Goal: Transaction & Acquisition: Purchase product/service

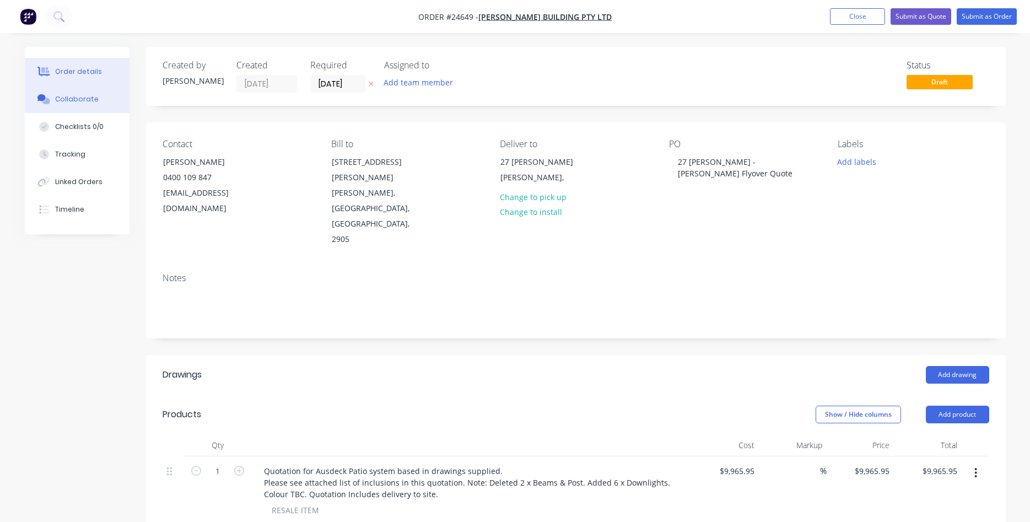
click at [71, 106] on button "Collaborate" at bounding box center [77, 99] width 105 height 28
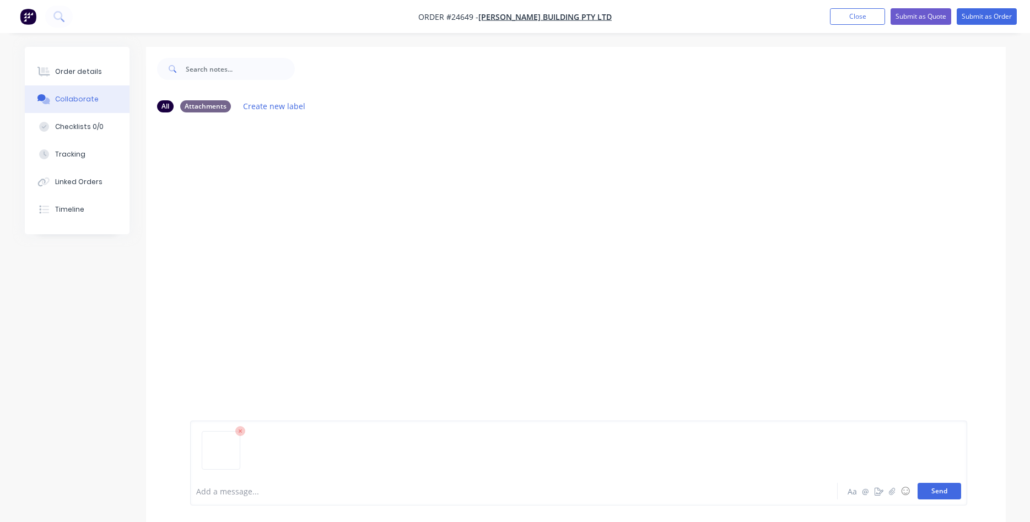
click at [942, 495] on button "Send" at bounding box center [940, 491] width 44 height 17
click at [856, 19] on button "Close" at bounding box center [857, 16] width 55 height 17
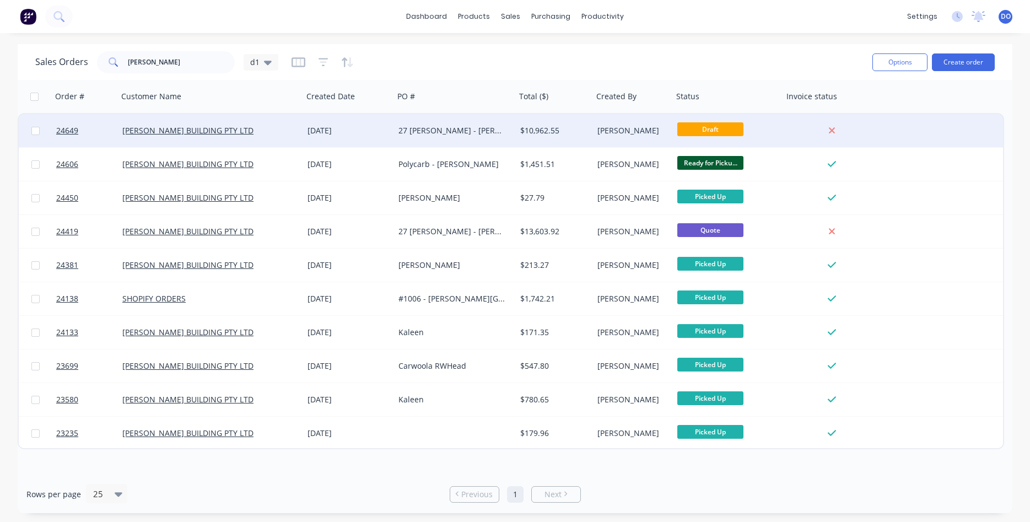
click at [538, 130] on div "$10,962.55" at bounding box center [552, 130] width 65 height 11
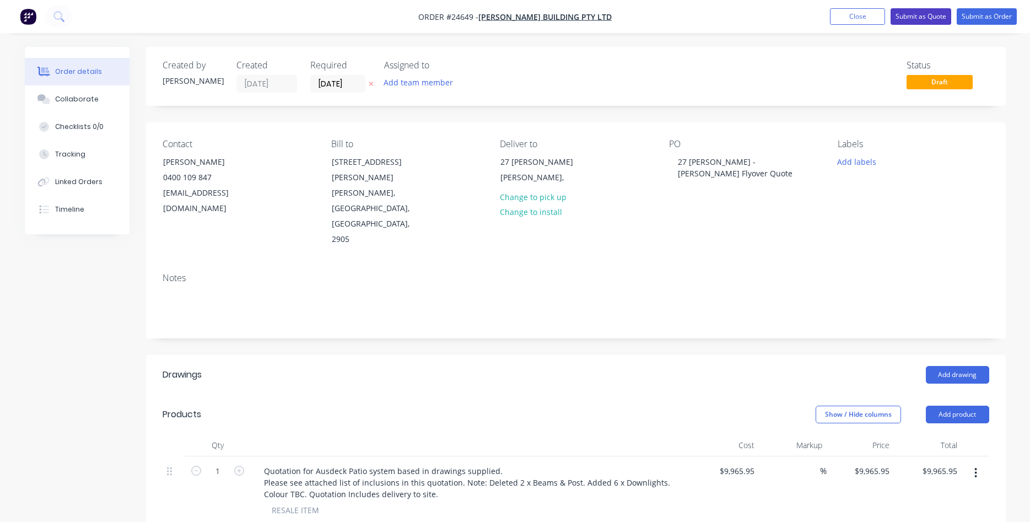
click at [921, 17] on button "Submit as Quote" at bounding box center [921, 16] width 61 height 17
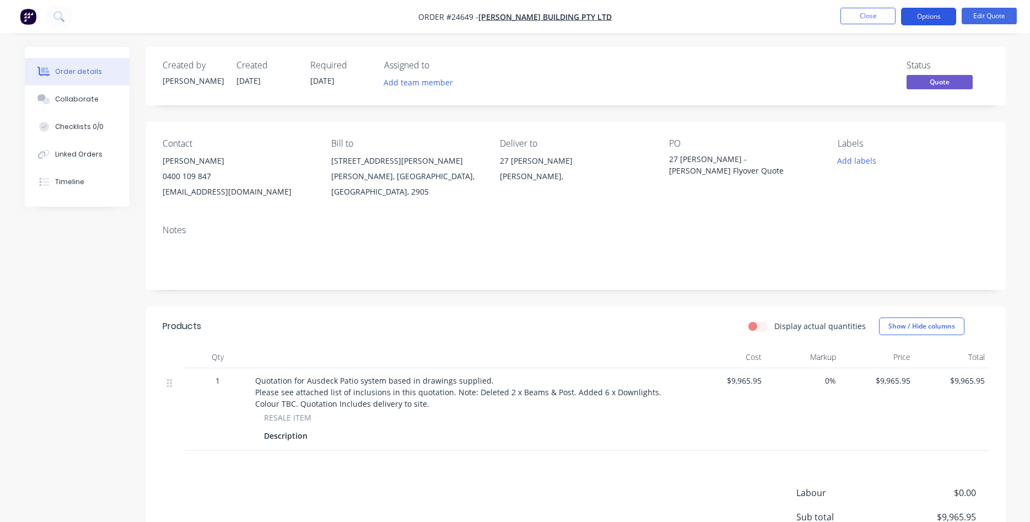
click at [926, 15] on button "Options" at bounding box center [928, 17] width 55 height 18
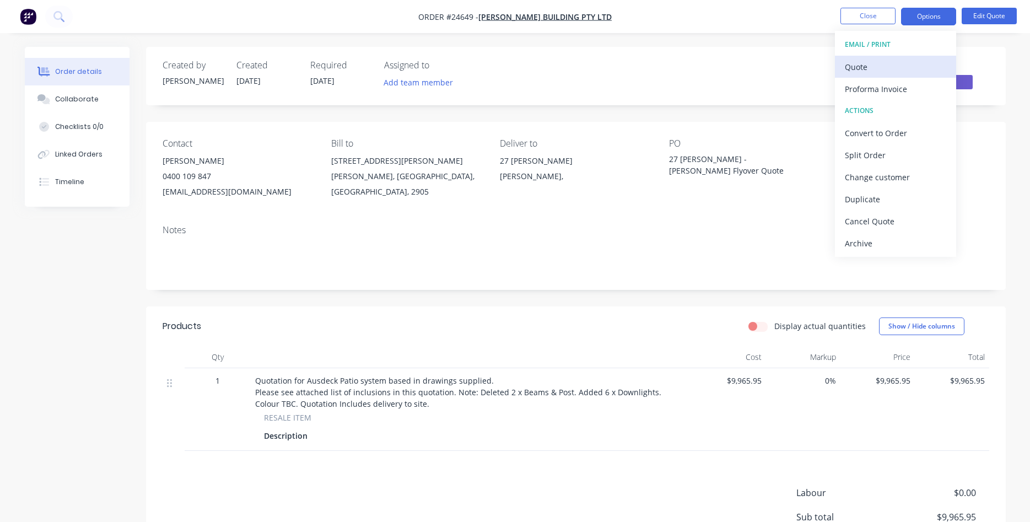
click at [875, 65] on div "Quote" at bounding box center [895, 67] width 101 height 16
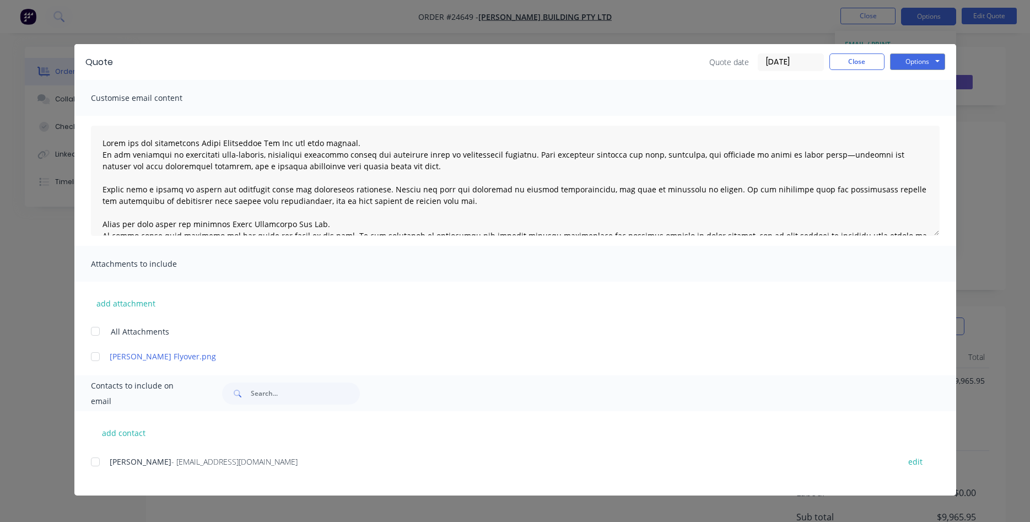
click at [95, 359] on div at bounding box center [95, 357] width 22 height 22
click at [94, 463] on div at bounding box center [95, 462] width 22 height 22
click at [920, 58] on button "Options" at bounding box center [917, 61] width 55 height 17
click at [908, 120] on button "Email" at bounding box center [925, 118] width 71 height 18
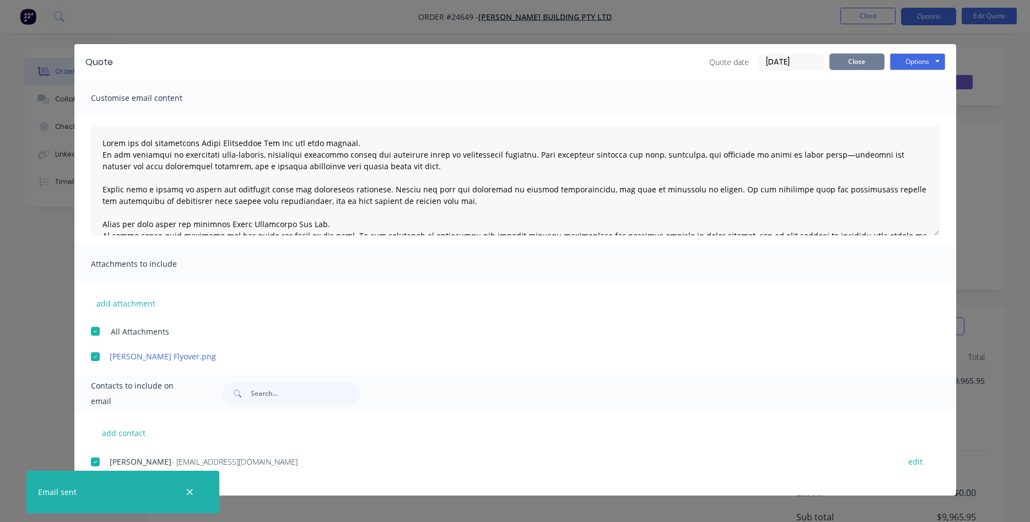
click at [853, 65] on button "Close" at bounding box center [857, 61] width 55 height 17
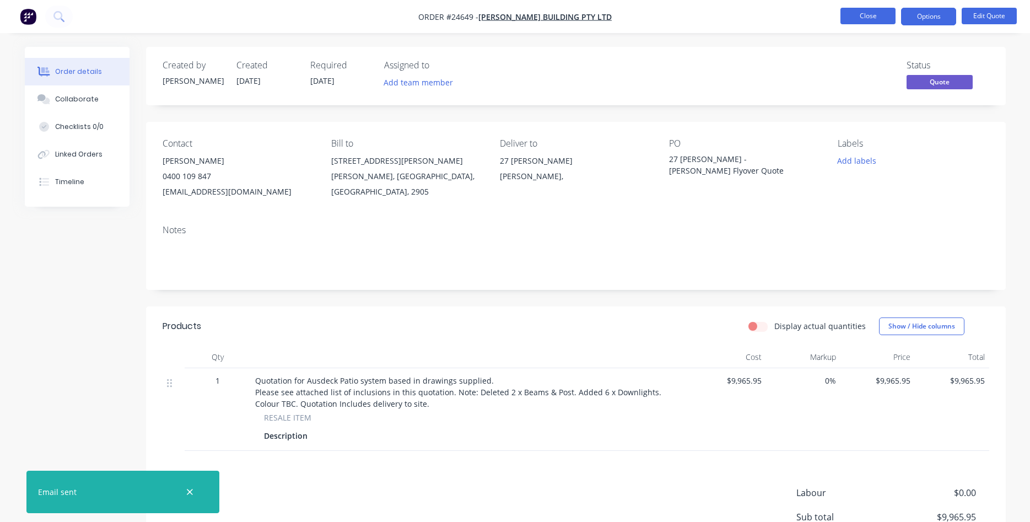
click at [872, 17] on button "Close" at bounding box center [868, 16] width 55 height 17
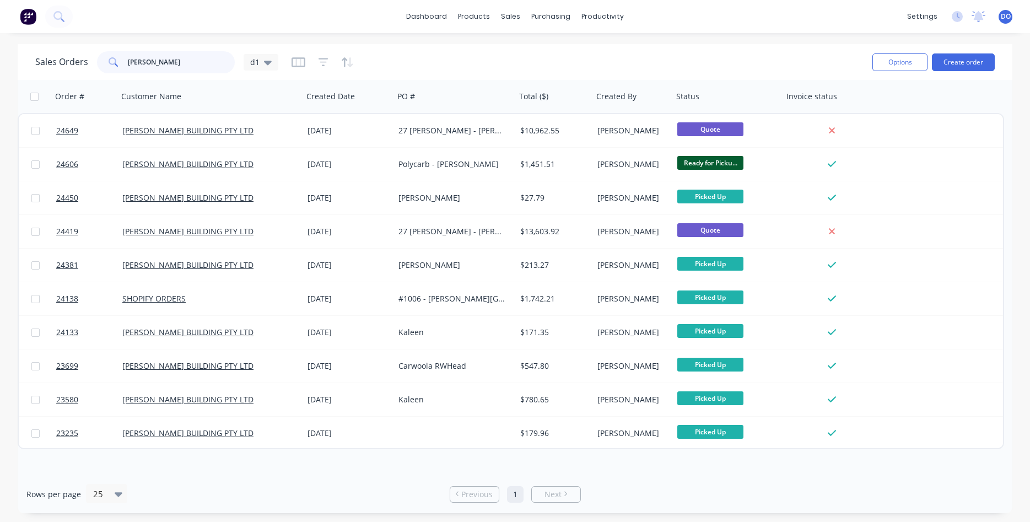
drag, startPoint x: 159, startPoint y: 61, endPoint x: 80, endPoint y: 44, distance: 80.7
click at [128, 51] on input "burley" at bounding box center [182, 62] width 108 height 22
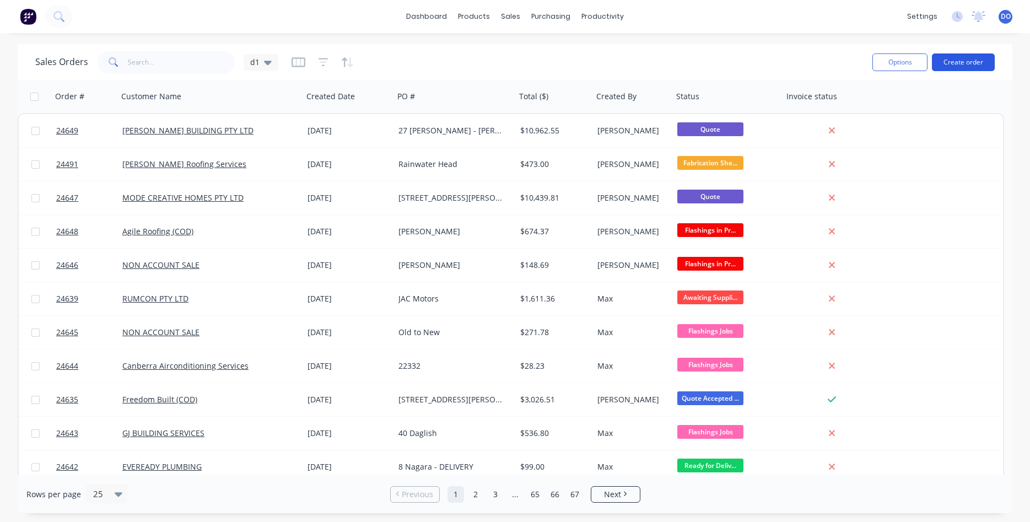
click at [962, 60] on button "Create order" at bounding box center [963, 62] width 63 height 18
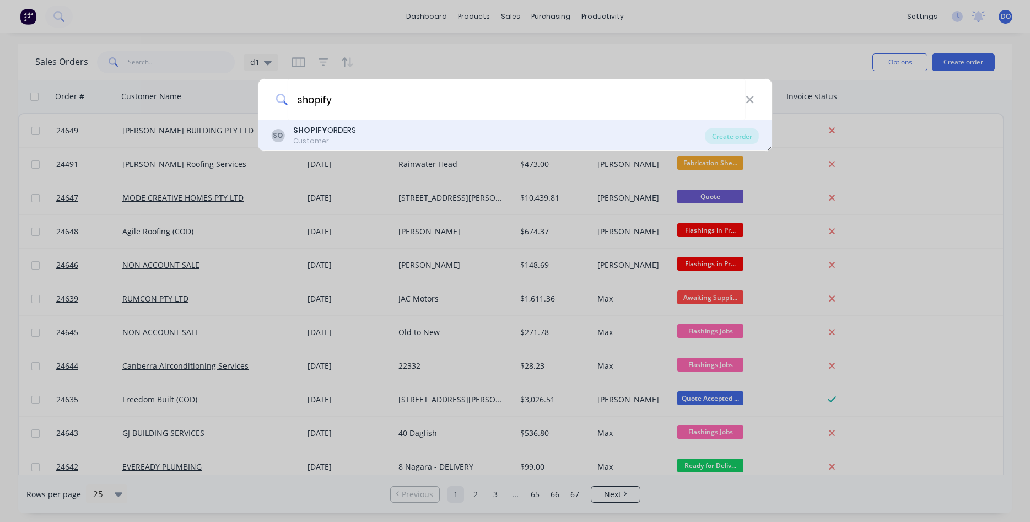
type input "shopify"
click at [320, 135] on b "SHOPIFY" at bounding box center [310, 130] width 34 height 11
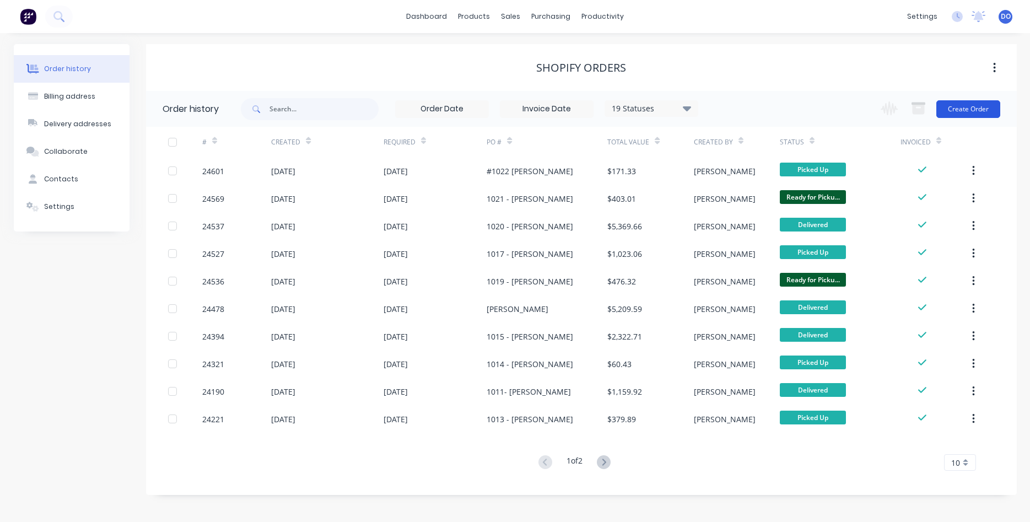
click at [974, 108] on button "Create Order" at bounding box center [969, 109] width 64 height 18
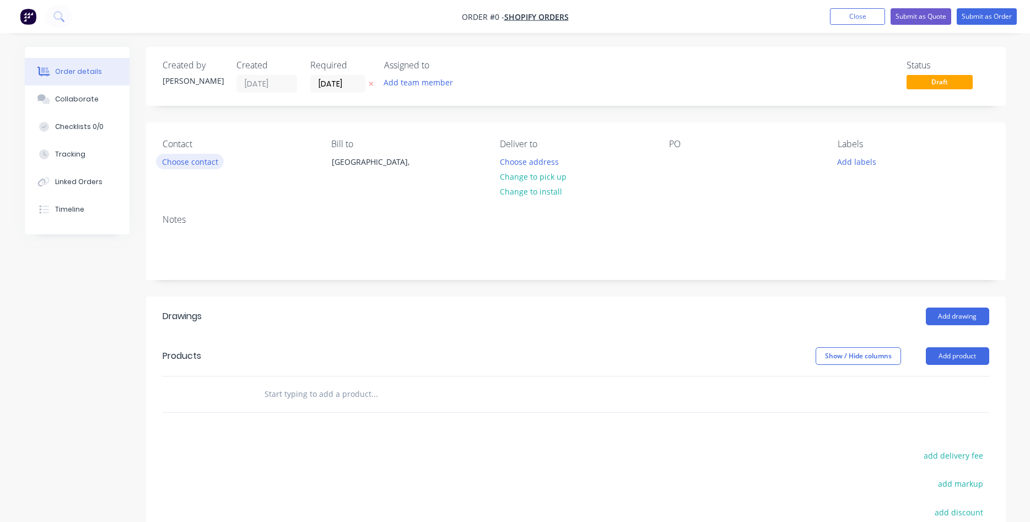
click at [182, 164] on button "Choose contact" at bounding box center [190, 161] width 68 height 15
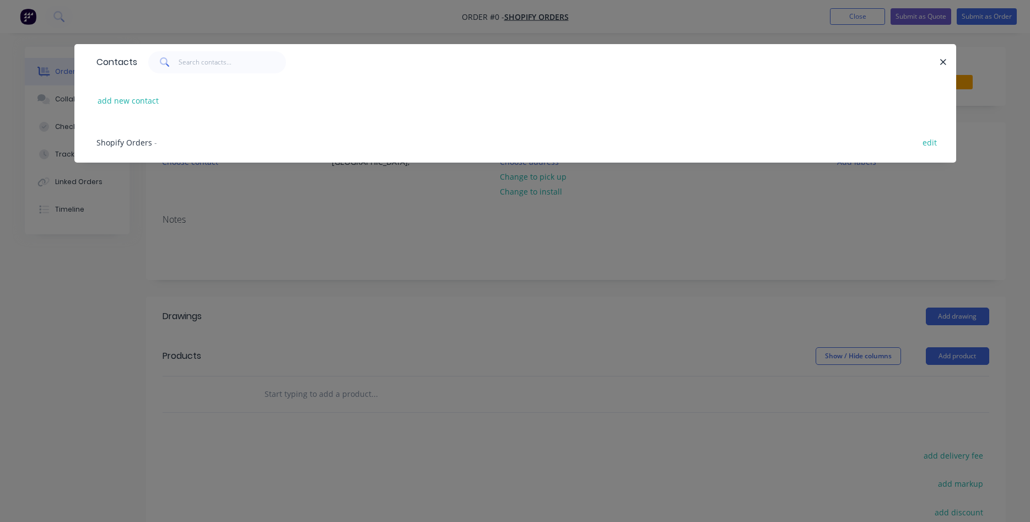
click at [122, 142] on span "Shopify Orders" at bounding box center [124, 142] width 56 height 10
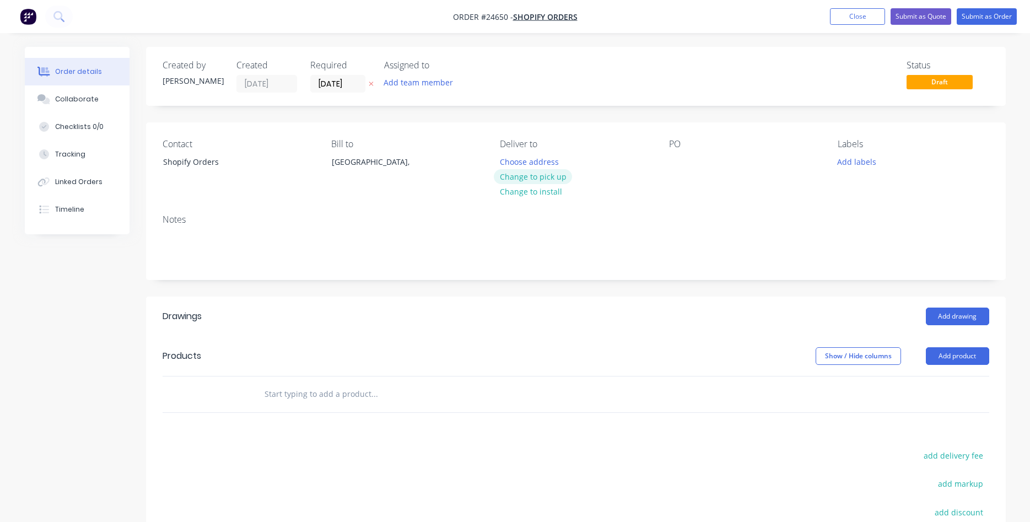
click at [551, 178] on button "Change to pick up" at bounding box center [533, 176] width 78 height 15
click at [673, 163] on div at bounding box center [678, 162] width 18 height 16
click at [957, 356] on button "Add product" at bounding box center [957, 356] width 63 height 18
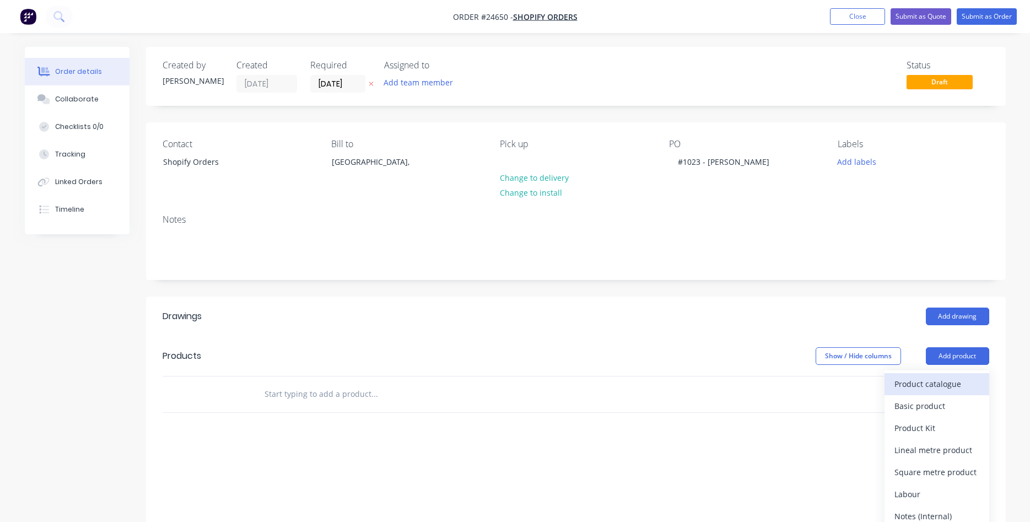
click at [915, 389] on div "Product catalogue" at bounding box center [937, 384] width 85 height 16
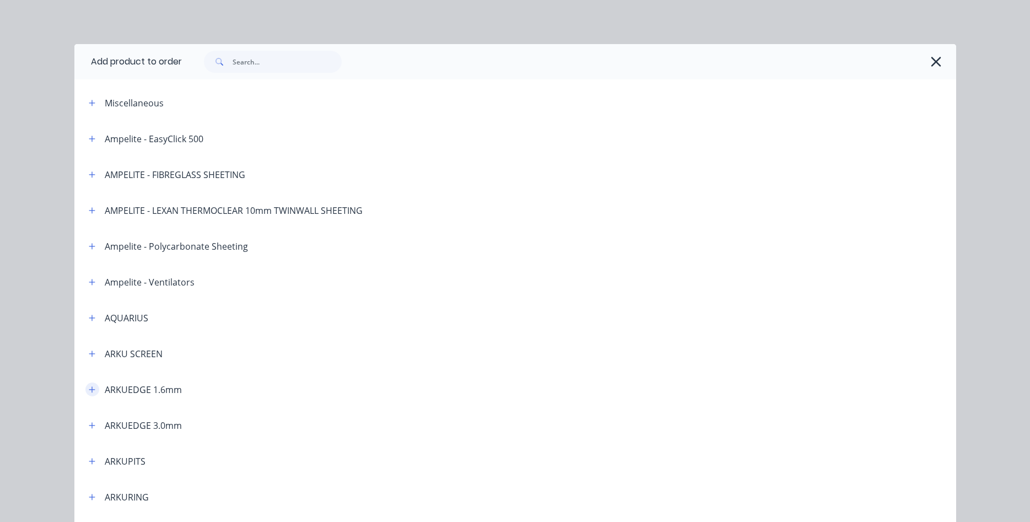
click at [92, 389] on icon "button" at bounding box center [92, 389] width 6 height 6
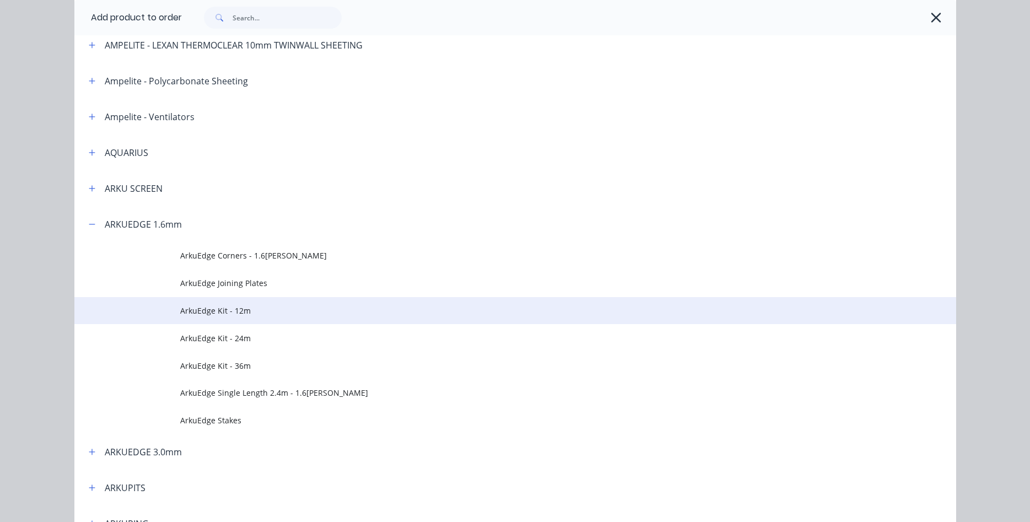
scroll to position [189, 0]
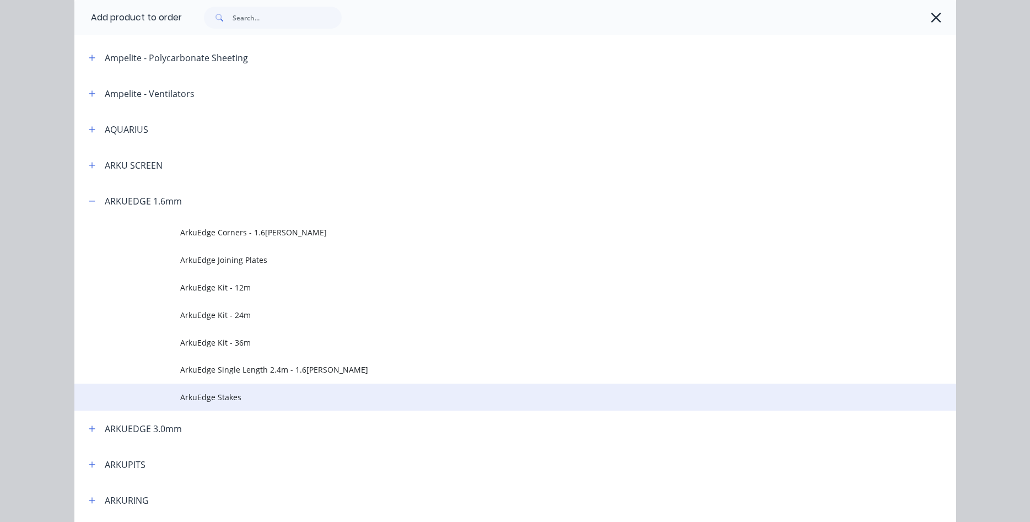
click at [222, 389] on td "ArkuEdge Stakes" at bounding box center [568, 398] width 776 height 28
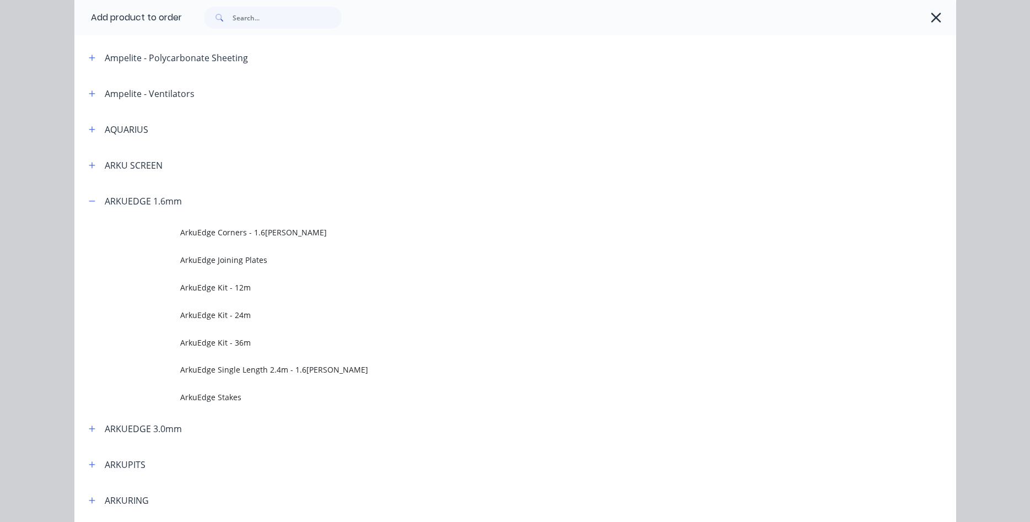
scroll to position [0, 0]
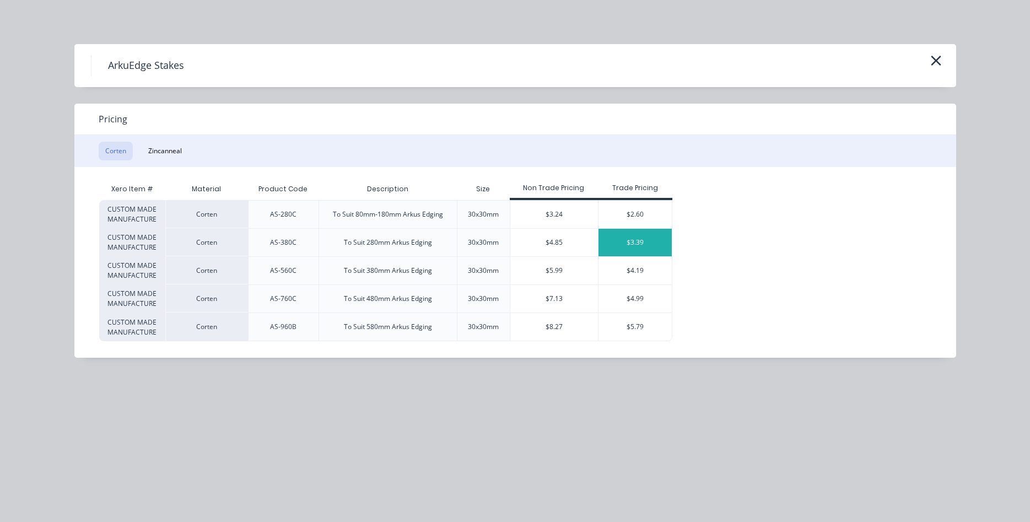
click at [641, 240] on div "$3.39" at bounding box center [635, 243] width 73 height 28
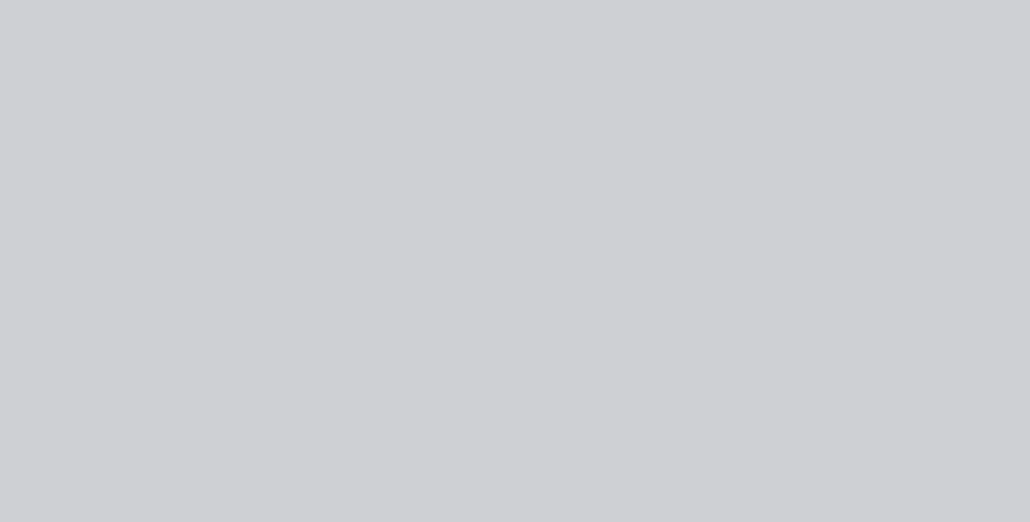
type input "$3.39"
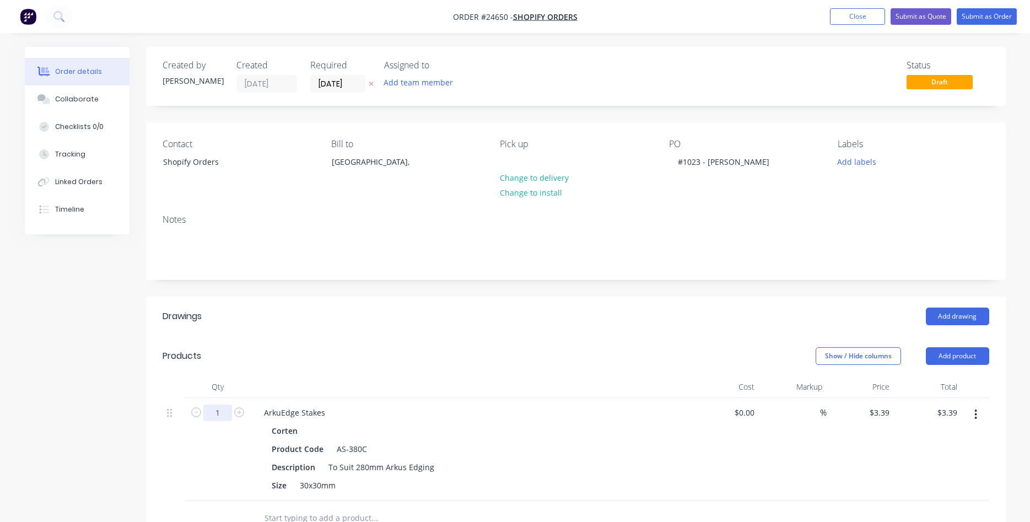
click at [228, 408] on input "1" at bounding box center [217, 413] width 29 height 17
type input "42"
click at [465, 325] on header "Drawings Add drawing" at bounding box center [576, 317] width 860 height 40
click at [940, 414] on input "142.38" at bounding box center [947, 413] width 30 height 16
type input "$136.31"
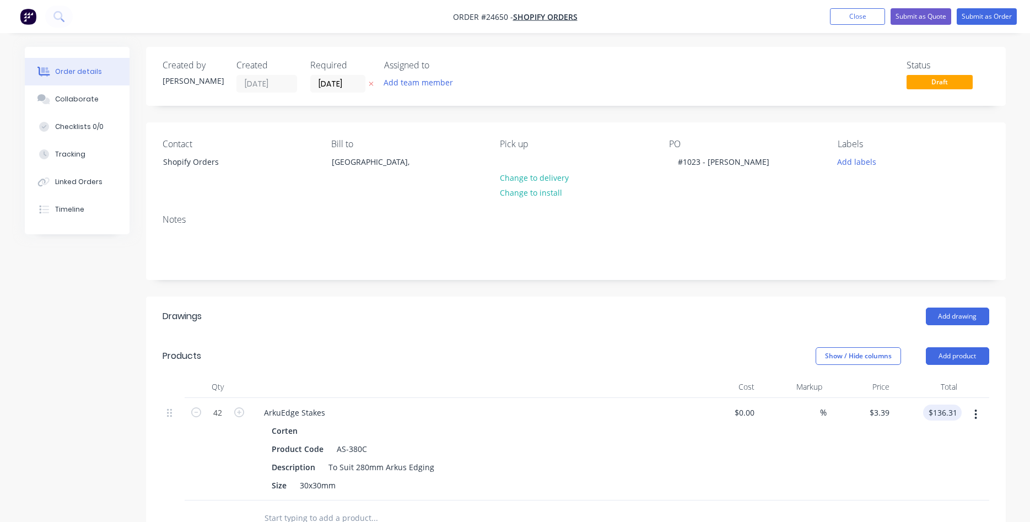
type input "$3.2455"
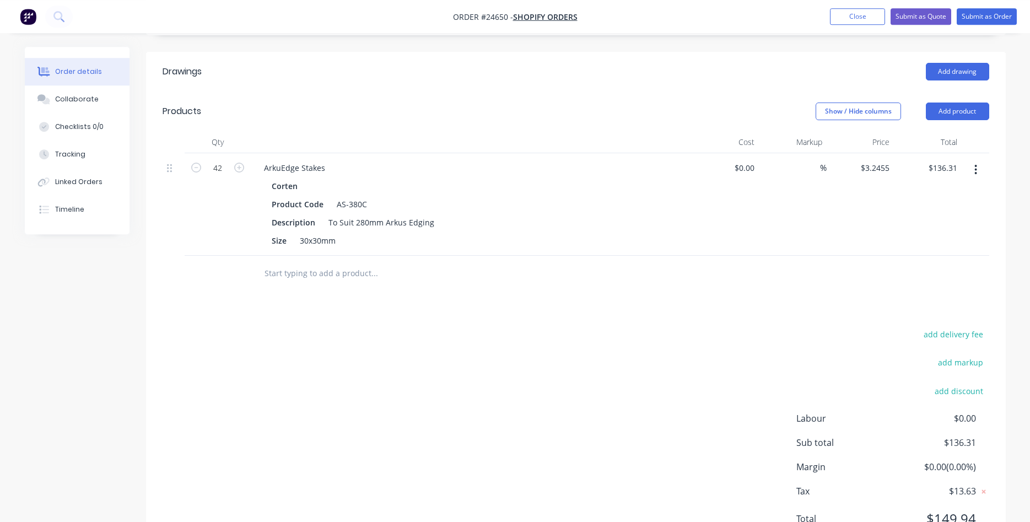
scroll to position [127, 0]
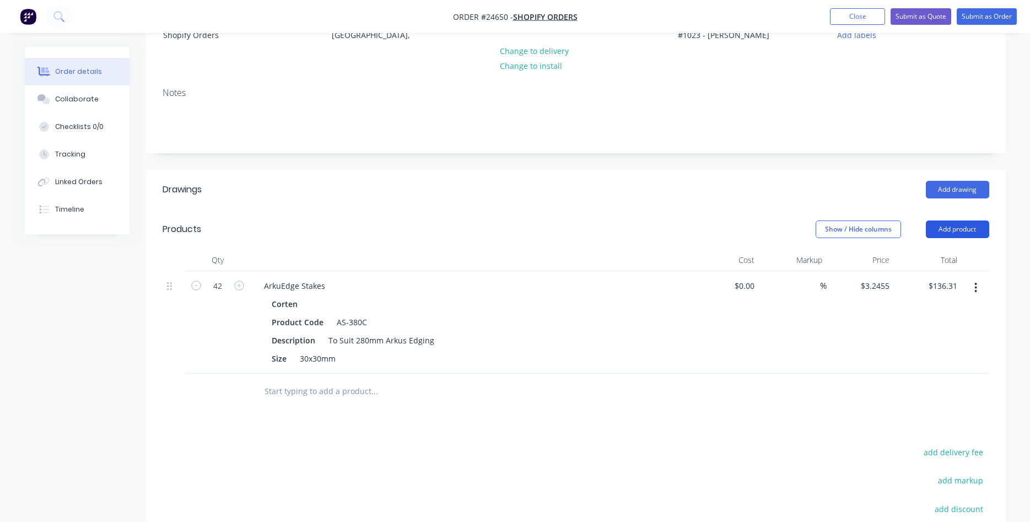
click at [967, 227] on button "Add product" at bounding box center [957, 230] width 63 height 18
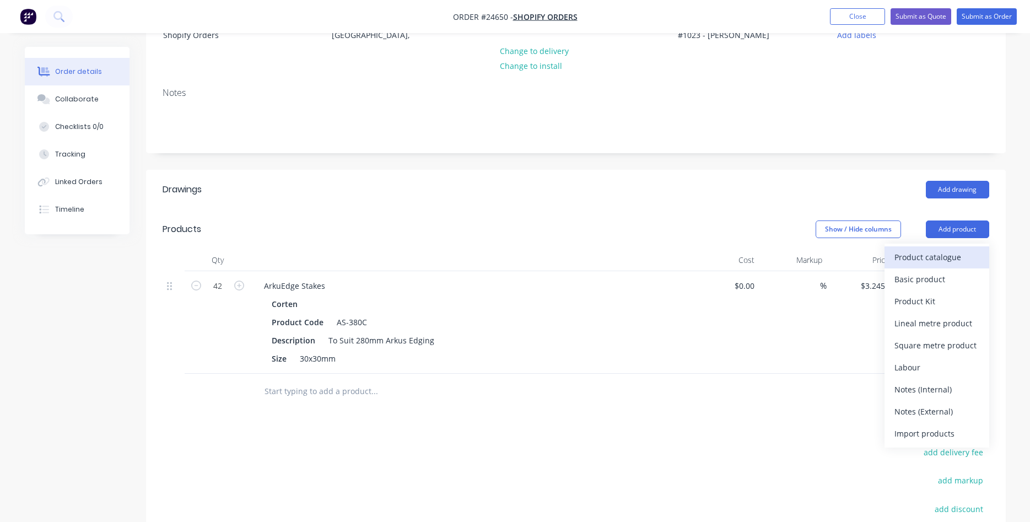
click at [932, 250] on div "Product catalogue" at bounding box center [937, 257] width 85 height 16
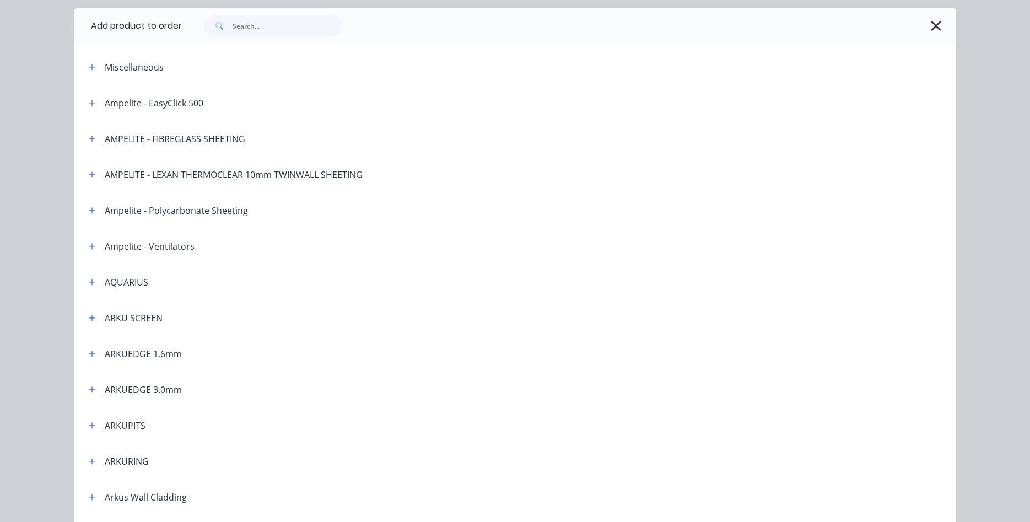
scroll to position [63, 0]
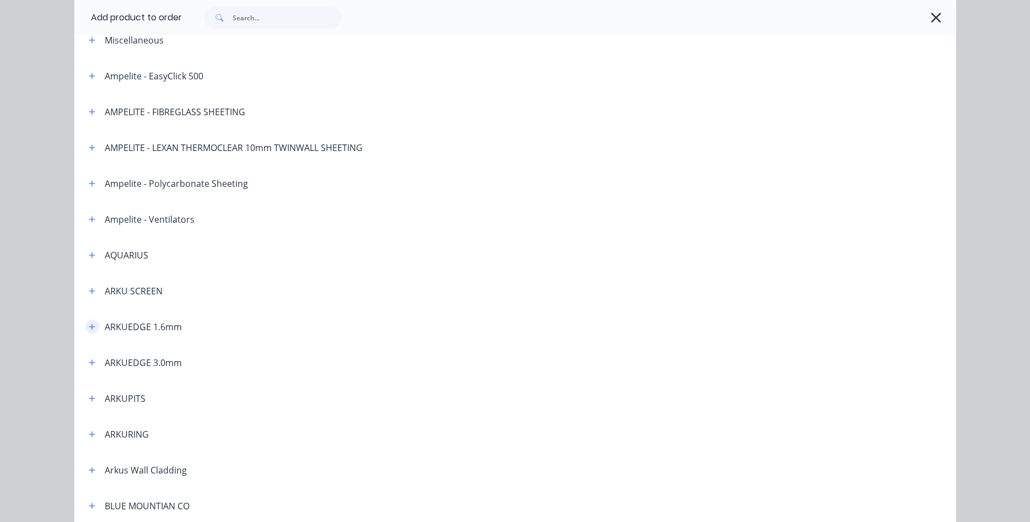
click at [95, 329] on icon "button" at bounding box center [92, 327] width 7 height 8
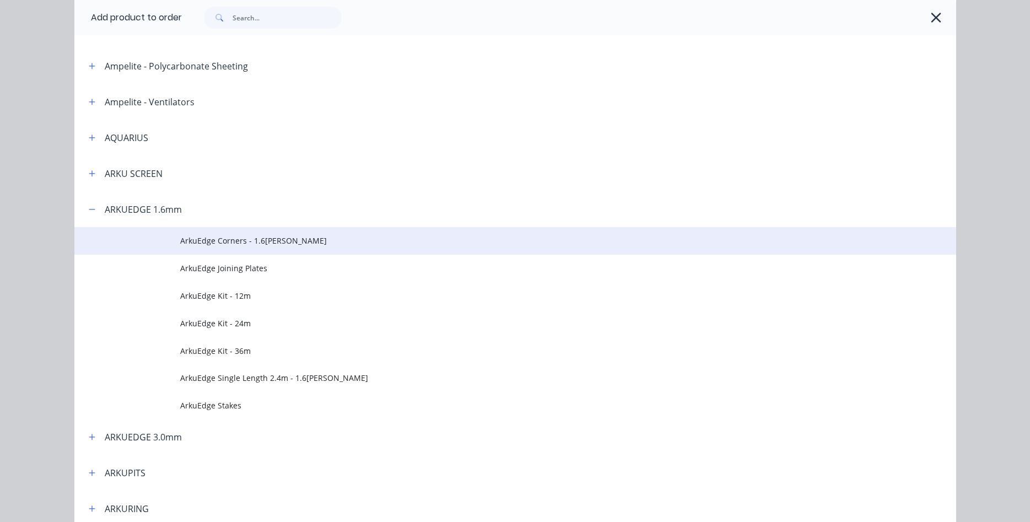
scroll to position [189, 0]
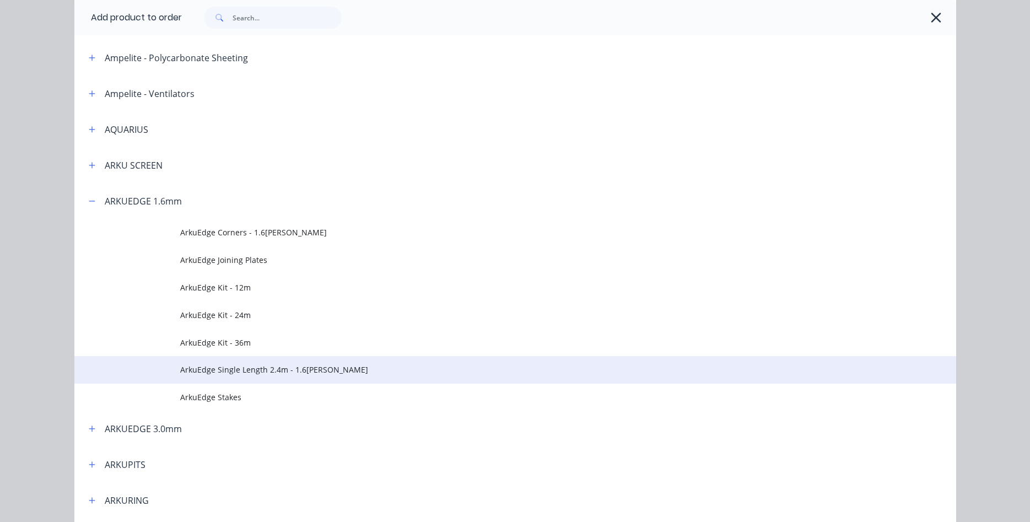
click at [230, 373] on span "ArkuEdge Single Length 2.4m - 1.6mm Corten" at bounding box center [490, 370] width 621 height 12
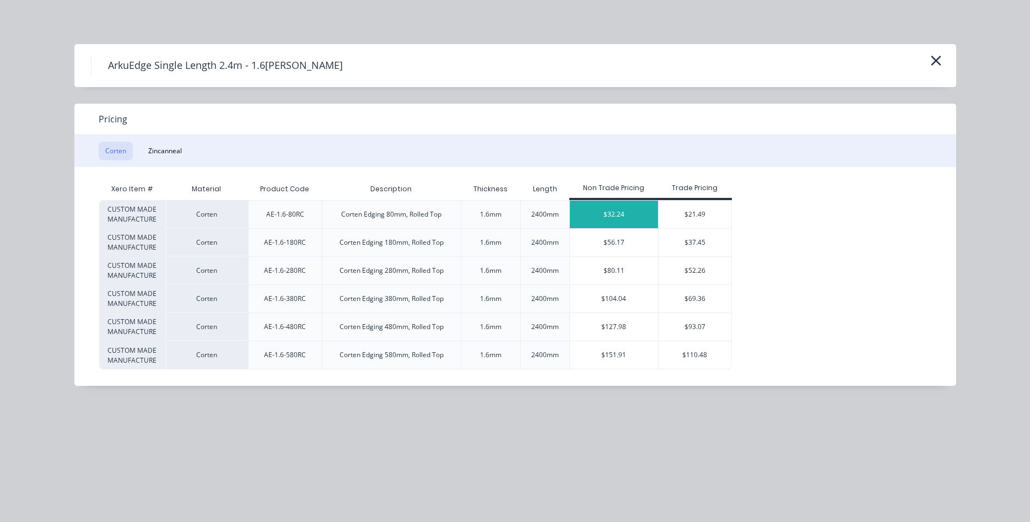
click at [612, 218] on div "$32.24" at bounding box center [614, 215] width 88 height 28
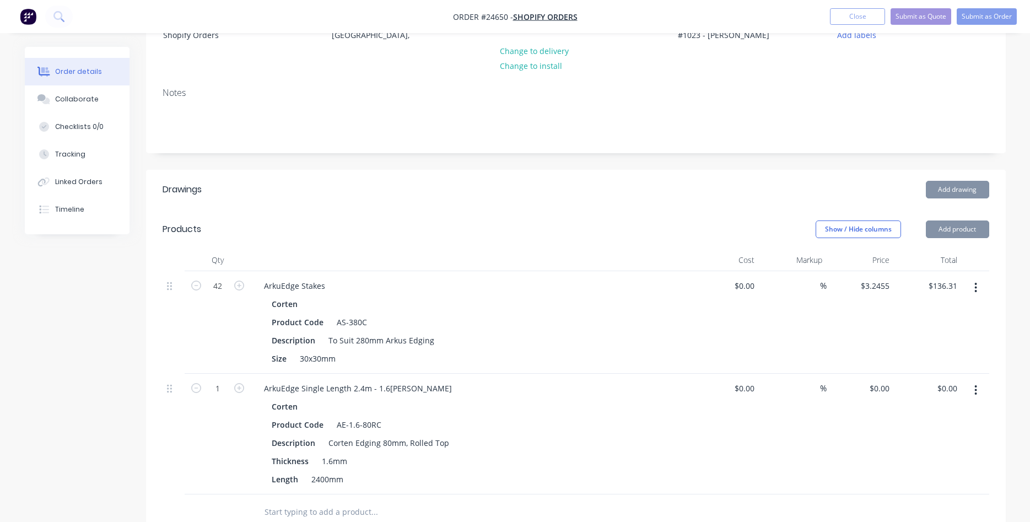
type input "$32.24"
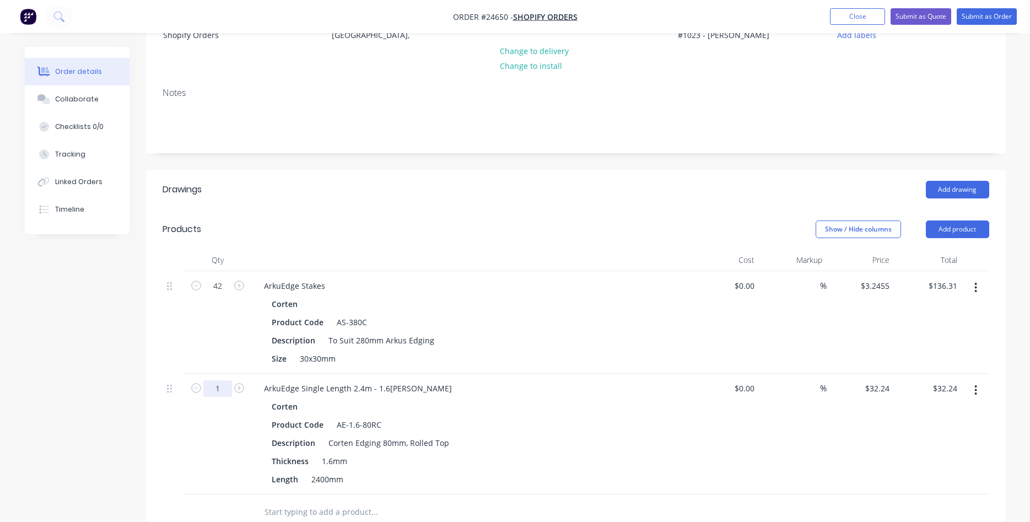
click at [219, 294] on input "1" at bounding box center [217, 286] width 29 height 17
type input "14"
type input "$451.36"
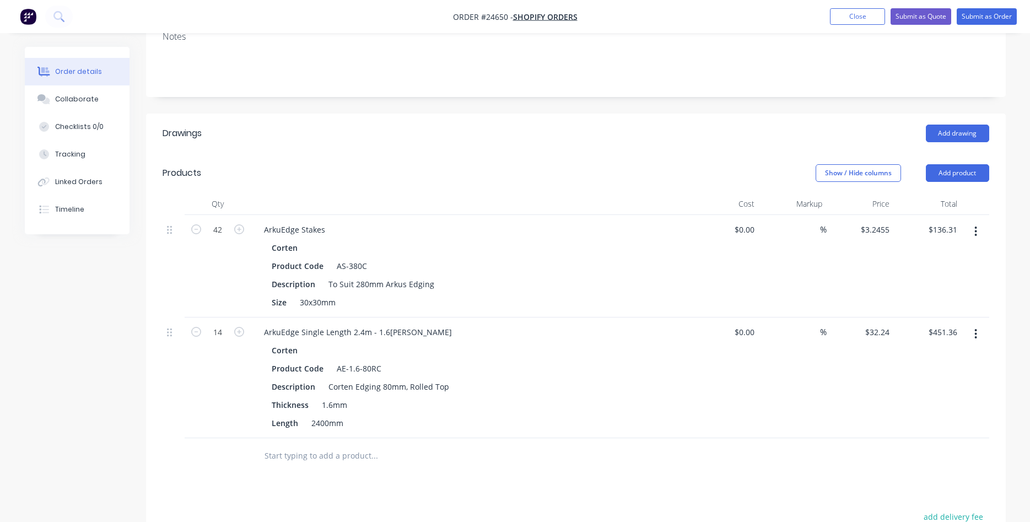
scroll to position [239, 0]
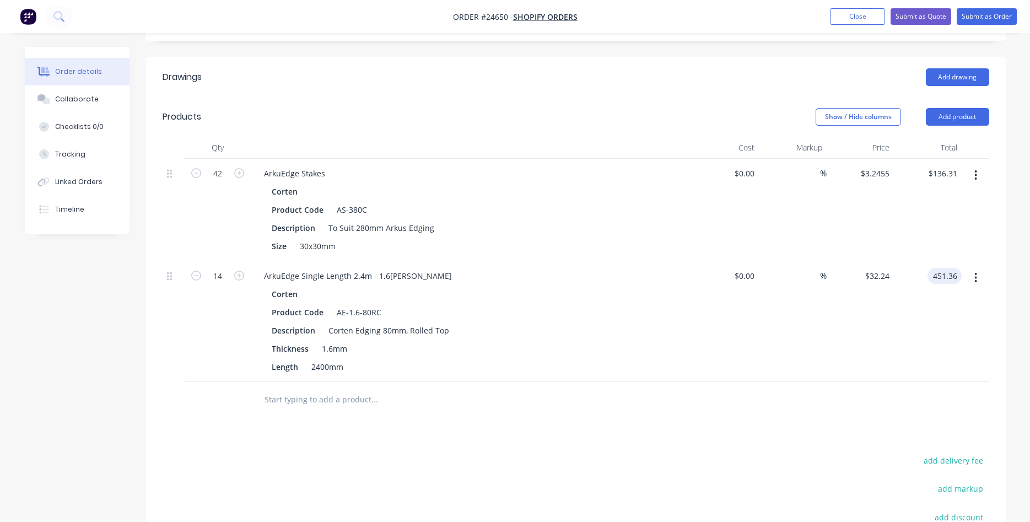
click at [954, 269] on input "451.36" at bounding box center [947, 276] width 30 height 16
type input "$451.31"
type input "$32.2364"
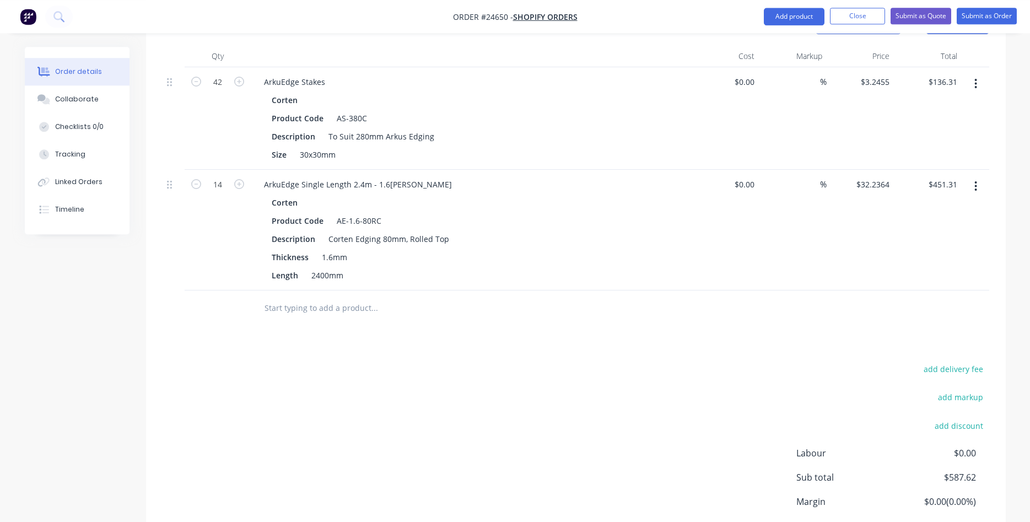
scroll to position [304, 0]
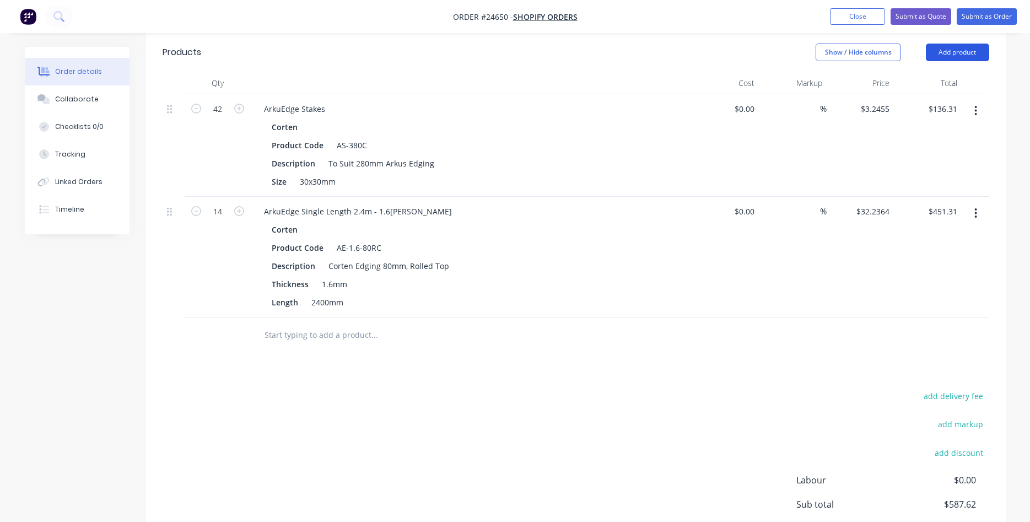
click at [967, 53] on button "Add product" at bounding box center [957, 53] width 63 height 18
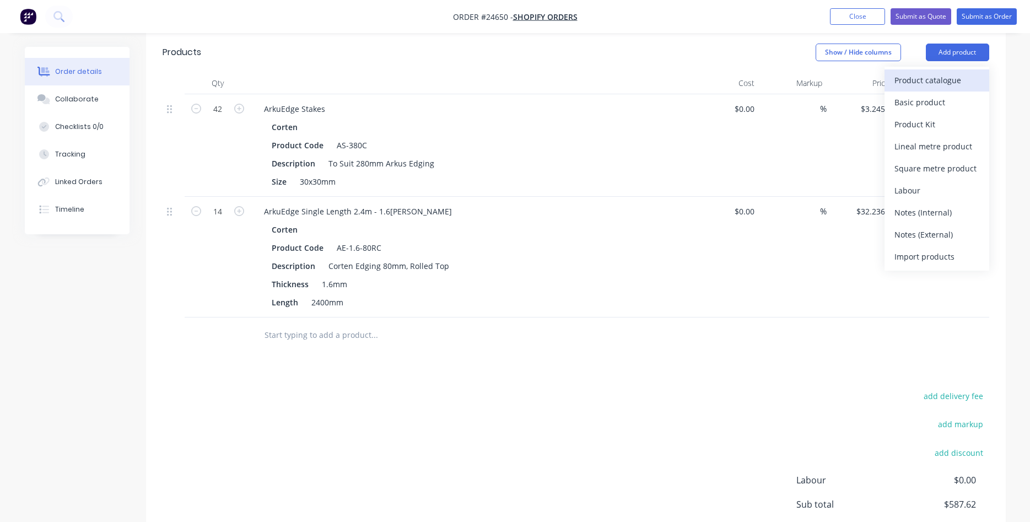
click at [948, 77] on div "Product catalogue" at bounding box center [937, 80] width 85 height 16
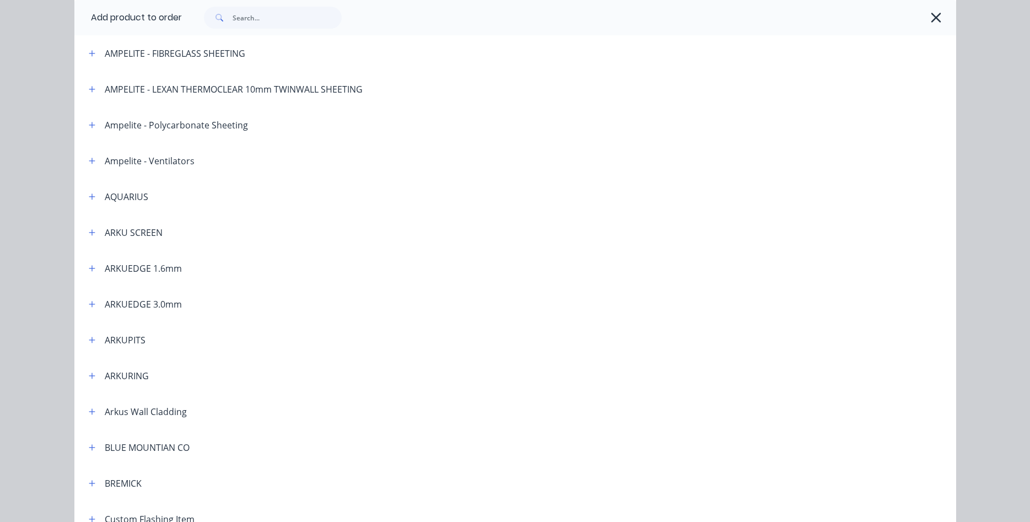
scroll to position [126, 0]
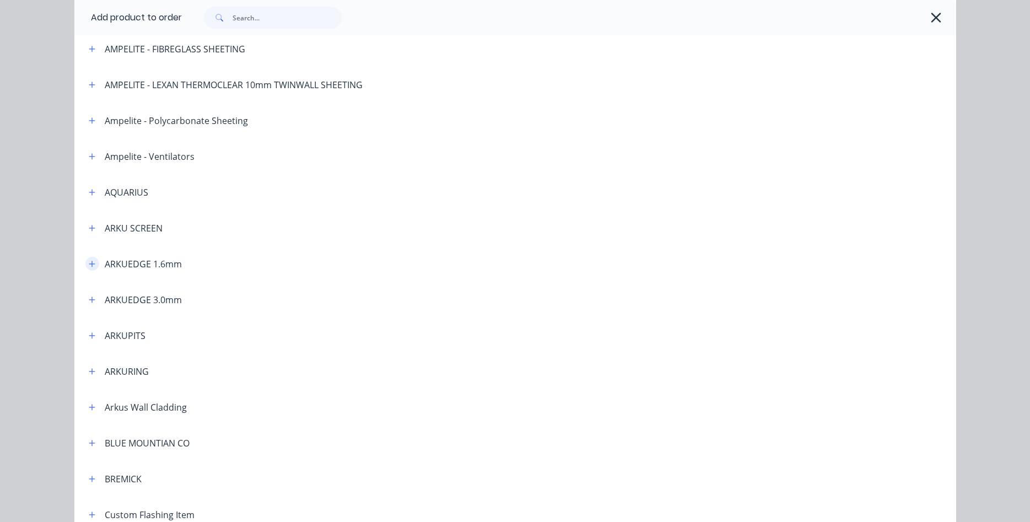
click at [96, 266] on button "button" at bounding box center [92, 264] width 14 height 14
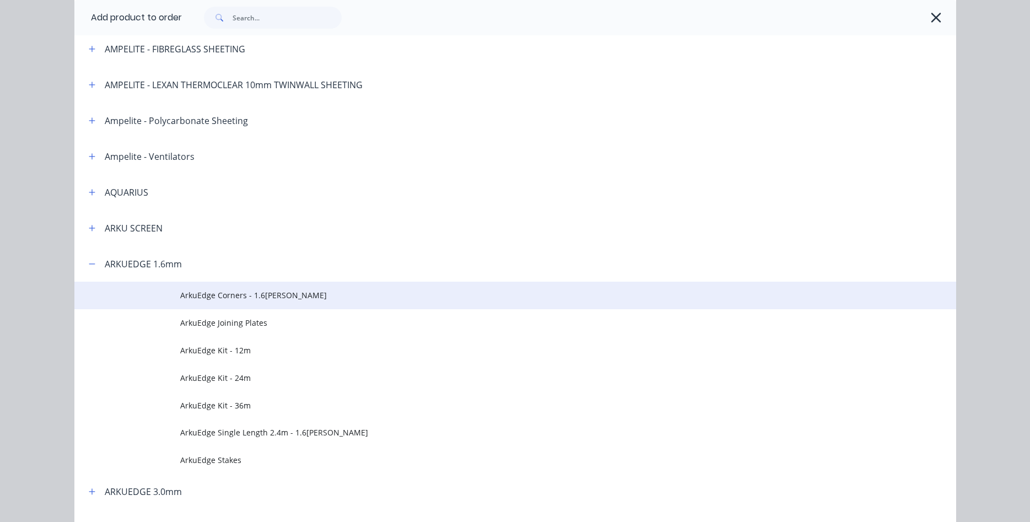
click at [242, 294] on span "ArkuEdge Corners - 1.6mm Corten" at bounding box center [490, 295] width 621 height 12
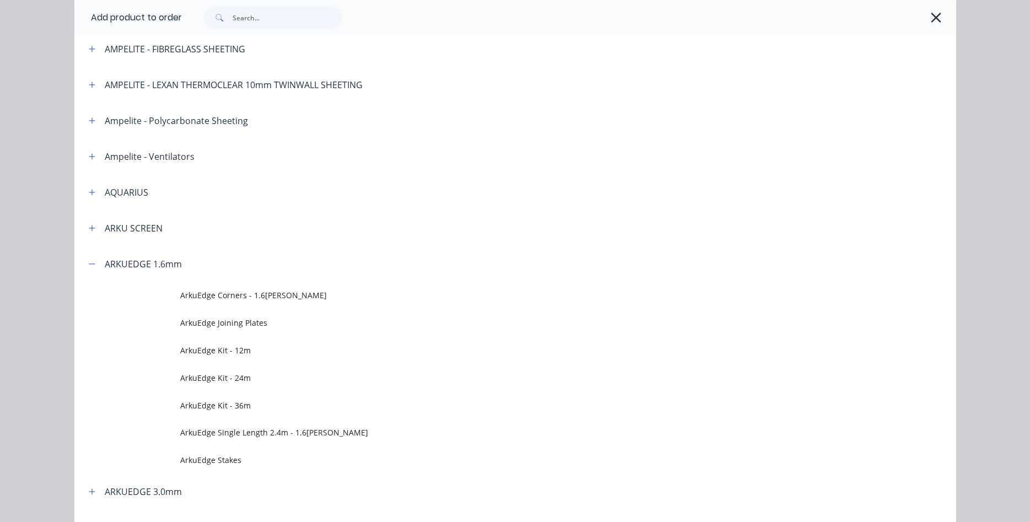
scroll to position [0, 0]
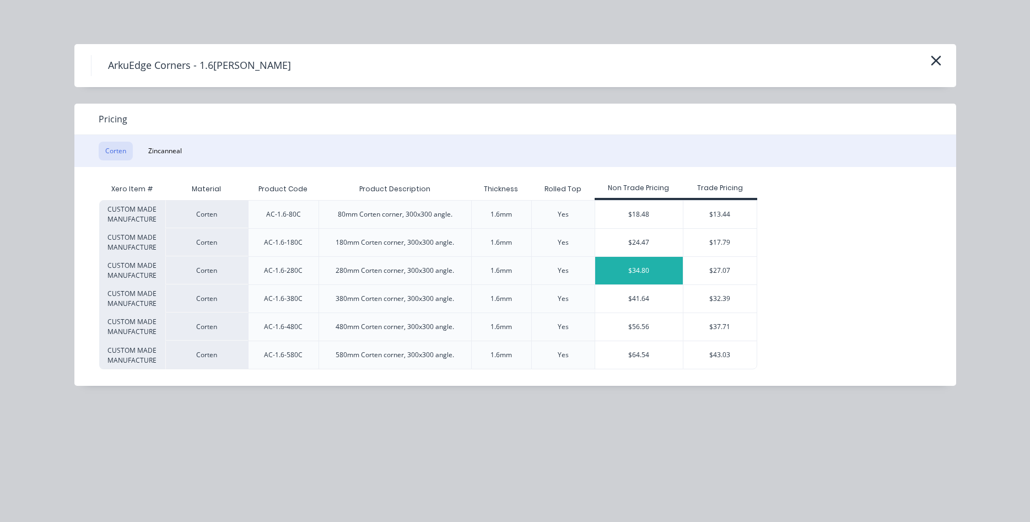
click at [636, 270] on div "$34.80" at bounding box center [639, 271] width 88 height 28
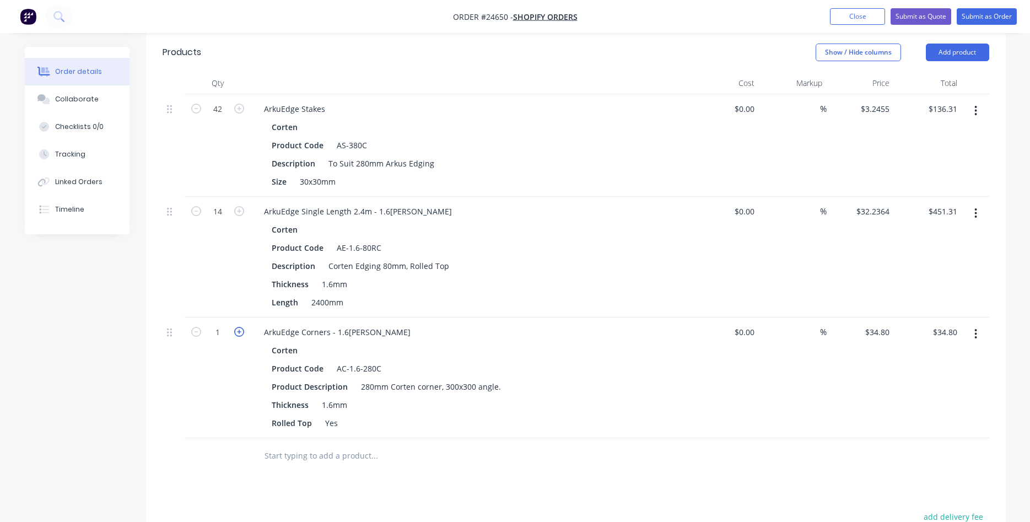
click at [241, 333] on icon "button" at bounding box center [239, 332] width 10 height 10
type input "2"
type input "$69.60"
click at [241, 333] on icon "button" at bounding box center [239, 332] width 10 height 10
type input "3"
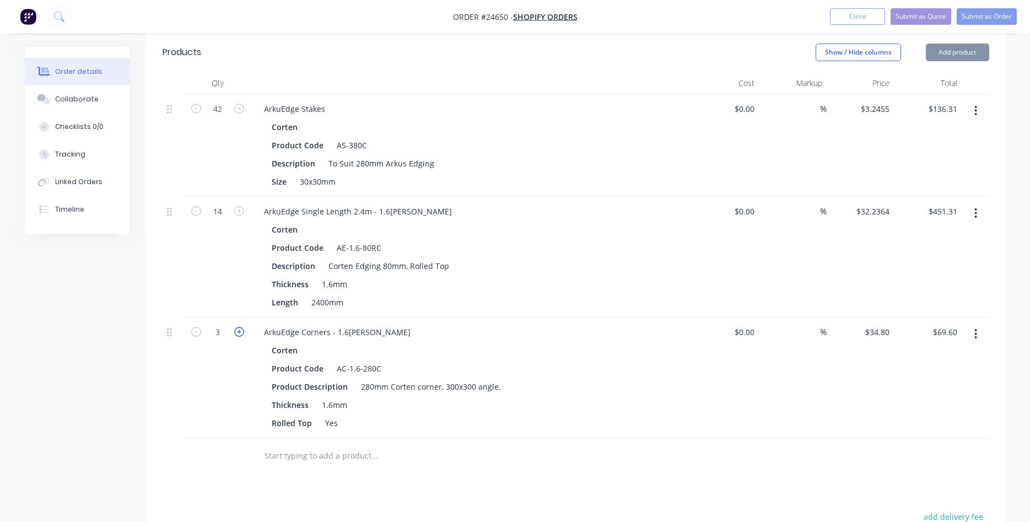
type input "$104.40"
click at [241, 333] on icon "button" at bounding box center [239, 332] width 10 height 10
type input "4"
type input "$139.20"
click at [952, 51] on button "Add product" at bounding box center [957, 53] width 63 height 18
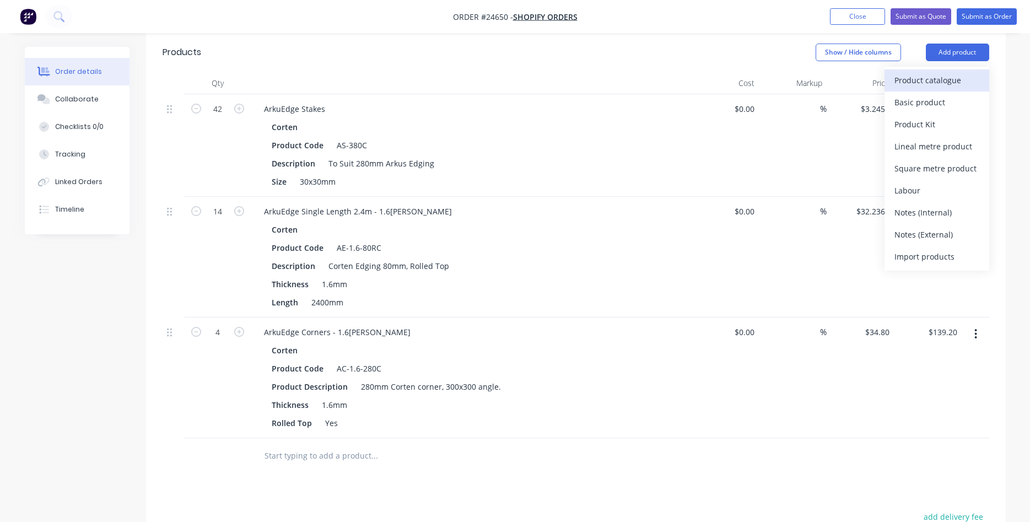
click at [936, 79] on div "Product catalogue" at bounding box center [937, 80] width 85 height 16
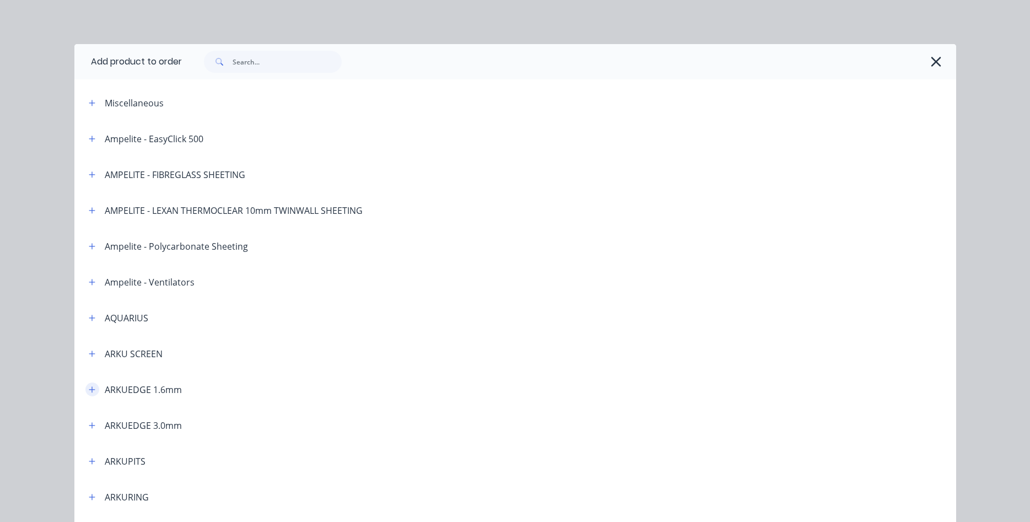
click at [95, 391] on icon "button" at bounding box center [92, 390] width 7 height 8
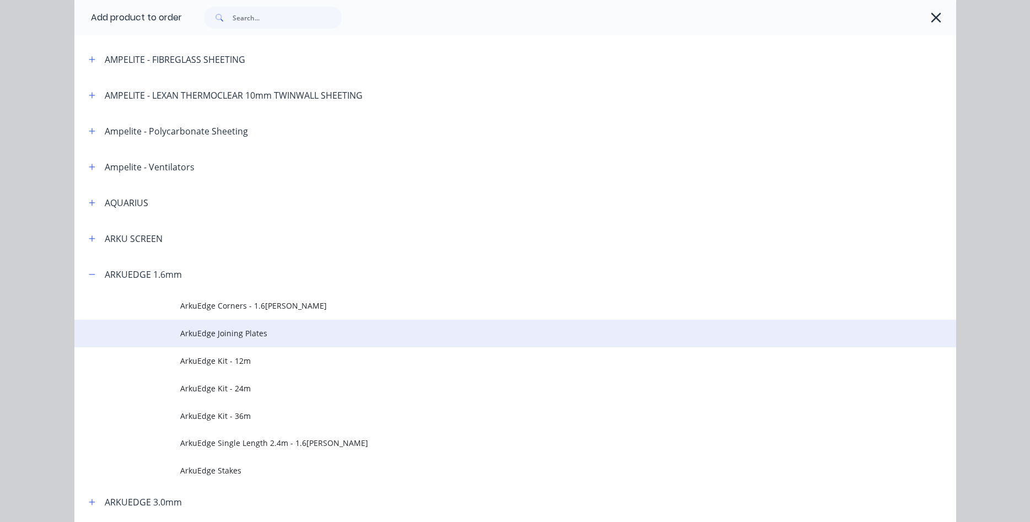
scroll to position [126, 0]
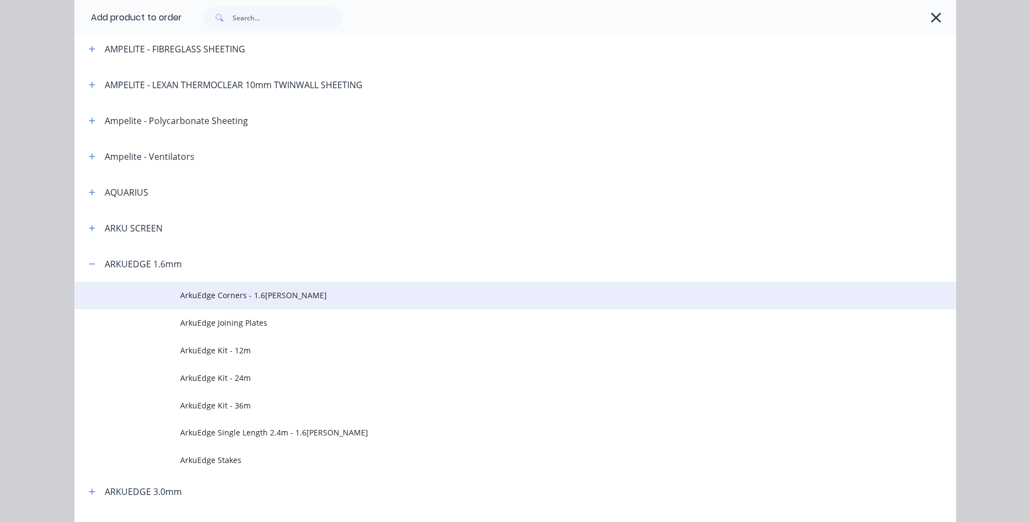
click at [261, 293] on span "ArkuEdge Corners - 1.6mm Corten" at bounding box center [490, 295] width 621 height 12
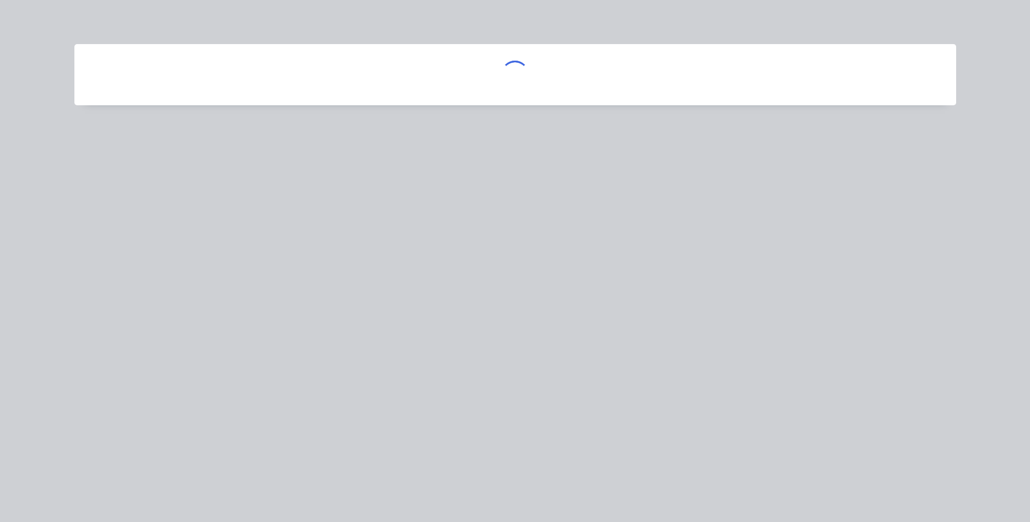
scroll to position [0, 0]
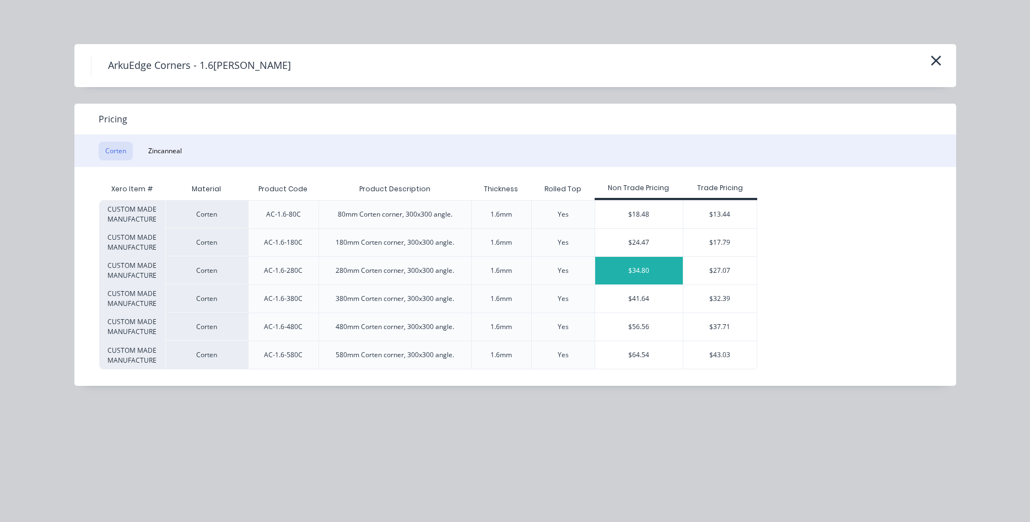
click at [658, 271] on div "$34.80" at bounding box center [639, 271] width 88 height 28
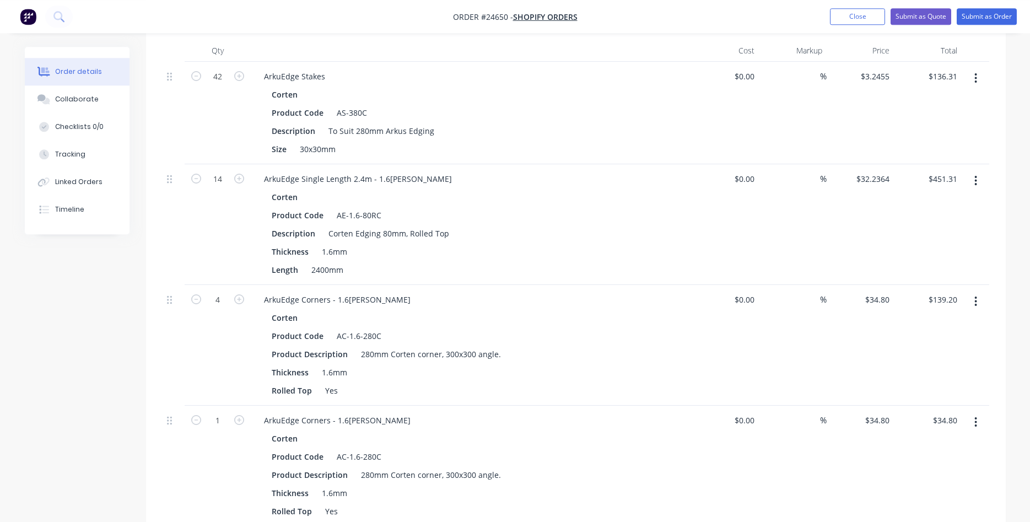
scroll to position [360, 0]
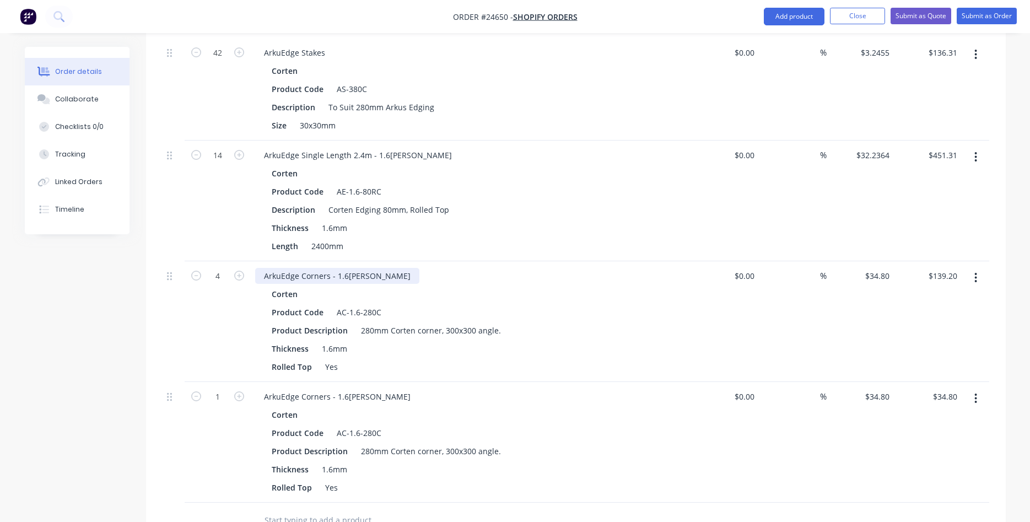
click at [391, 278] on div "ArkuEdge Corners - 1.6mm Corten" at bounding box center [337, 276] width 164 height 16
click at [391, 398] on div "ArkuEdge Corners - 1.6mm Corten" at bounding box center [337, 397] width 164 height 16
click at [239, 396] on icon "button" at bounding box center [239, 396] width 10 height 10
type input "2"
type input "$69.60"
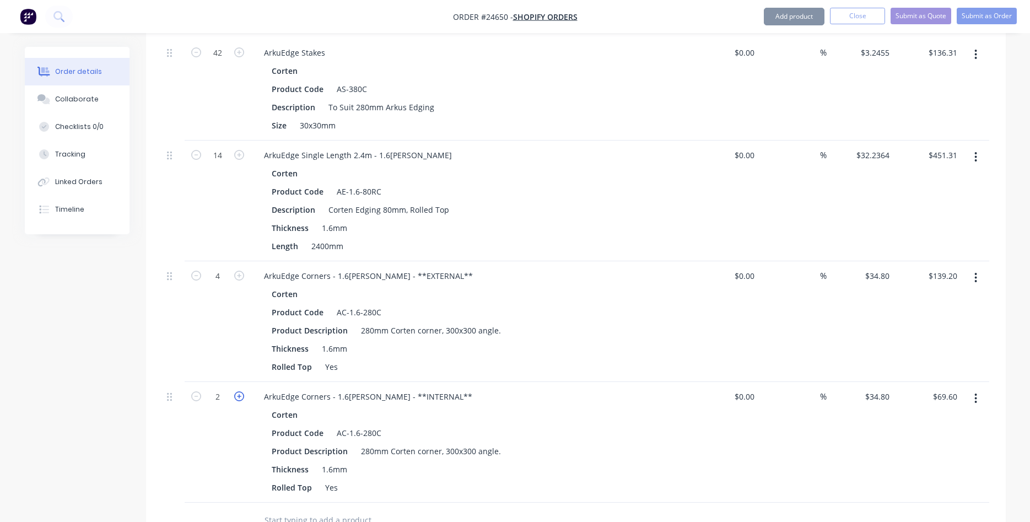
click at [239, 396] on icon "button" at bounding box center [239, 396] width 10 height 10
type input "3"
type input "$104.40"
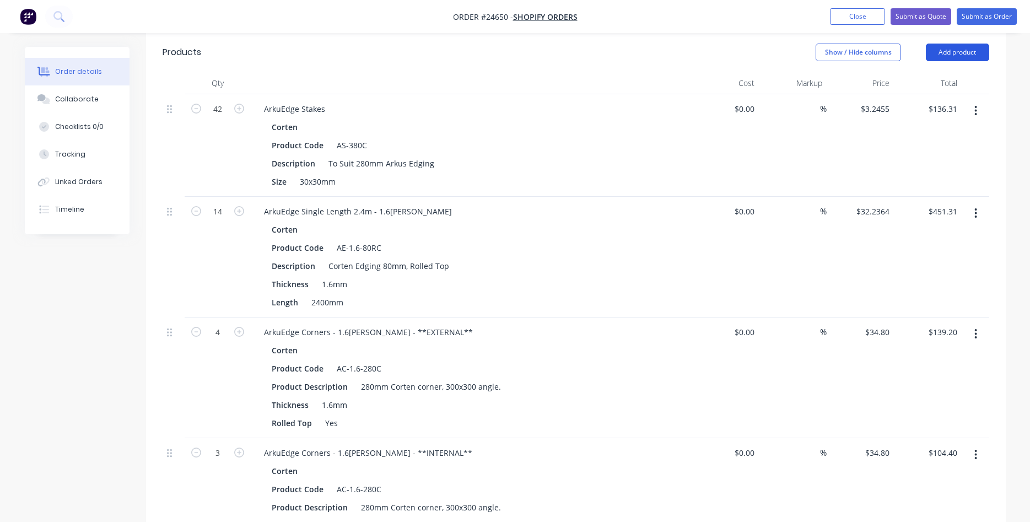
click at [953, 53] on button "Add product" at bounding box center [957, 53] width 63 height 18
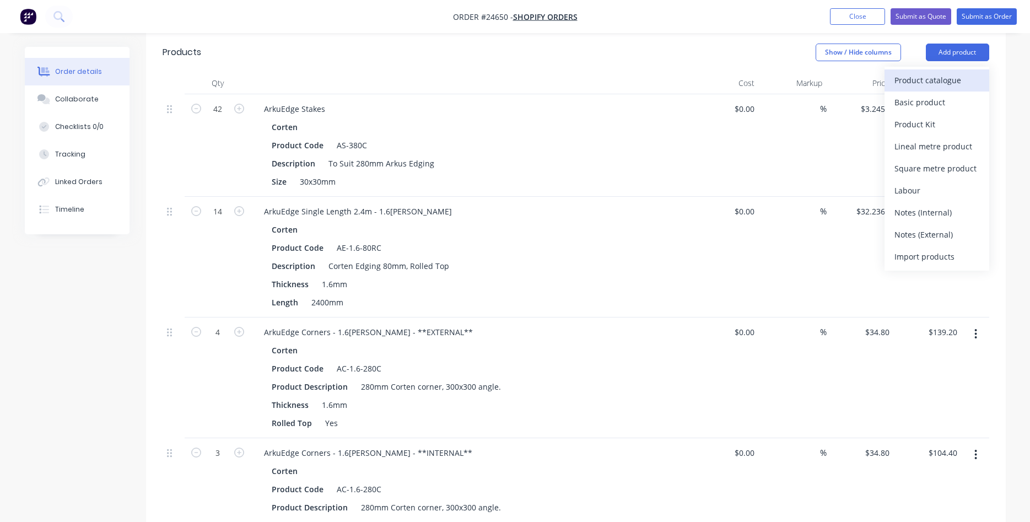
click at [941, 83] on div "Product catalogue" at bounding box center [937, 80] width 85 height 16
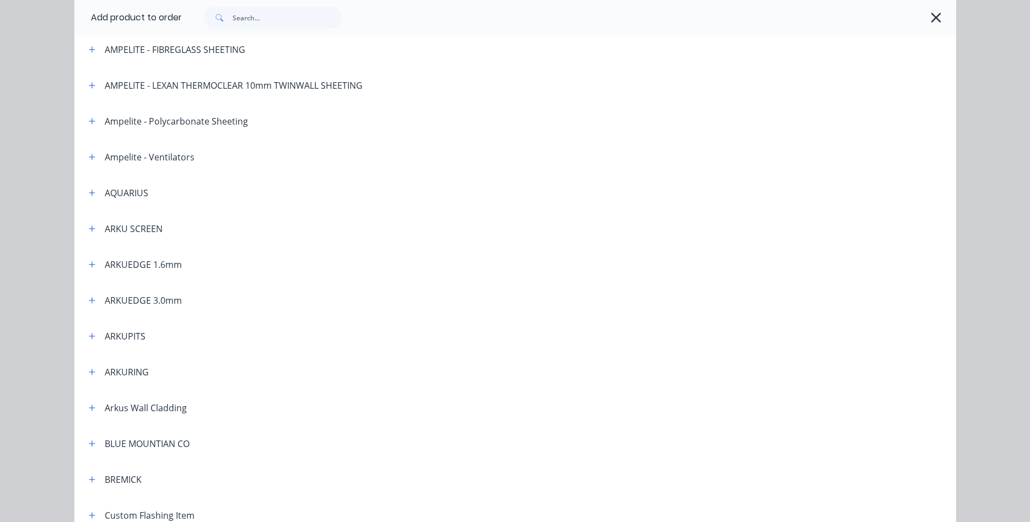
scroll to position [126, 0]
click at [91, 266] on icon "button" at bounding box center [92, 264] width 7 height 8
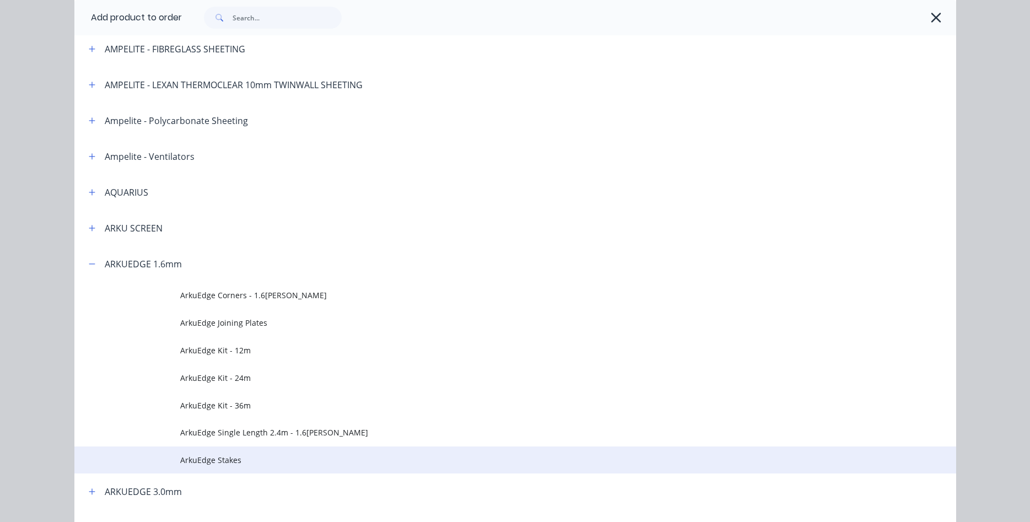
click at [205, 455] on span "ArkuEdge Stakes" at bounding box center [490, 460] width 621 height 12
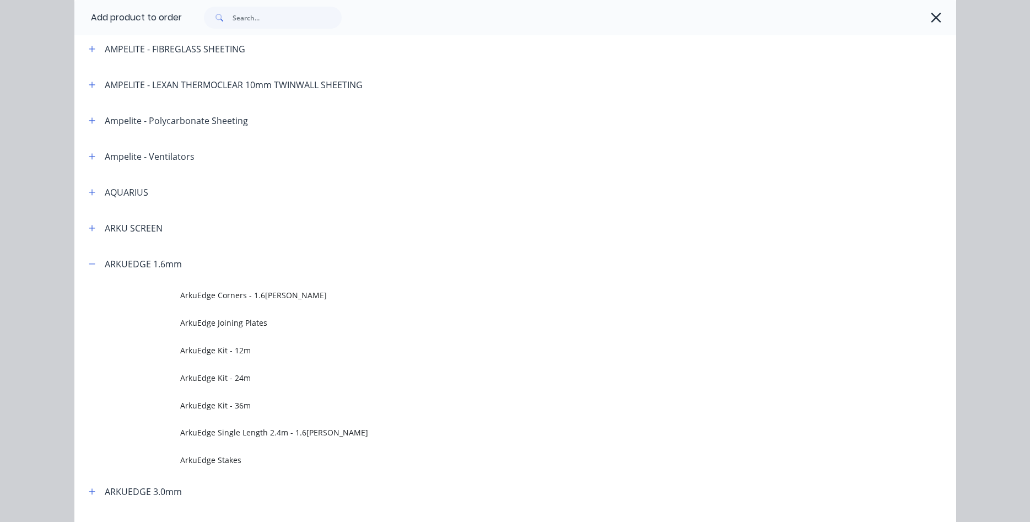
scroll to position [0, 0]
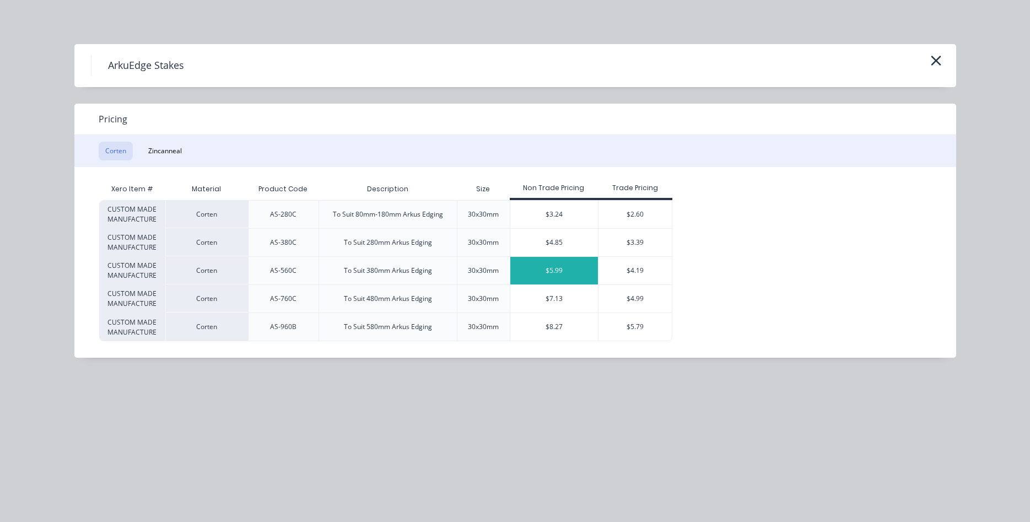
click at [564, 273] on div "$5.99" at bounding box center [555, 271] width 88 height 28
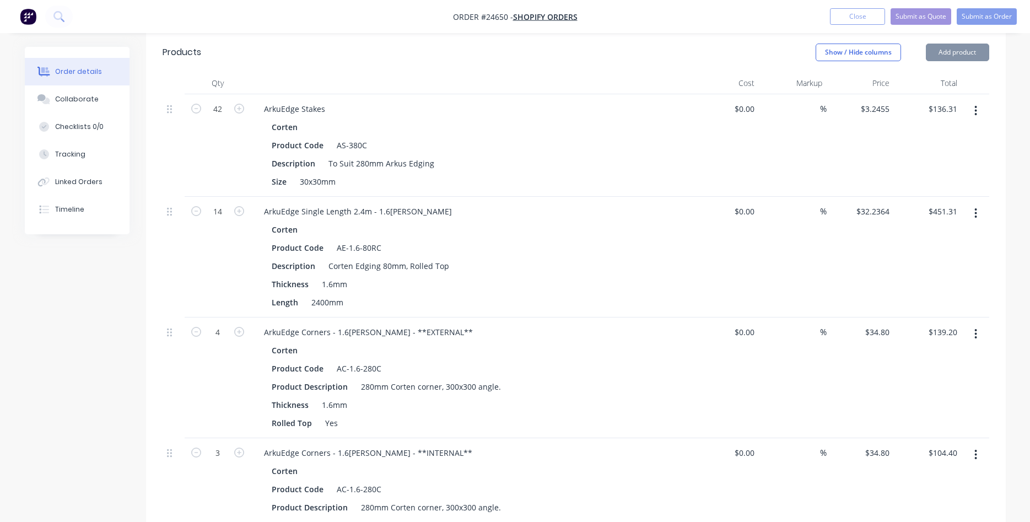
type input "$5.99"
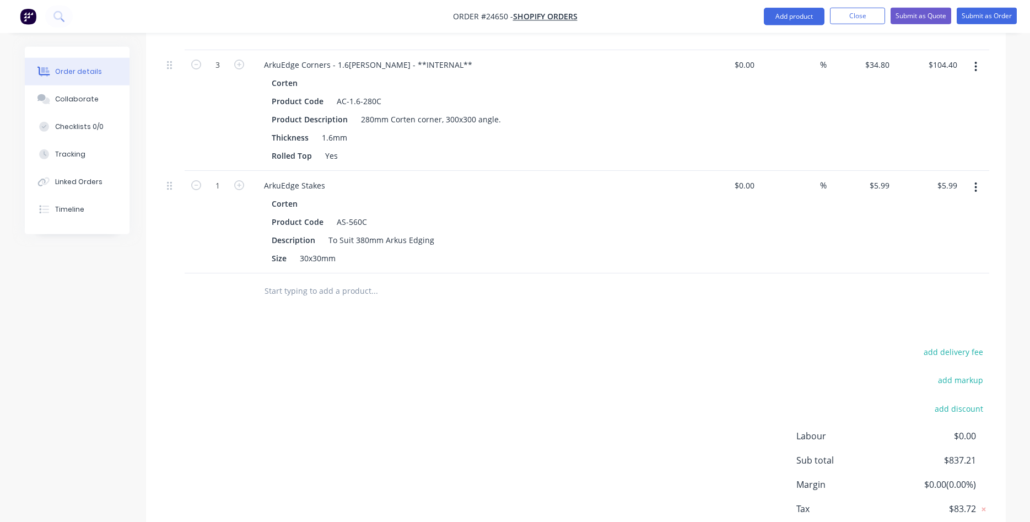
scroll to position [697, 0]
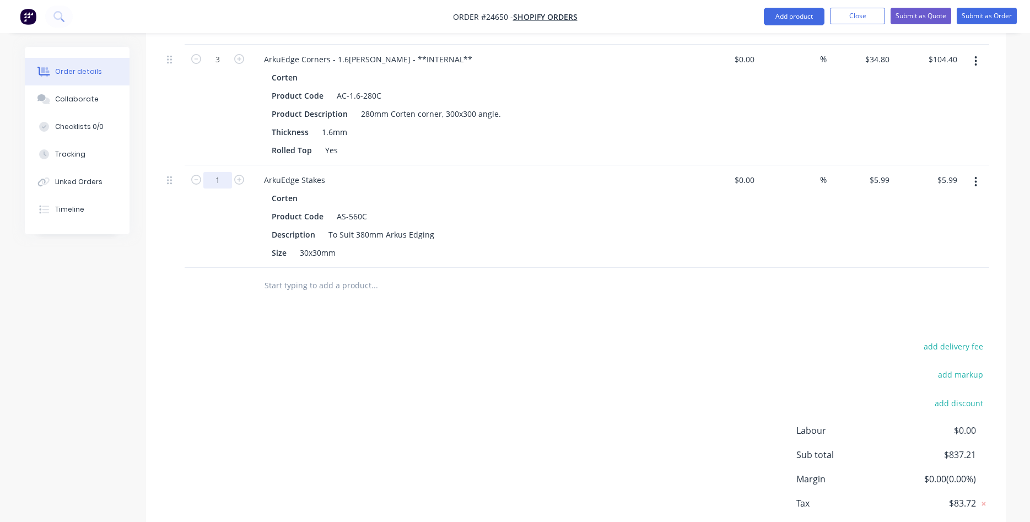
type input "45"
click at [527, 201] on div "Corten" at bounding box center [471, 198] width 399 height 16
click at [935, 177] on input "269.55" at bounding box center [945, 180] width 34 height 16
type input "$218.05"
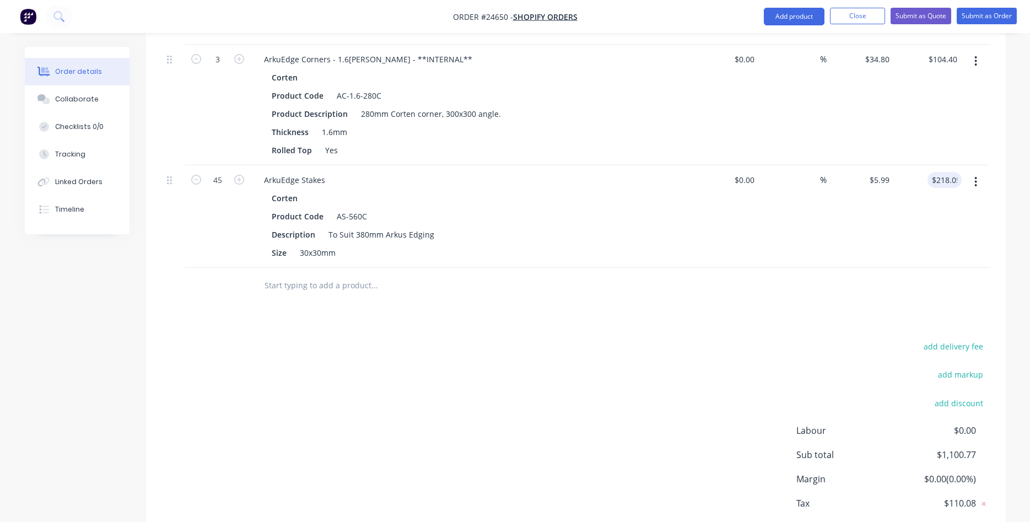
type input "$4.8456"
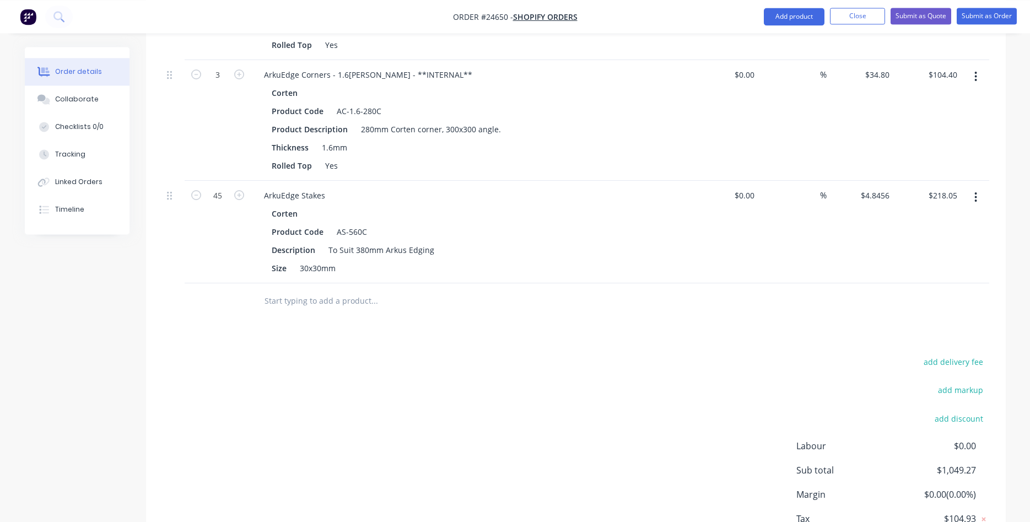
scroll to position [648, 0]
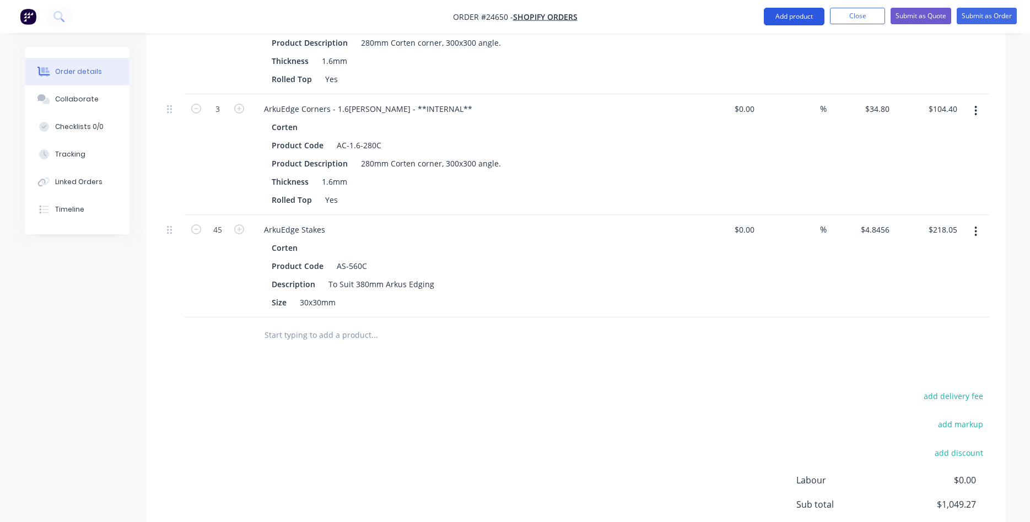
click at [795, 18] on button "Add product" at bounding box center [794, 17] width 61 height 18
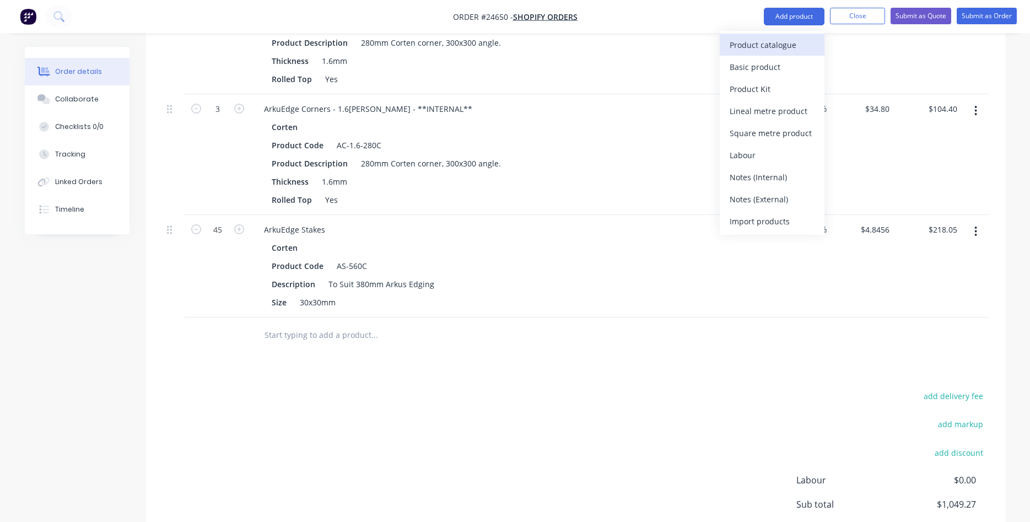
click at [761, 48] on div "Product catalogue" at bounding box center [772, 45] width 85 height 16
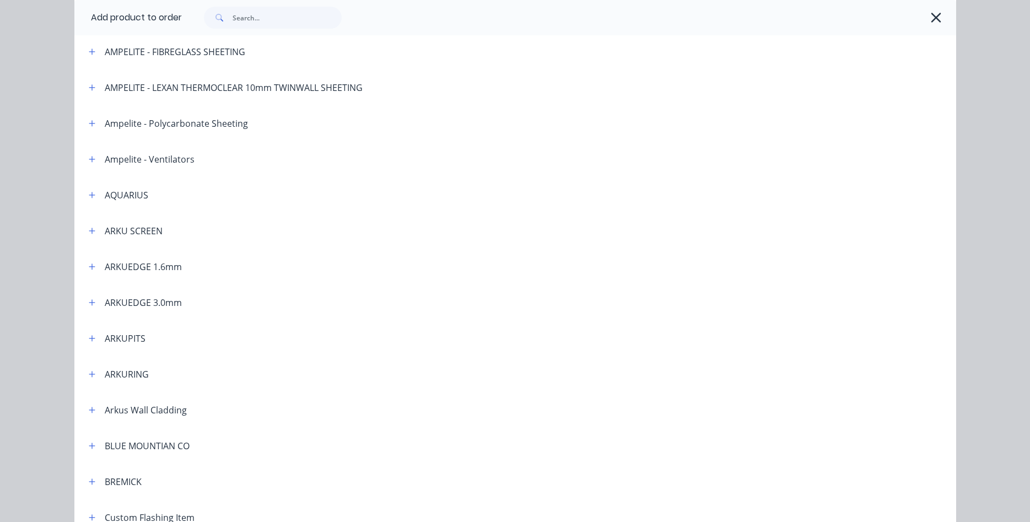
scroll to position [126, 0]
click at [93, 266] on icon "button" at bounding box center [92, 264] width 7 height 8
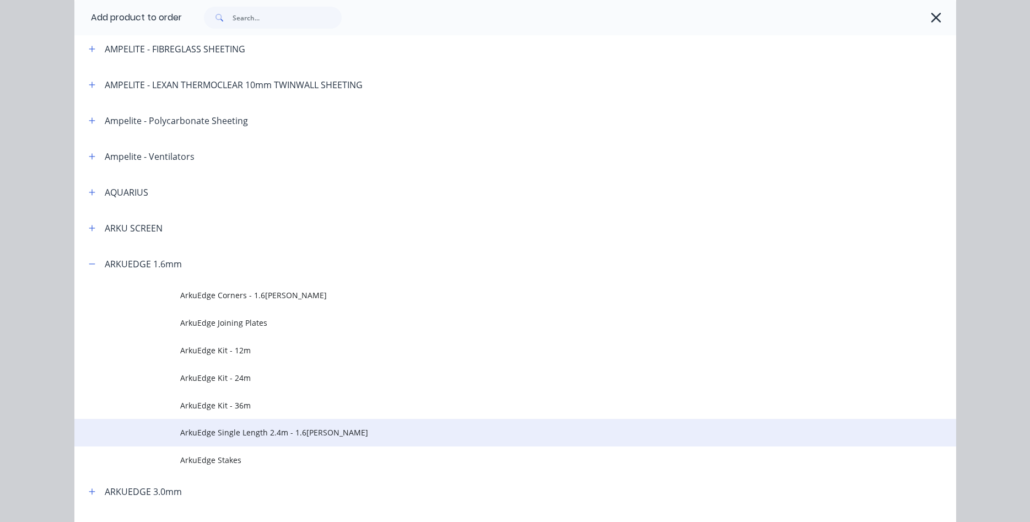
click at [258, 434] on span "ArkuEdge Single Length 2.4m - 1.6mm Corten" at bounding box center [490, 433] width 621 height 12
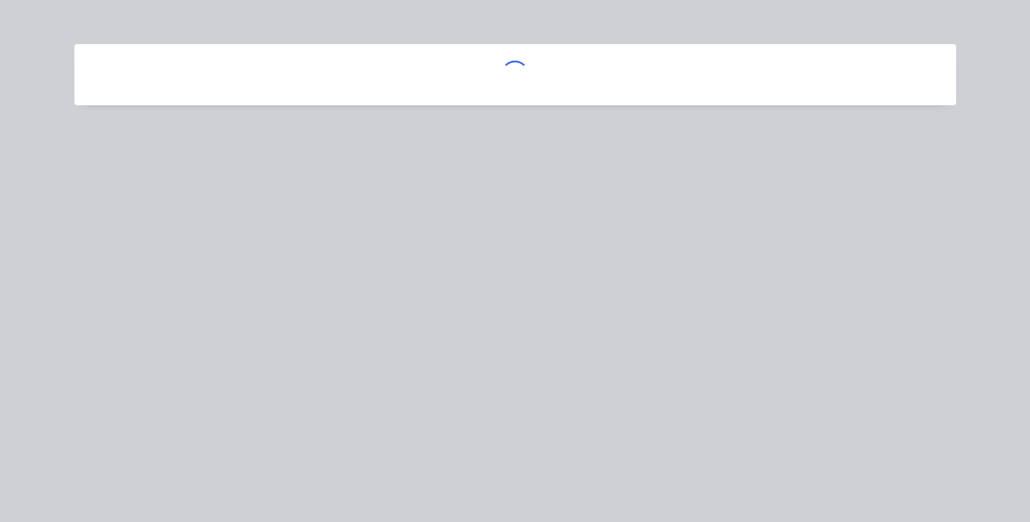
scroll to position [0, 0]
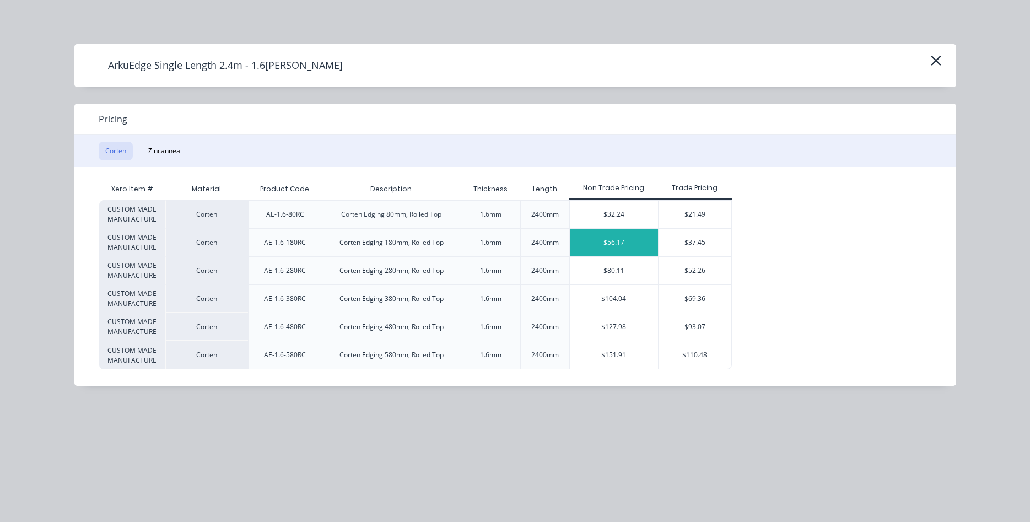
click at [609, 242] on div "$56.17" at bounding box center [614, 243] width 88 height 28
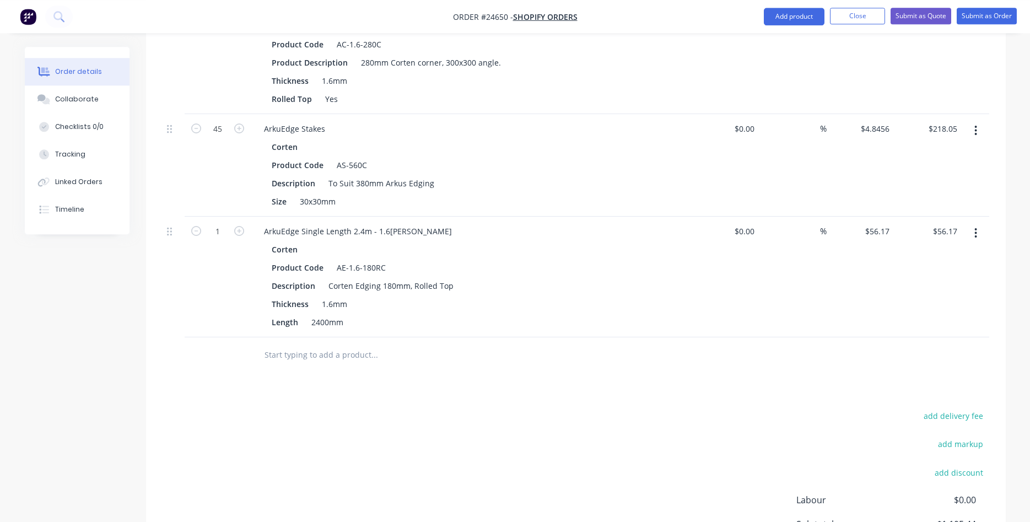
scroll to position [760, 0]
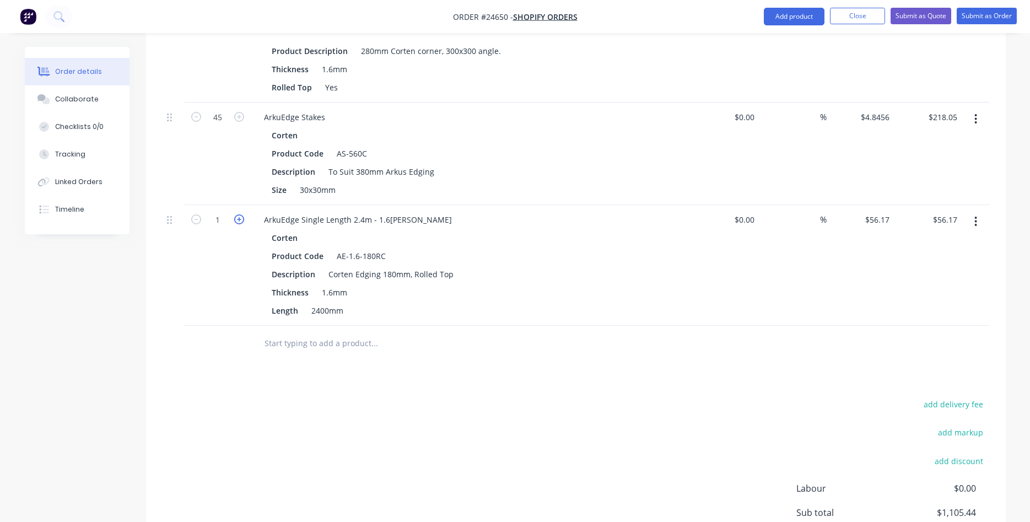
click at [239, 222] on icon "button" at bounding box center [239, 219] width 10 height 10
type input "2"
type input "$112.34"
click at [239, 222] on icon "button" at bounding box center [239, 219] width 10 height 10
type input "3"
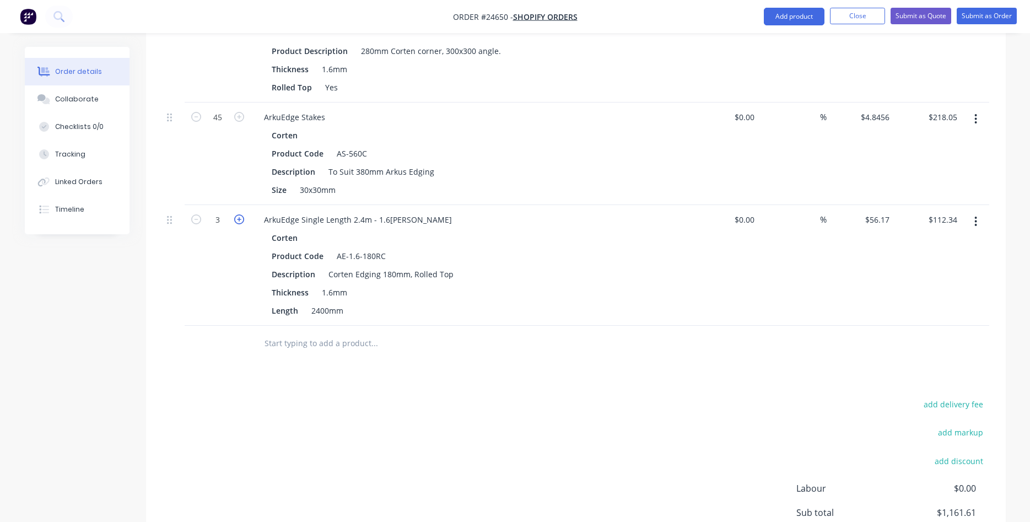
type input "$168.51"
click at [239, 222] on icon "button" at bounding box center [239, 219] width 10 height 10
type input "4"
type input "$224.68"
click at [239, 222] on icon "button" at bounding box center [239, 219] width 10 height 10
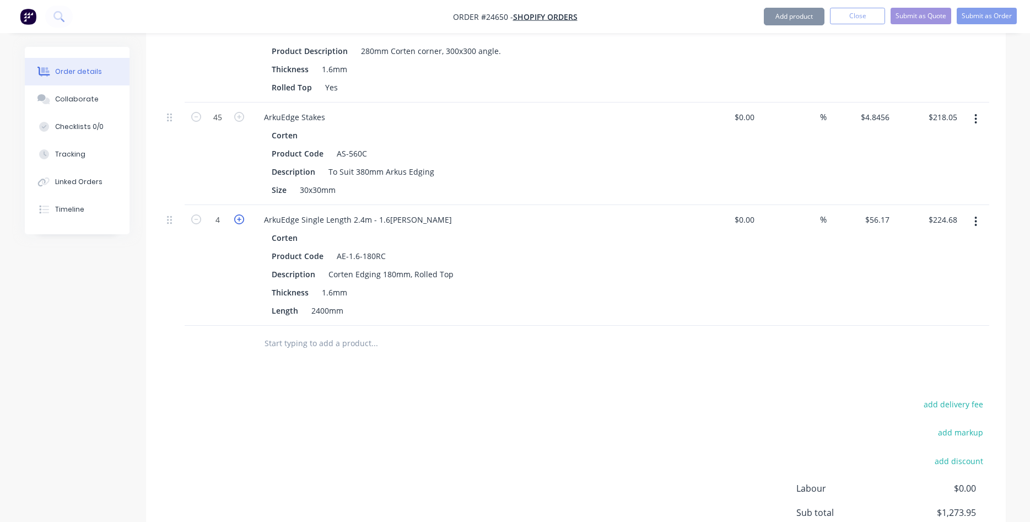
type input "5"
type input "$280.85"
click at [239, 222] on icon "button" at bounding box center [239, 219] width 10 height 10
type input "6"
type input "$337.02"
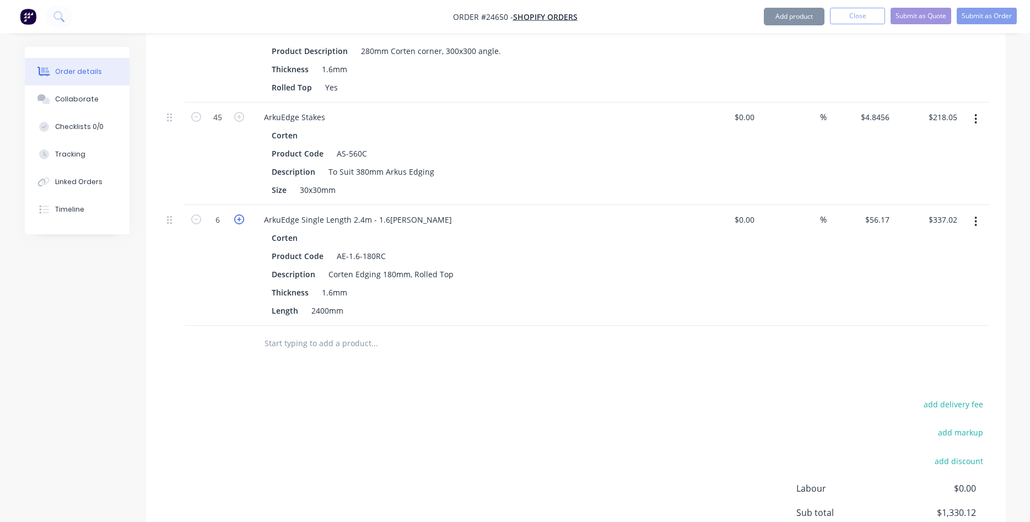
click at [239, 222] on icon "button" at bounding box center [239, 219] width 10 height 10
type input "7"
type input "$393.19"
click at [239, 222] on icon "button" at bounding box center [239, 219] width 10 height 10
type input "8"
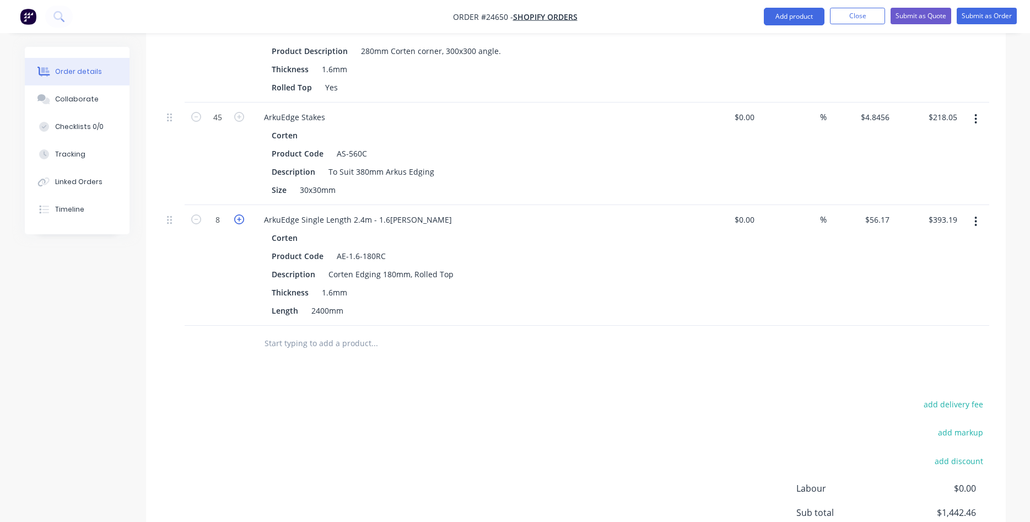
type input "$449.36"
click at [239, 222] on icon "button" at bounding box center [239, 219] width 10 height 10
type input "9"
type input "$505.53"
click at [239, 222] on icon "button" at bounding box center [239, 219] width 10 height 10
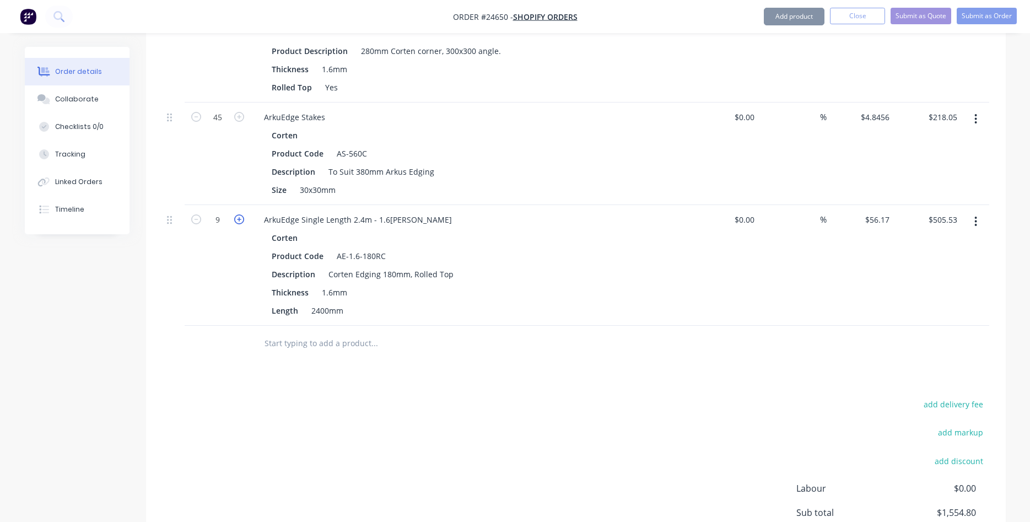
type input "10"
type input "$561.70"
click at [239, 222] on icon "button" at bounding box center [239, 219] width 10 height 10
type input "11"
type input "$617.87"
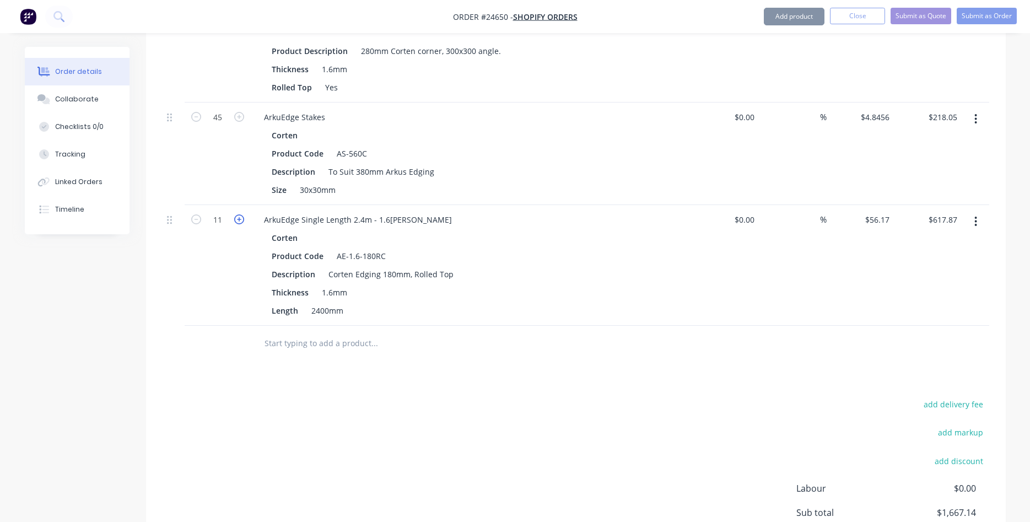
click at [239, 222] on icon "button" at bounding box center [239, 219] width 10 height 10
type input "12"
type input "$674.04"
click at [239, 222] on icon "button" at bounding box center [239, 219] width 10 height 10
type input "13"
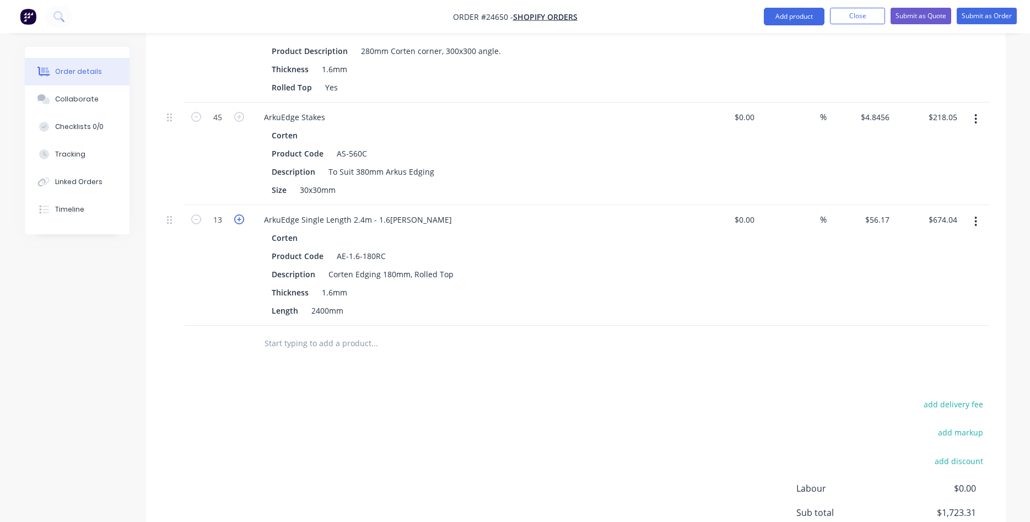
type input "$730.21"
click at [239, 222] on icon "button" at bounding box center [239, 219] width 10 height 10
type input "14"
type input "$786.38"
click at [239, 222] on icon "button" at bounding box center [239, 219] width 10 height 10
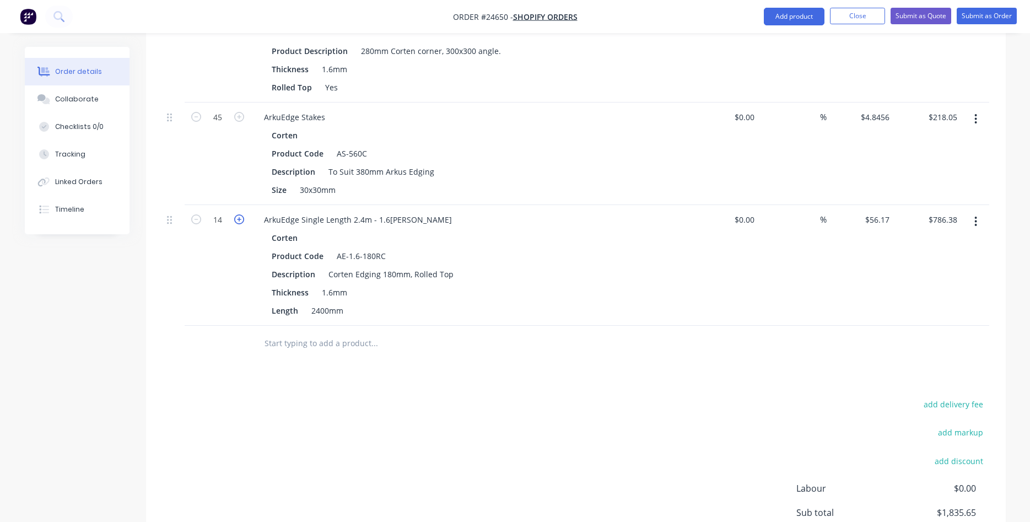
type input "15"
click at [944, 222] on input "842.55" at bounding box center [945, 220] width 34 height 16
click at [958, 220] on input "842.55" at bounding box center [947, 220] width 30 height 16
type input "$842.59"
type input "$56.1727"
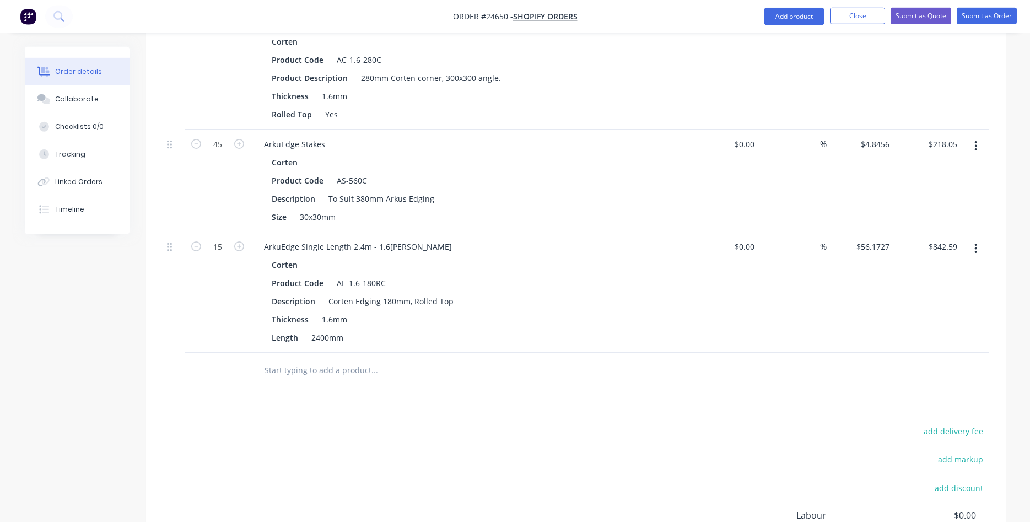
scroll to position [704, 0]
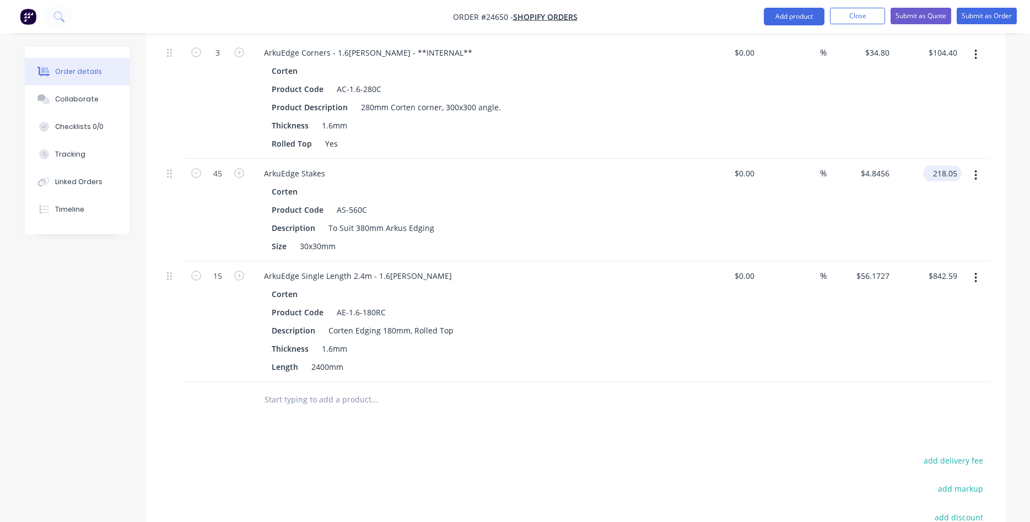
click at [959, 173] on input "218.05" at bounding box center [945, 173] width 34 height 16
click at [960, 171] on input "218.05" at bounding box center [947, 173] width 30 height 16
click at [954, 174] on input "218.05" at bounding box center [947, 173] width 30 height 16
type input "$218.04"
type input "$4.8453"
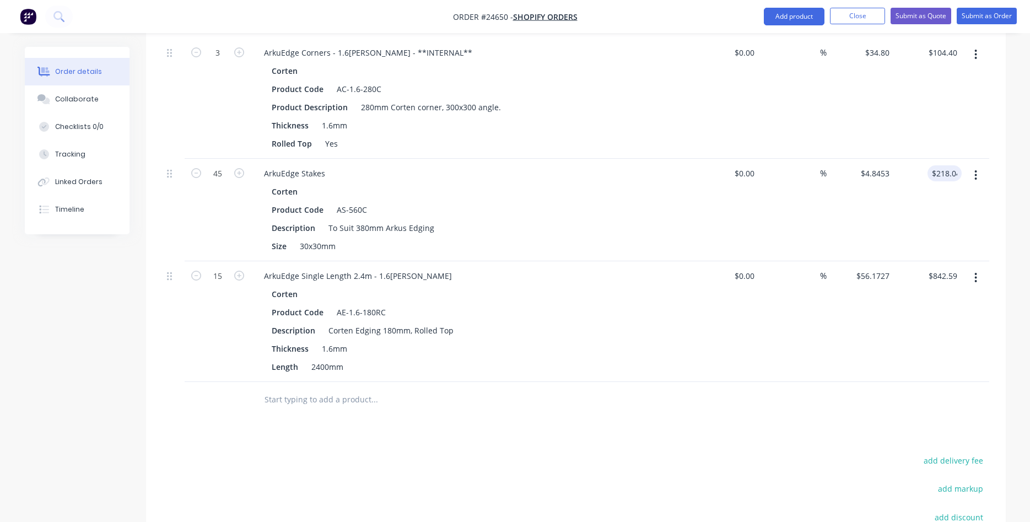
click at [848, 211] on div "$4.8453 $4.8456" at bounding box center [861, 210] width 68 height 103
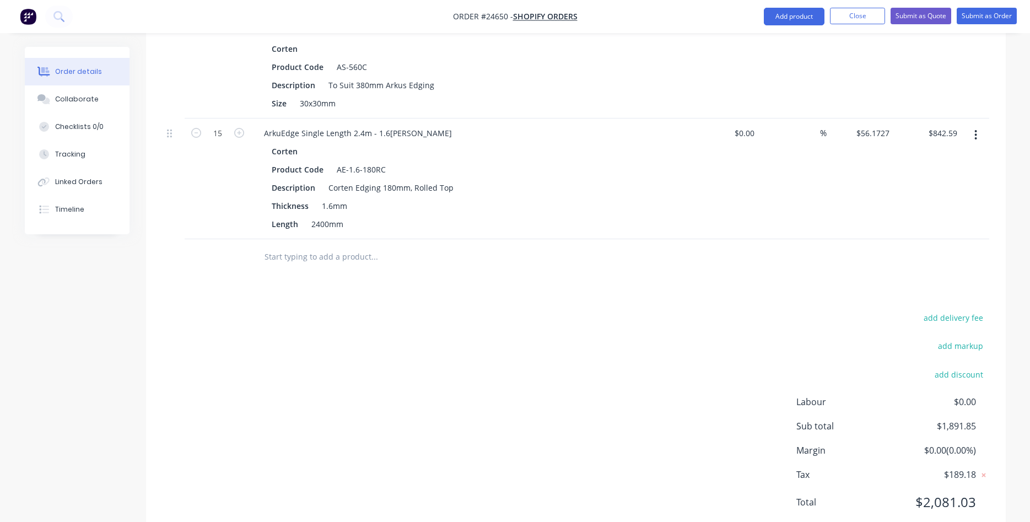
scroll to position [825, 0]
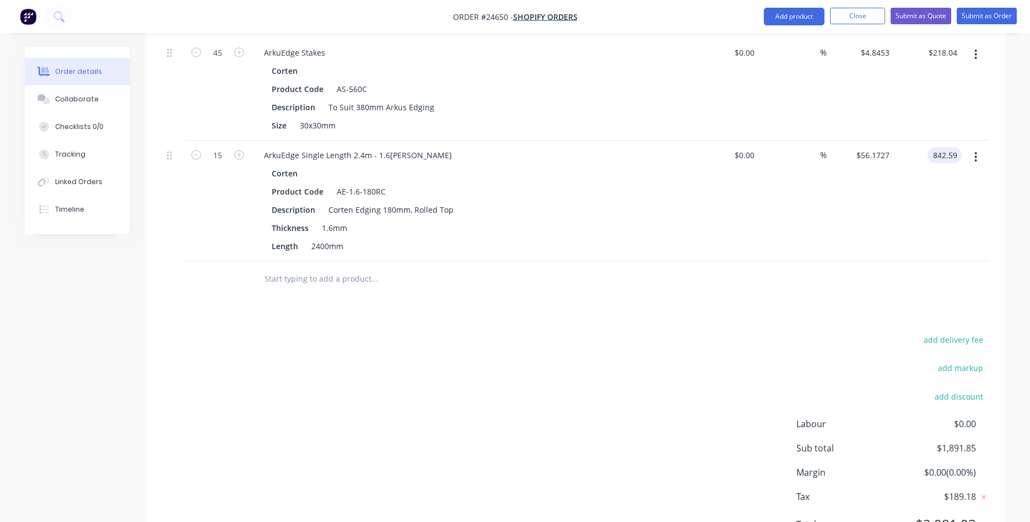
click at [959, 153] on input "842.59" at bounding box center [947, 155] width 30 height 16
click at [958, 155] on input "842.59" at bounding box center [947, 155] width 30 height 16
type input "$842.60"
type input "$56.1733"
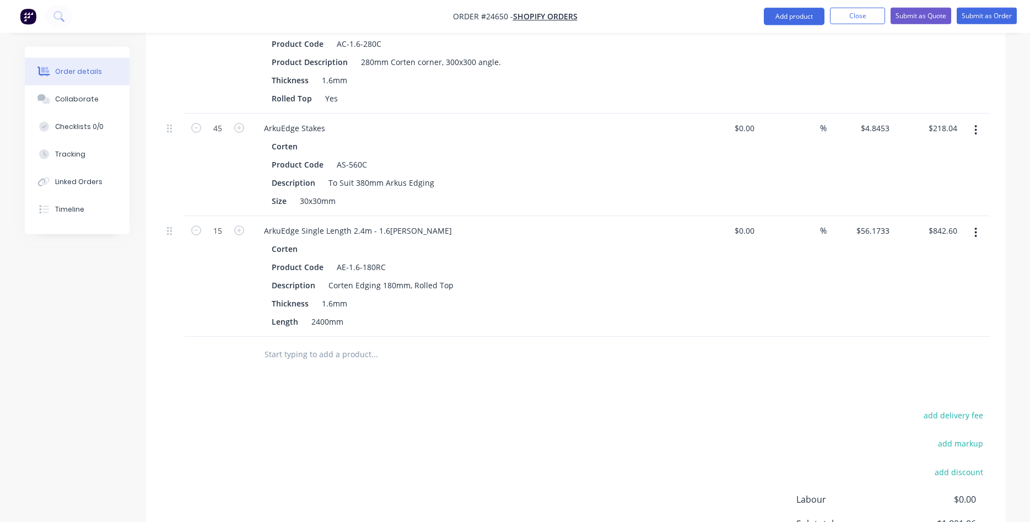
scroll to position [769, 0]
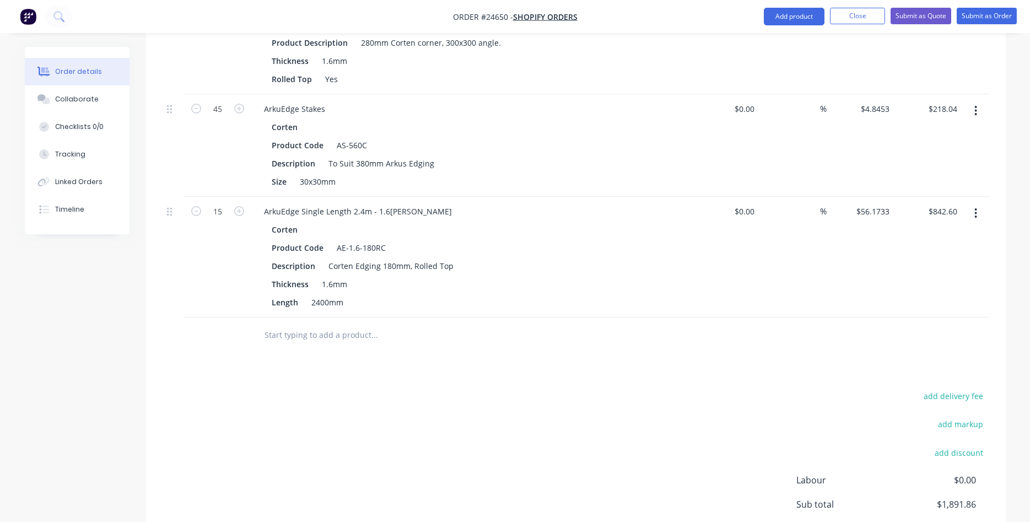
click at [312, 337] on input "text" at bounding box center [374, 335] width 221 height 22
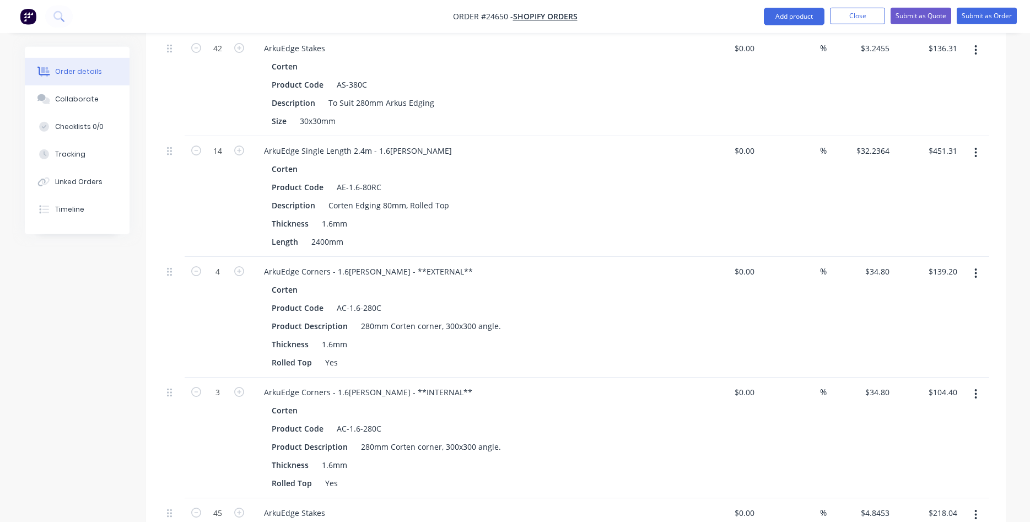
scroll to position [262, 0]
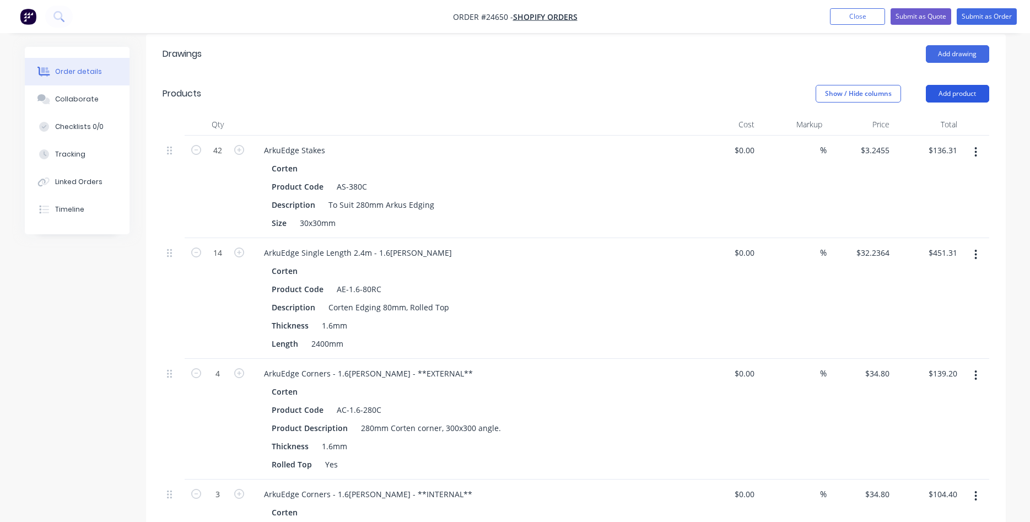
click at [965, 94] on button "Add product" at bounding box center [957, 94] width 63 height 18
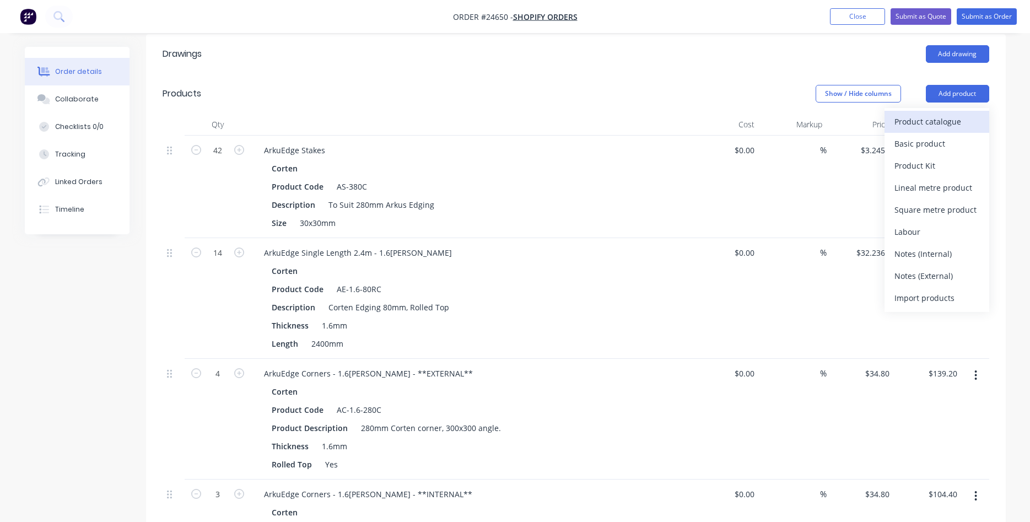
click at [919, 119] on div "Product catalogue" at bounding box center [937, 122] width 85 height 16
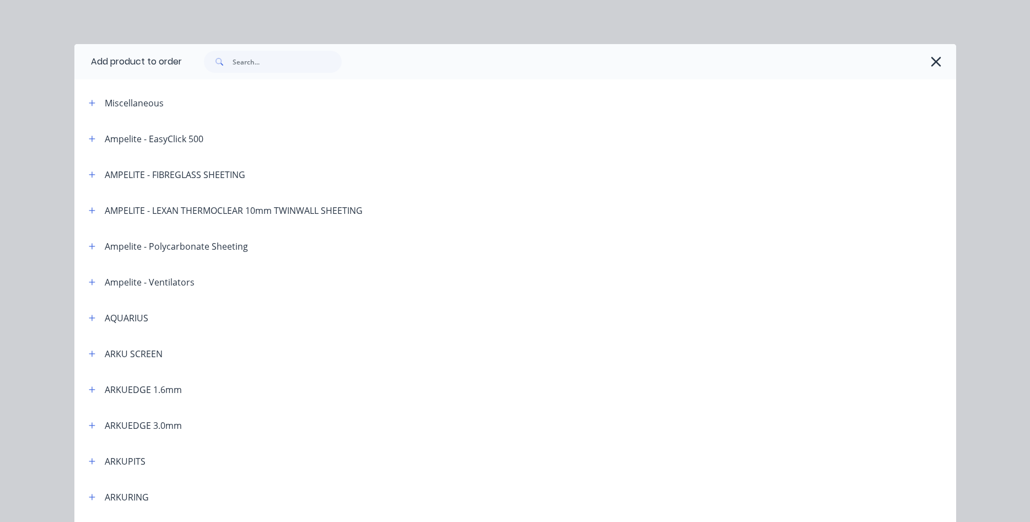
scroll to position [126, 0]
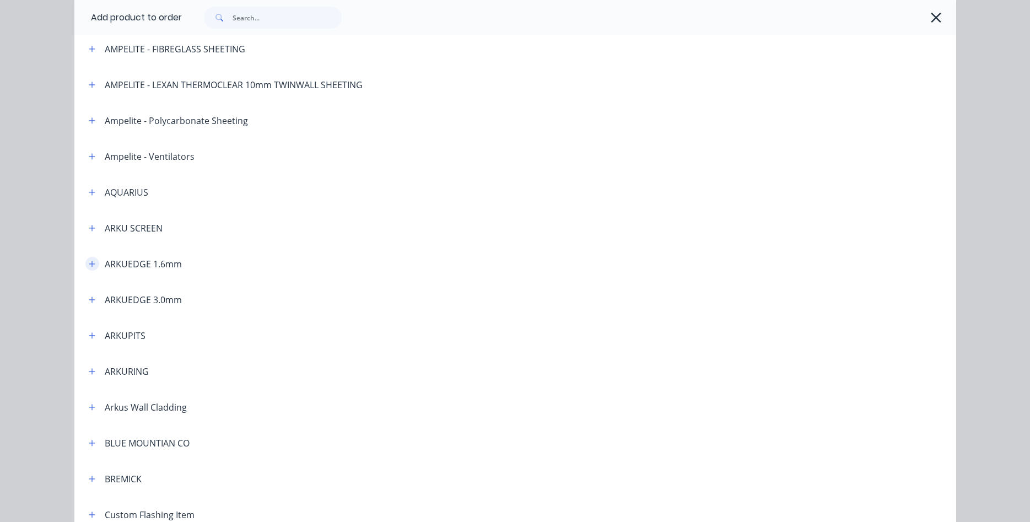
click at [94, 267] on icon "button" at bounding box center [92, 264] width 7 height 8
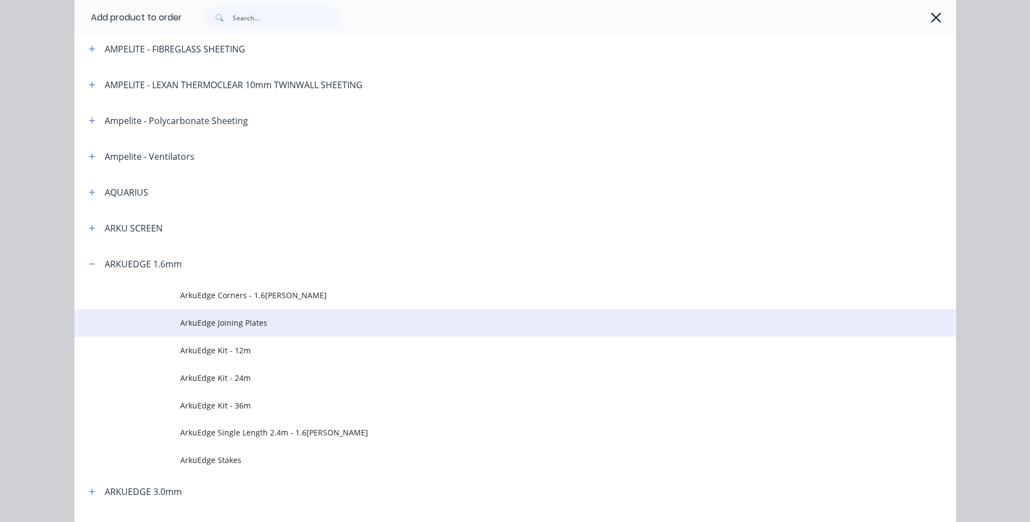
click at [218, 322] on span "ArkuEdge Joining Plates" at bounding box center [490, 323] width 621 height 12
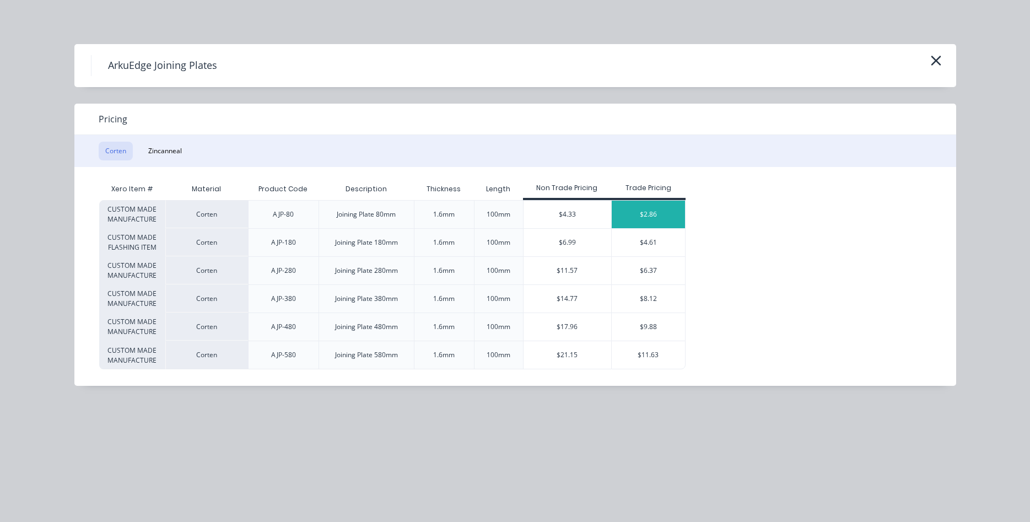
click at [646, 217] on div "$2.86" at bounding box center [648, 215] width 73 height 28
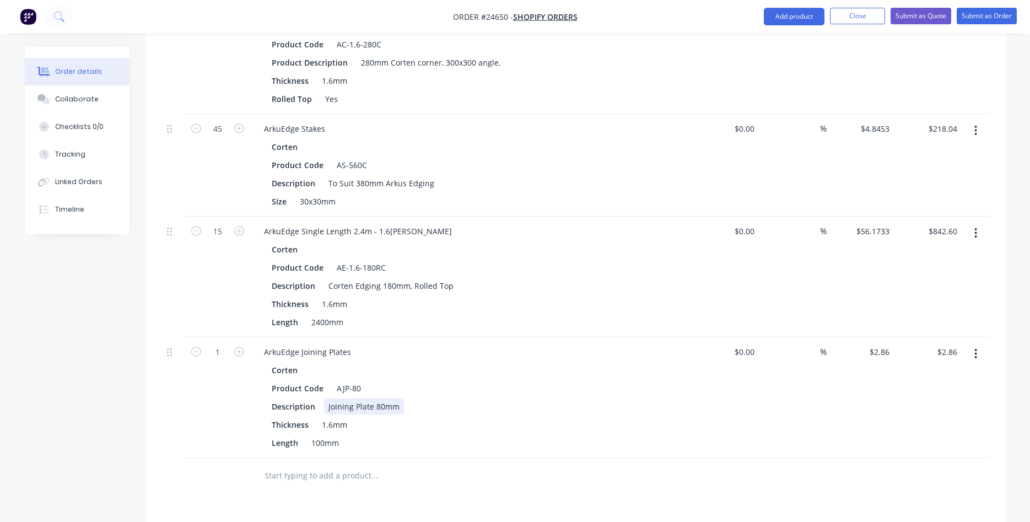
scroll to position [769, 0]
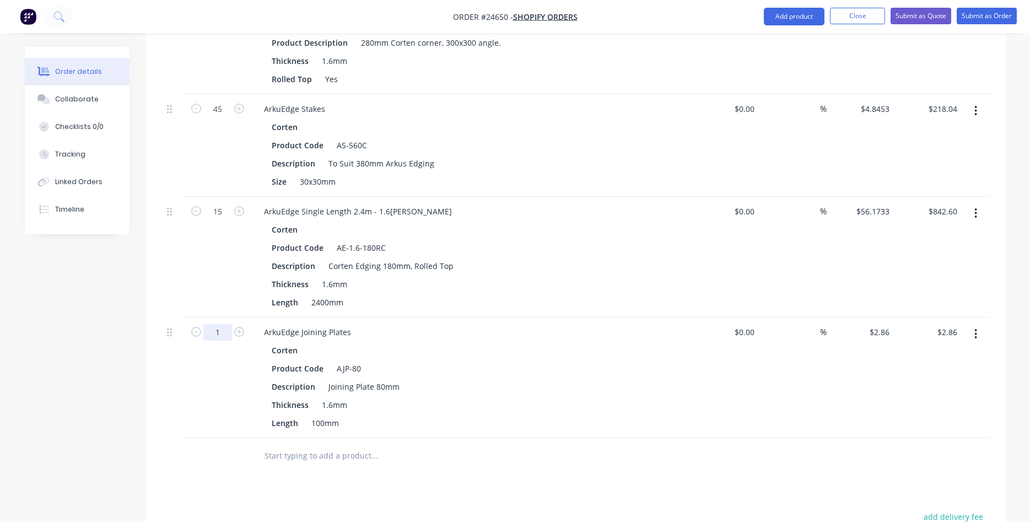
type input "14"
click at [236, 370] on div "14" at bounding box center [218, 378] width 66 height 121
type input "40.04"
click at [954, 335] on input "40.04" at bounding box center [949, 332] width 25 height 16
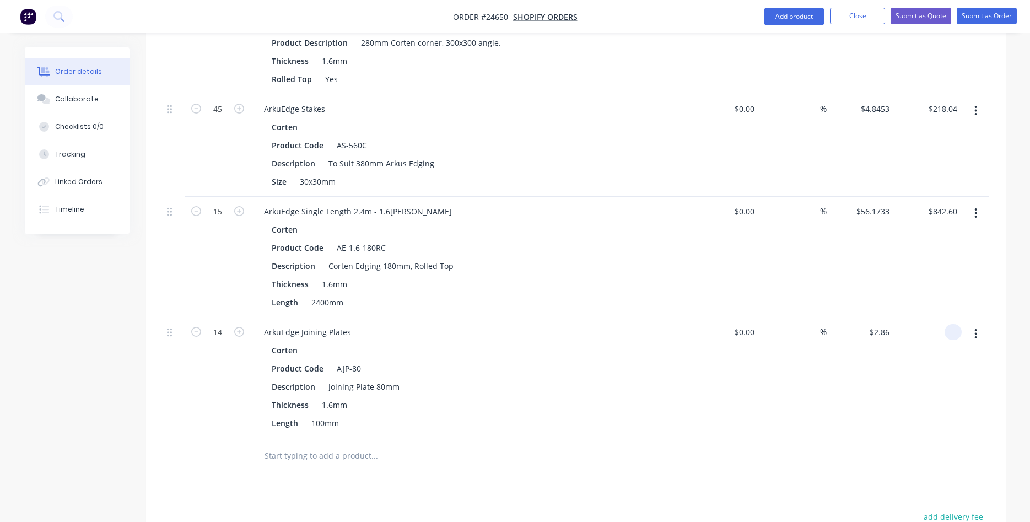
type input "$0.00"
click at [770, 374] on div "%" at bounding box center [793, 378] width 68 height 121
click at [793, 20] on button "Add product" at bounding box center [794, 17] width 61 height 18
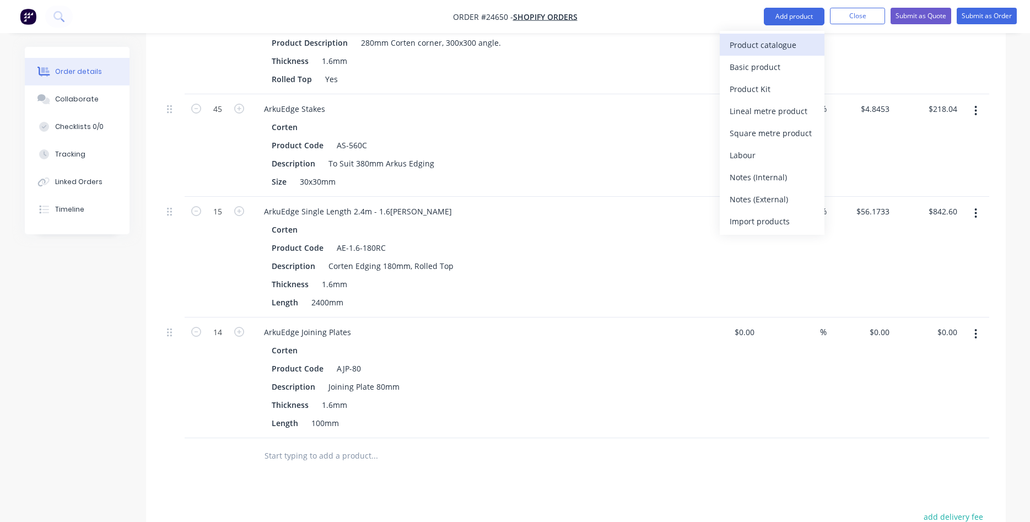
click at [759, 37] on div "Product catalogue" at bounding box center [772, 45] width 85 height 16
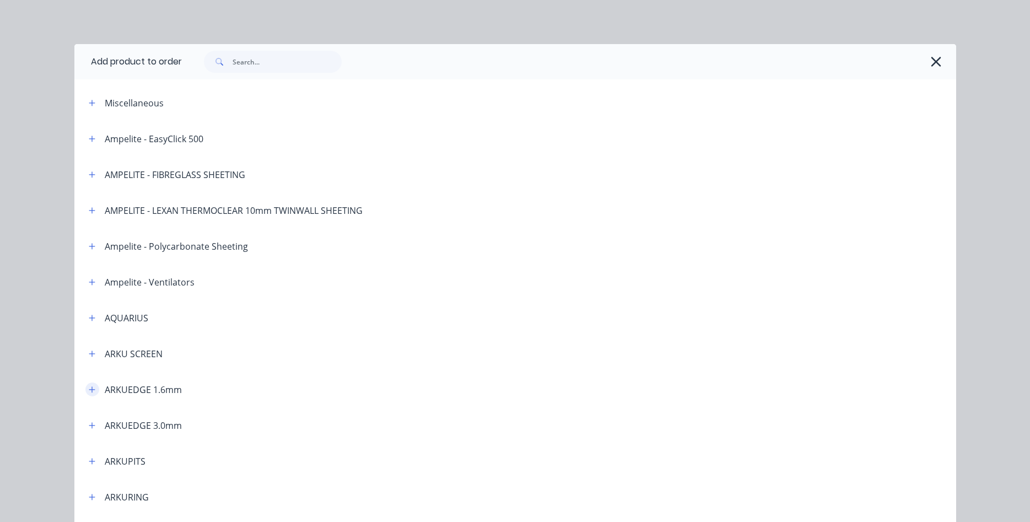
click at [92, 388] on icon "button" at bounding box center [92, 389] width 6 height 6
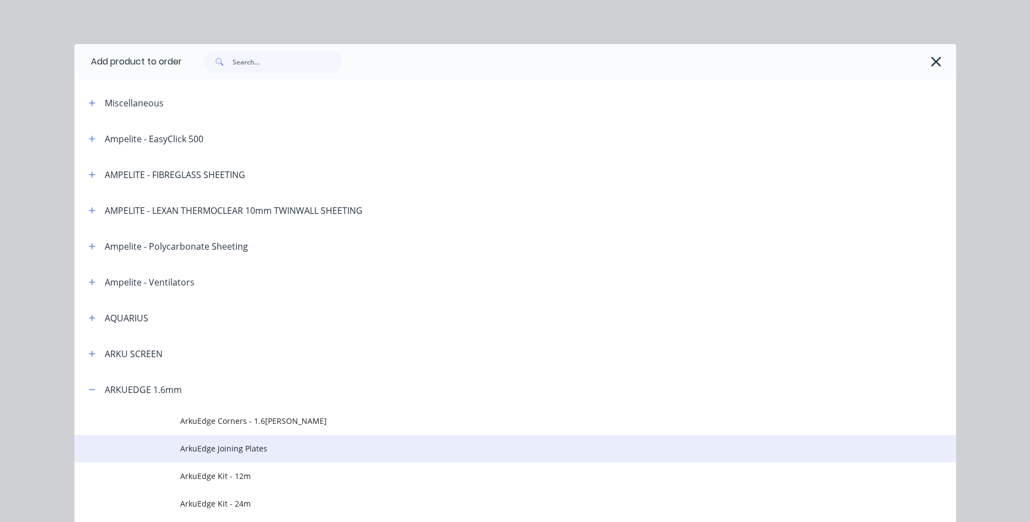
click at [223, 450] on span "ArkuEdge Joining Plates" at bounding box center [490, 449] width 621 height 12
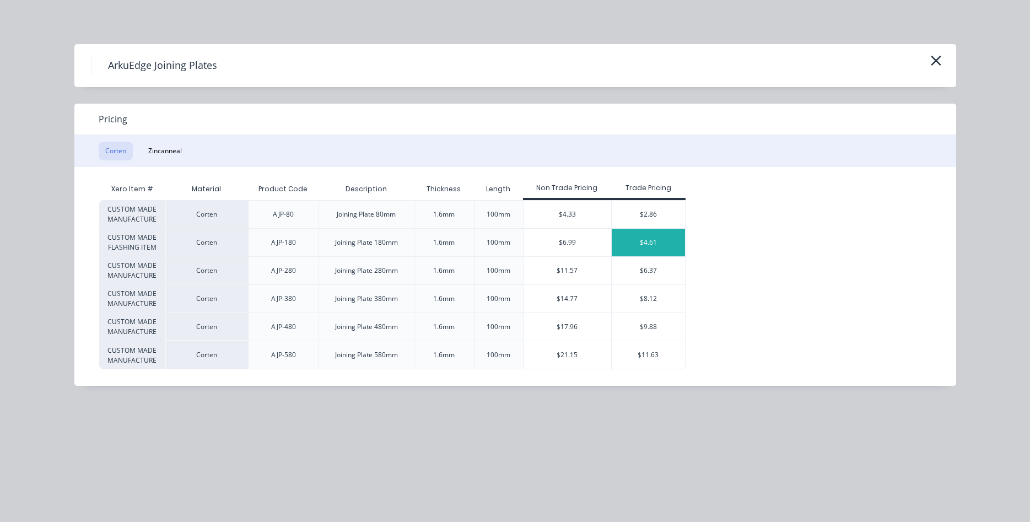
click at [656, 240] on div "$4.61" at bounding box center [648, 243] width 73 height 28
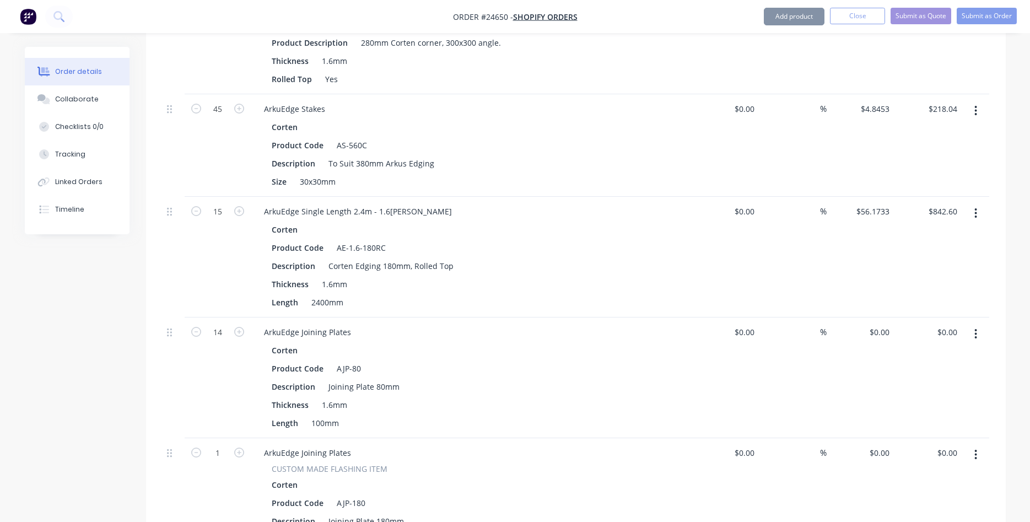
type input "$4.61"
type input "15"
click at [568, 440] on div "ArkuEdge Joining Plates CUSTOM MADE FLASHING ITEM Corten Product Code AJP-180 D…" at bounding box center [471, 505] width 441 height 135
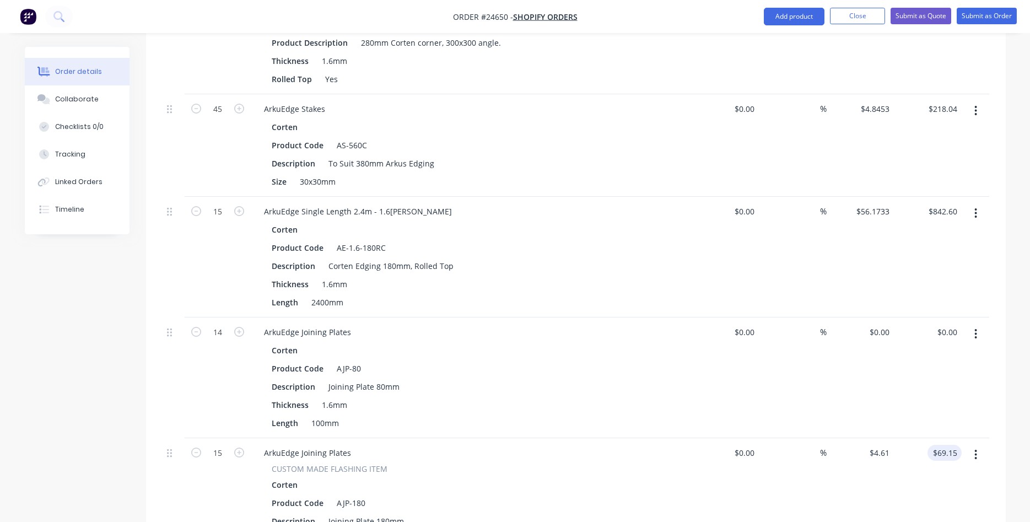
type input "69.15"
click at [944, 449] on input "69.15" at bounding box center [947, 453] width 30 height 16
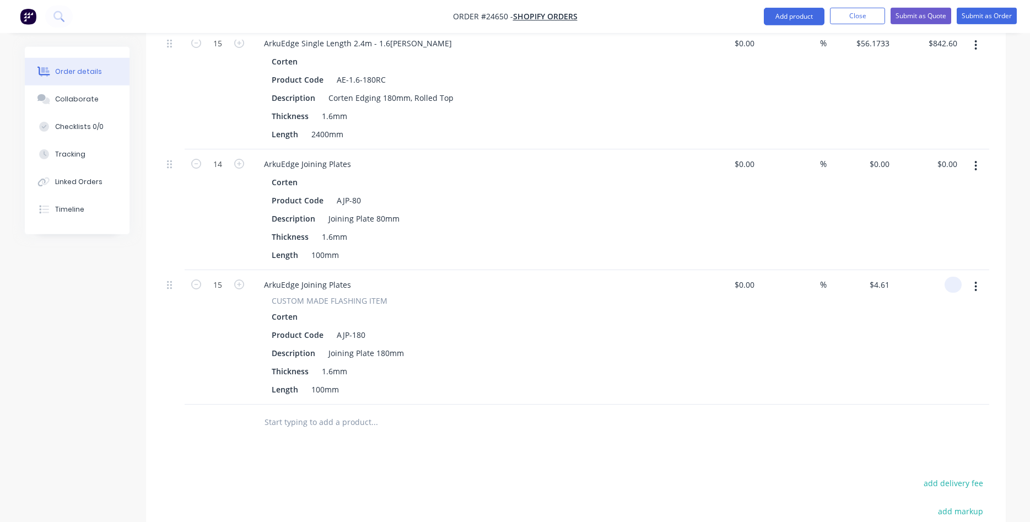
scroll to position [937, 0]
type input "$0.00"
click at [792, 13] on button "Add product" at bounding box center [794, 17] width 61 height 18
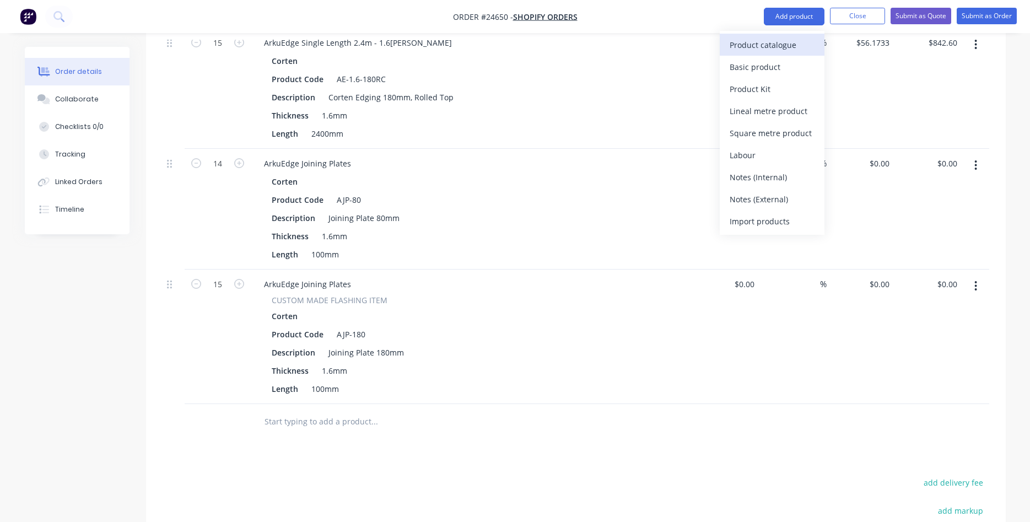
click at [760, 37] on div "Product catalogue" at bounding box center [772, 45] width 85 height 16
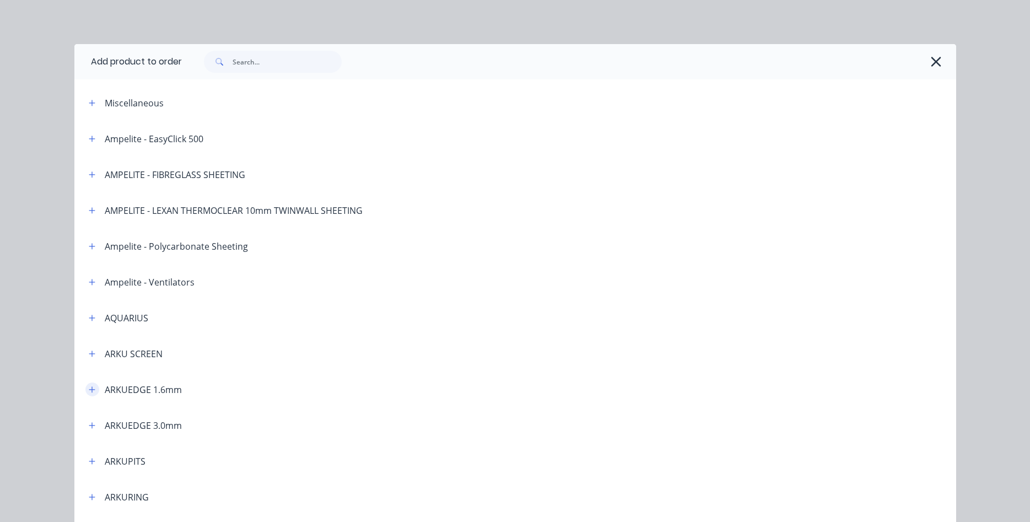
click at [94, 391] on icon "button" at bounding box center [92, 390] width 7 height 8
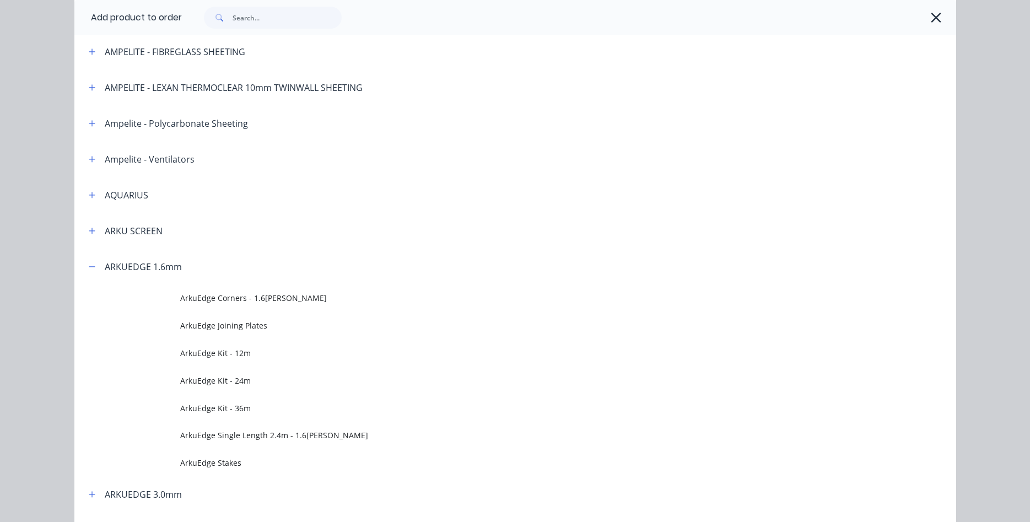
scroll to position [126, 0]
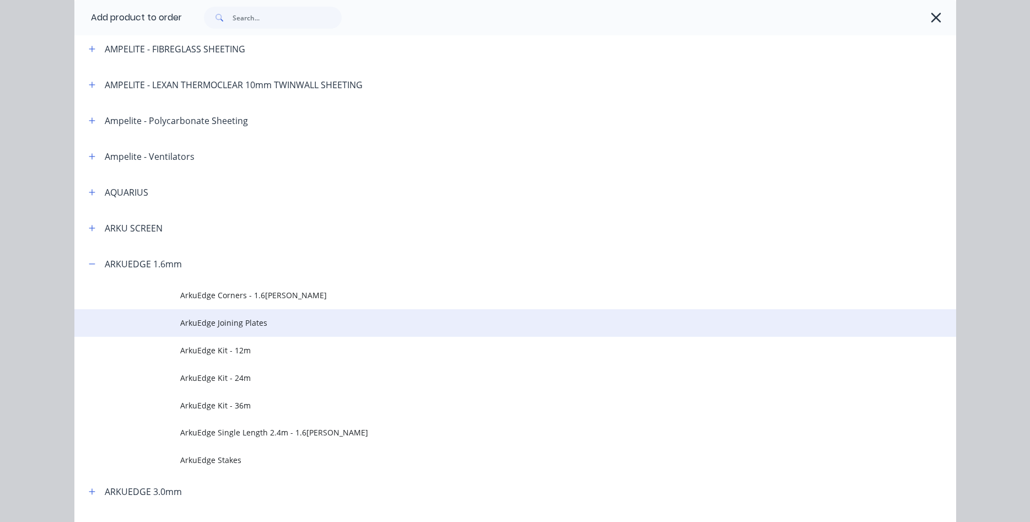
click at [246, 321] on span "ArkuEdge Joining Plates" at bounding box center [490, 323] width 621 height 12
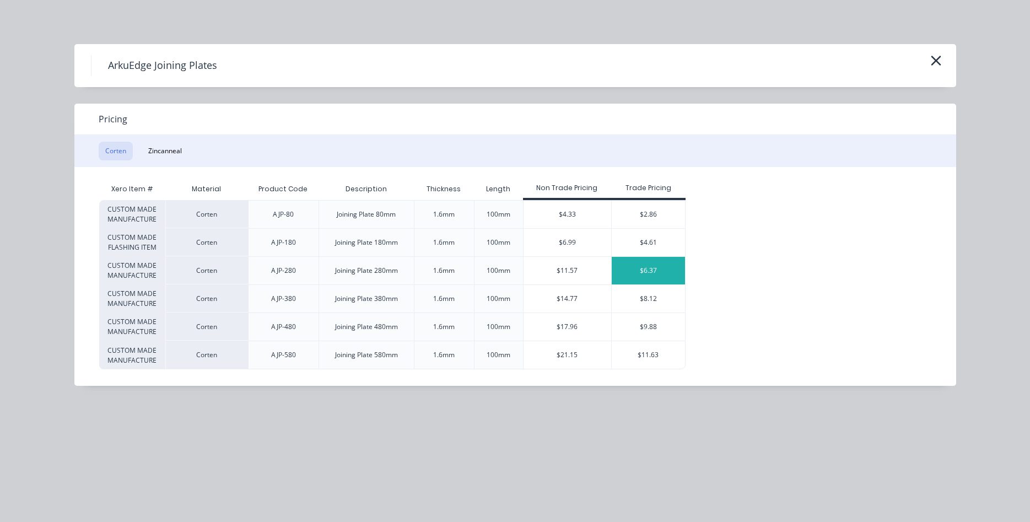
click at [640, 277] on div "$6.37" at bounding box center [648, 271] width 73 height 28
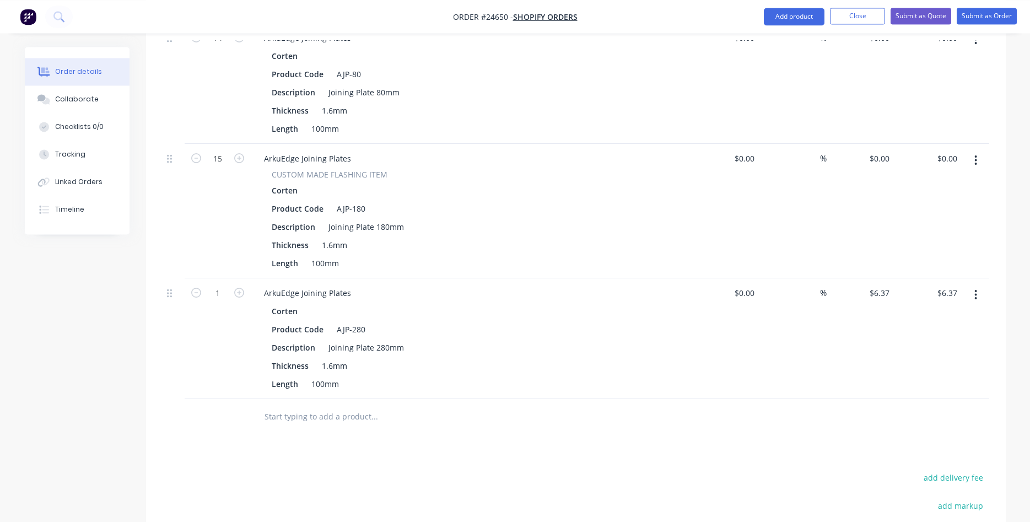
scroll to position [1106, 0]
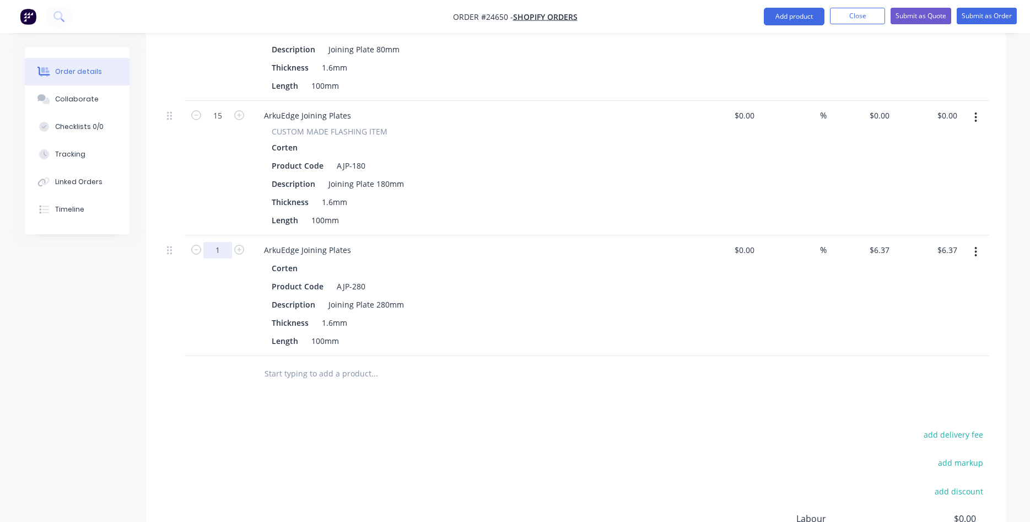
type input "7"
drag, startPoint x: 505, startPoint y: 283, endPoint x: 517, endPoint y: 286, distance: 11.9
click at [506, 283] on div "Product Code AJP-280" at bounding box center [469, 286] width 404 height 16
type input "44.59"
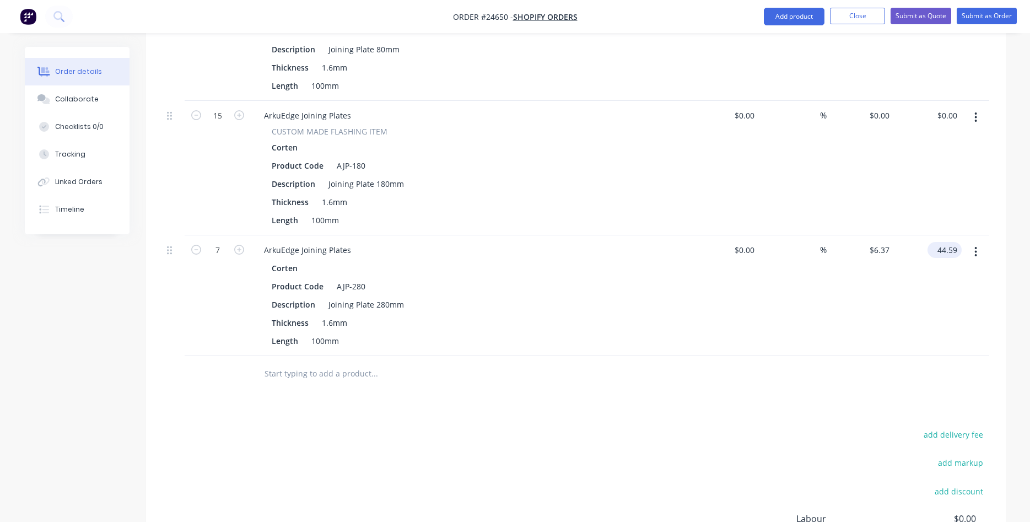
click at [951, 245] on input "44.59" at bounding box center [947, 250] width 30 height 16
type input "$0.00"
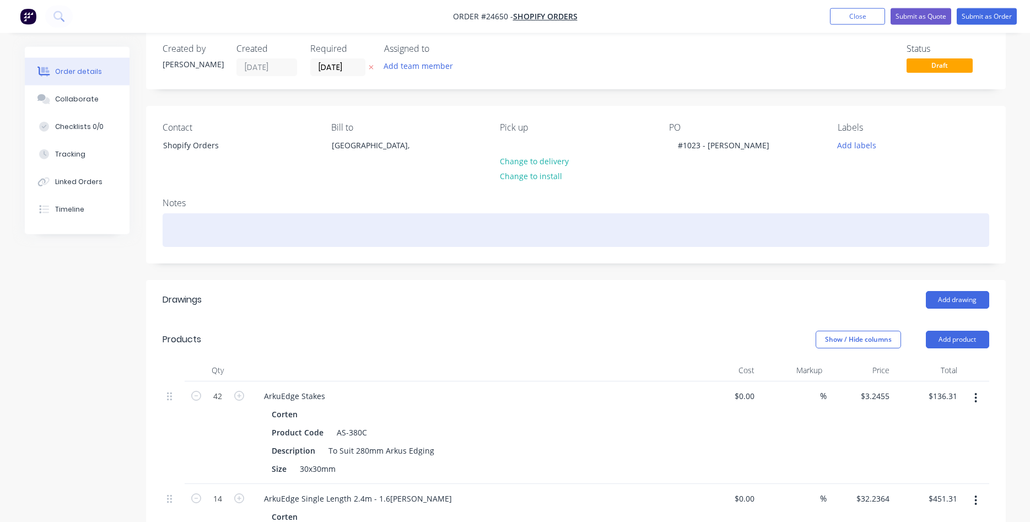
scroll to position [0, 0]
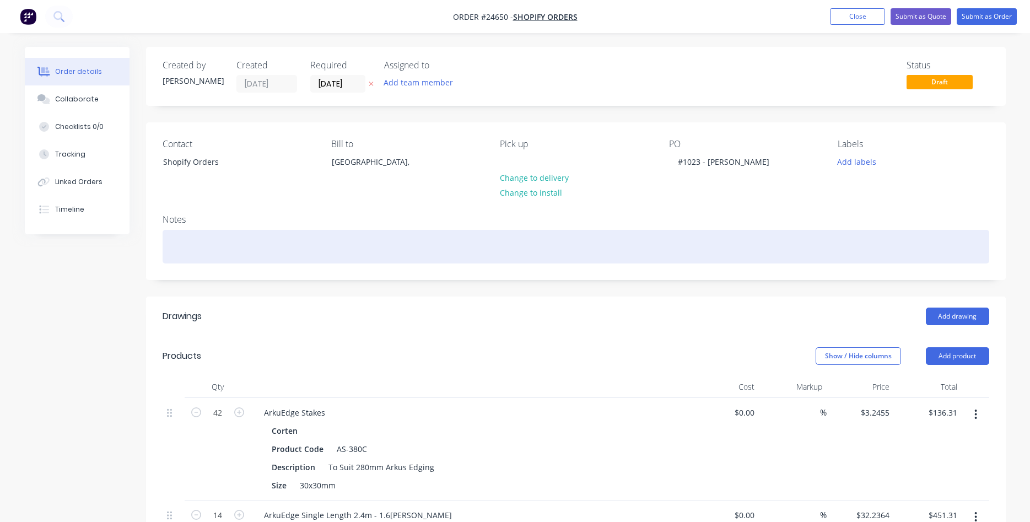
click at [185, 243] on div at bounding box center [576, 247] width 827 height 34
click at [191, 246] on div at bounding box center [576, 247] width 827 height 34
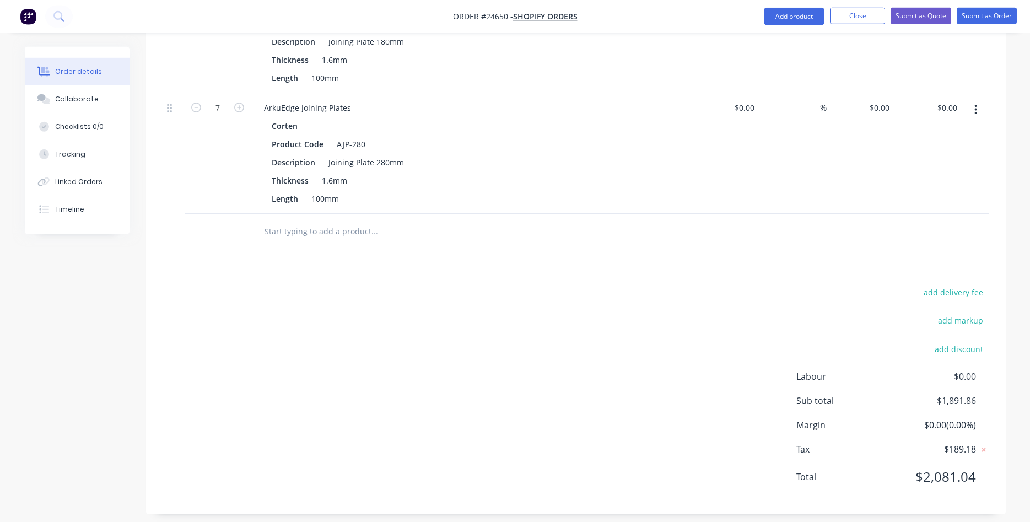
scroll to position [1257, 0]
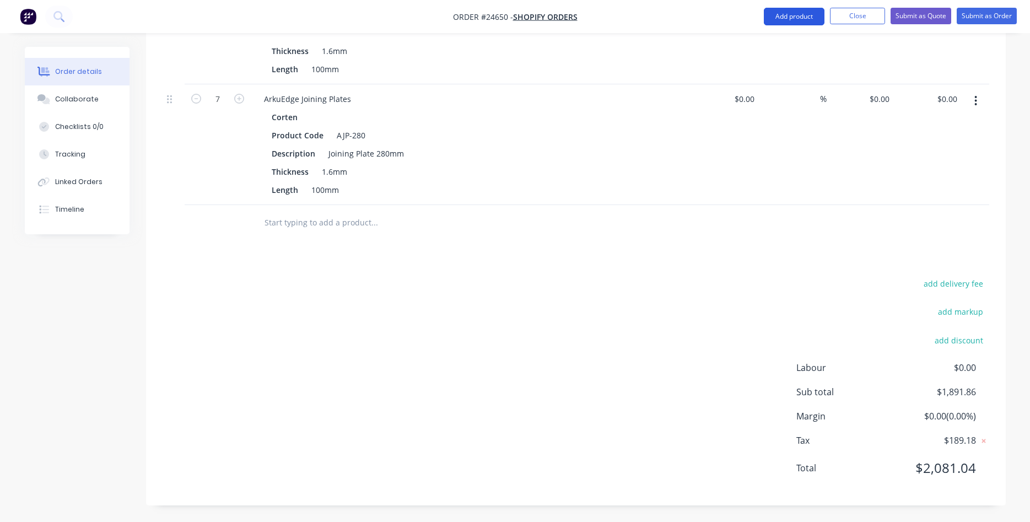
click at [787, 21] on button "Add product" at bounding box center [794, 17] width 61 height 18
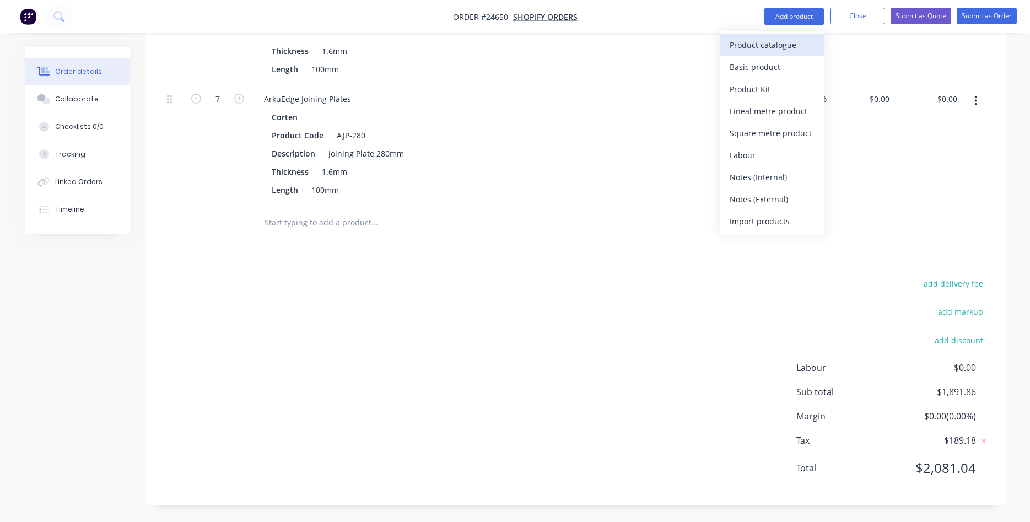
click at [767, 43] on div "Product catalogue" at bounding box center [772, 45] width 85 height 16
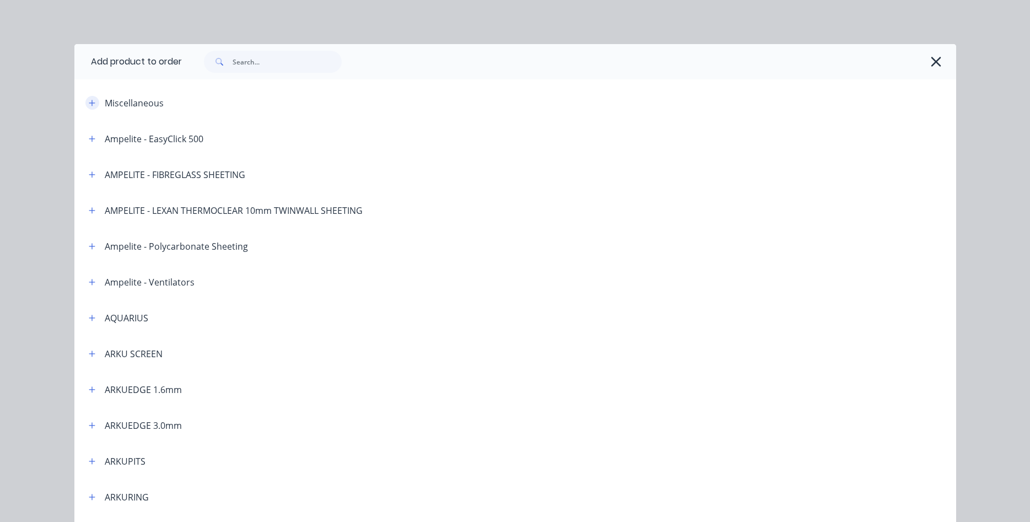
click at [93, 103] on icon "button" at bounding box center [92, 103] width 6 height 6
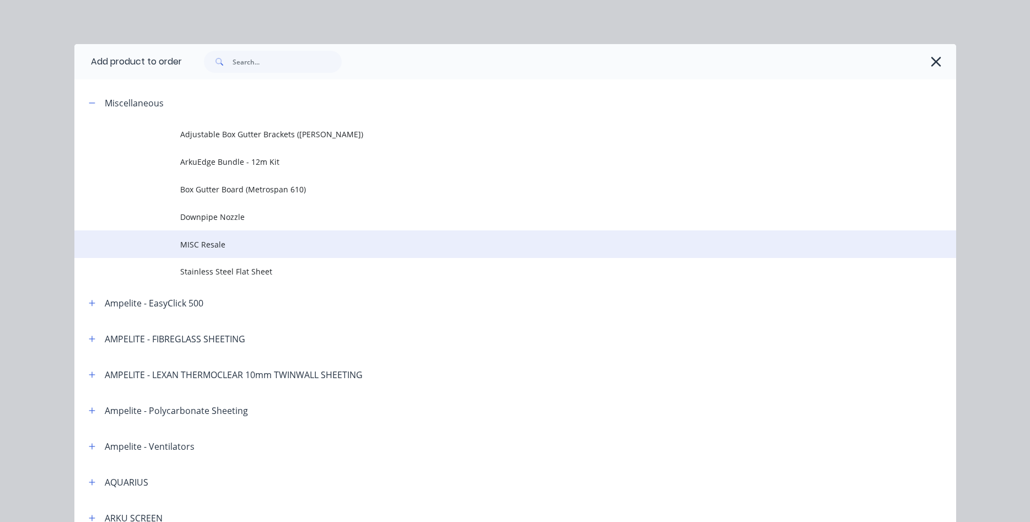
click at [218, 244] on span "MISC Resale" at bounding box center [490, 245] width 621 height 12
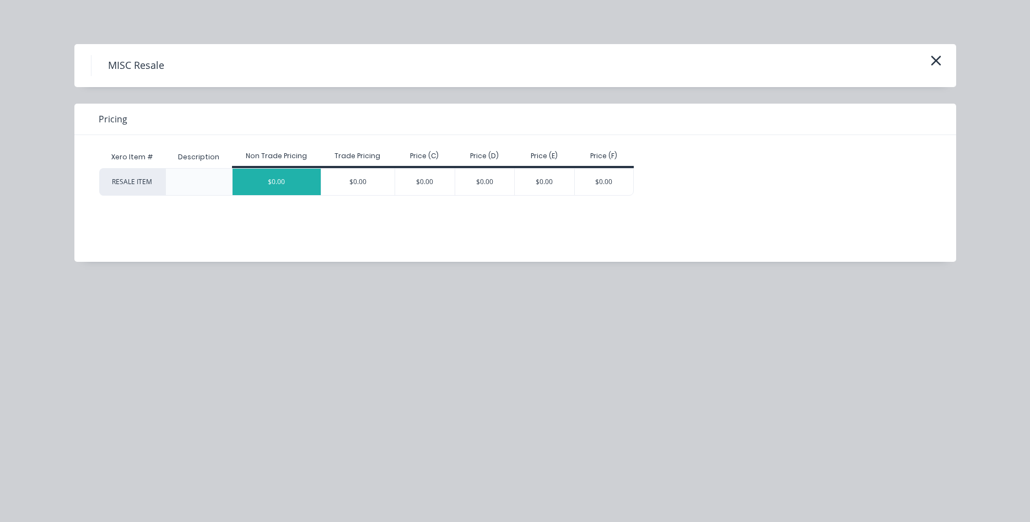
click at [304, 185] on div "$0.00" at bounding box center [277, 182] width 88 height 26
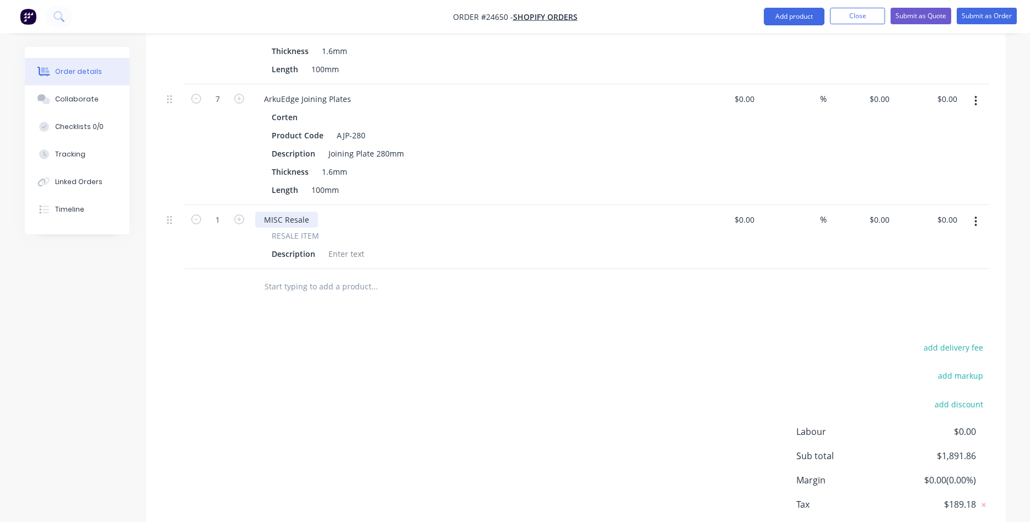
click at [287, 221] on div "MISC Resale" at bounding box center [286, 220] width 63 height 16
drag, startPoint x: 308, startPoint y: 221, endPoint x: 246, endPoint y: 224, distance: 62.4
click at [255, 224] on div "MISC Resale" at bounding box center [286, 220] width 63 height 16
click at [288, 222] on div "Pkt 100No Steel/Steel Rivets" at bounding box center [315, 220] width 120 height 16
click at [378, 222] on div "Pkt 100No Steel/Steel Rivets" at bounding box center [471, 220] width 432 height 16
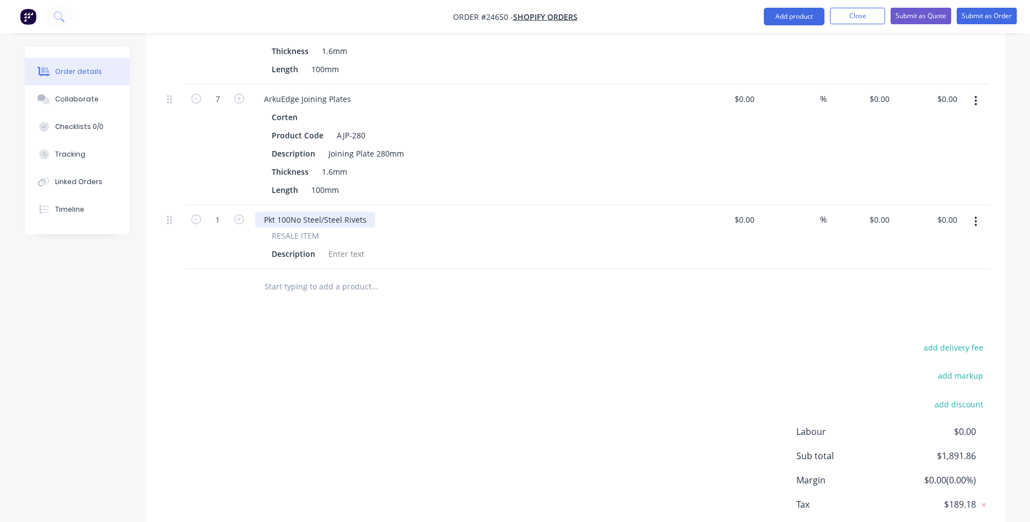
click at [367, 221] on div "Pkt 100No Steel/Steel Rivets" at bounding box center [315, 220] width 120 height 16
click at [454, 352] on div "add delivery fee add markup add discount Labour $0.00 Sub total $1,891.86 Margi…" at bounding box center [576, 446] width 827 height 213
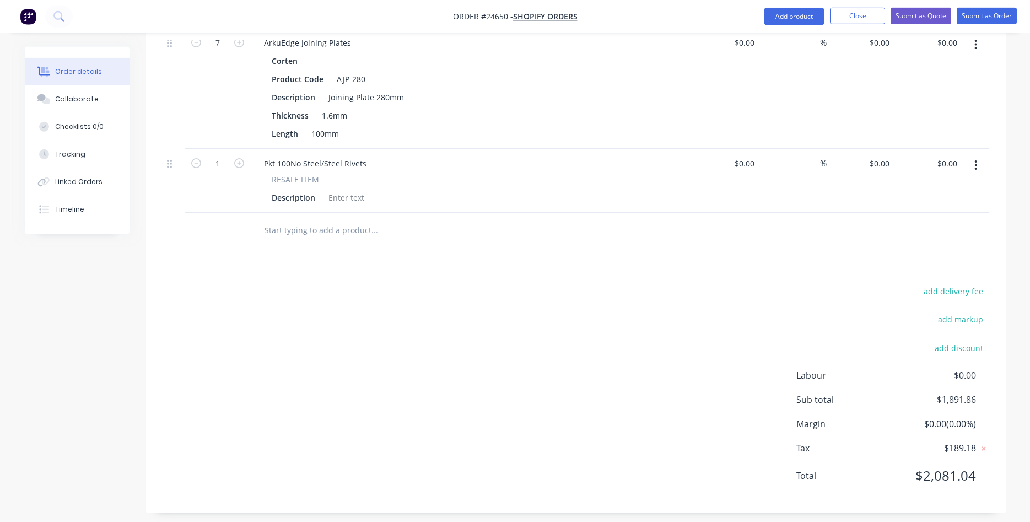
scroll to position [1321, 0]
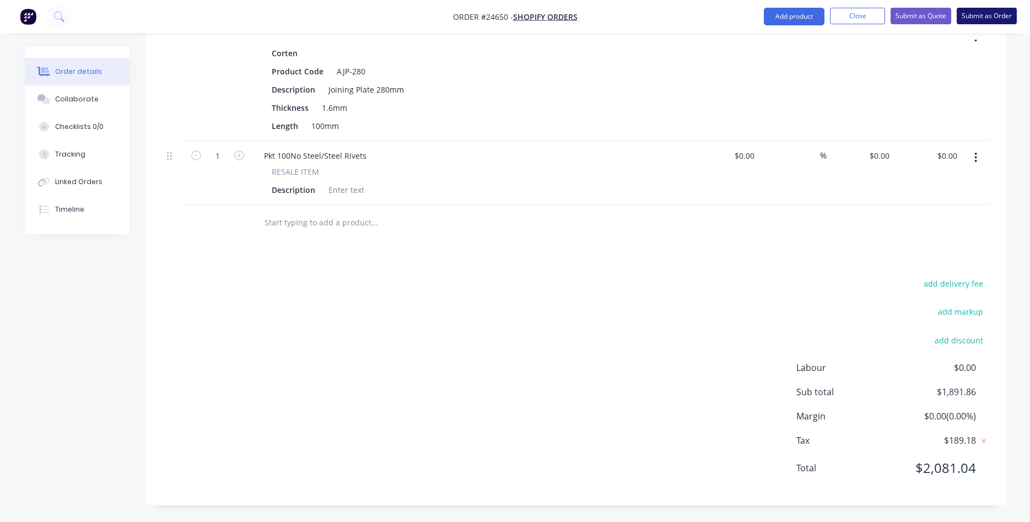
click at [989, 18] on button "Submit as Order" at bounding box center [987, 16] width 60 height 17
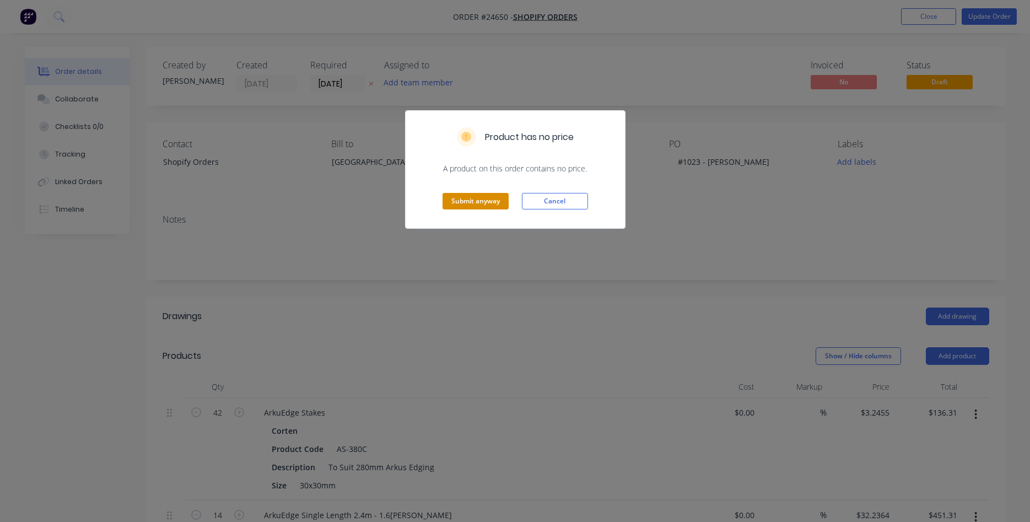
click at [485, 197] on button "Submit anyway" at bounding box center [476, 201] width 66 height 17
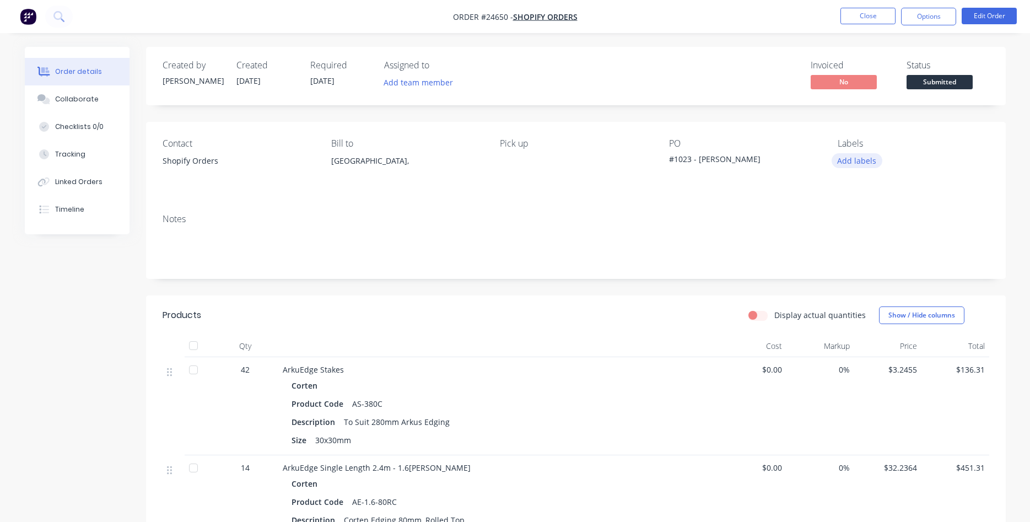
click at [849, 158] on button "Add labels" at bounding box center [857, 160] width 51 height 15
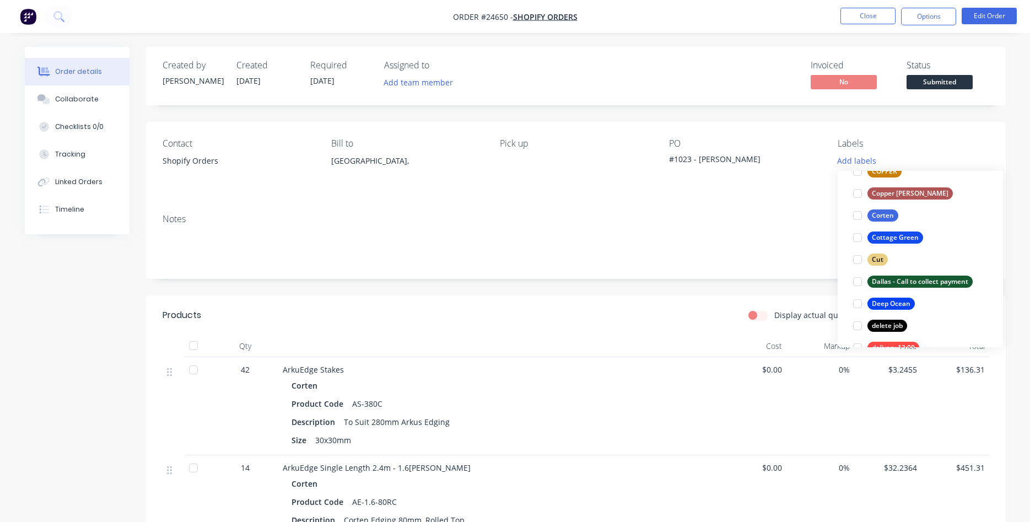
scroll to position [629, 0]
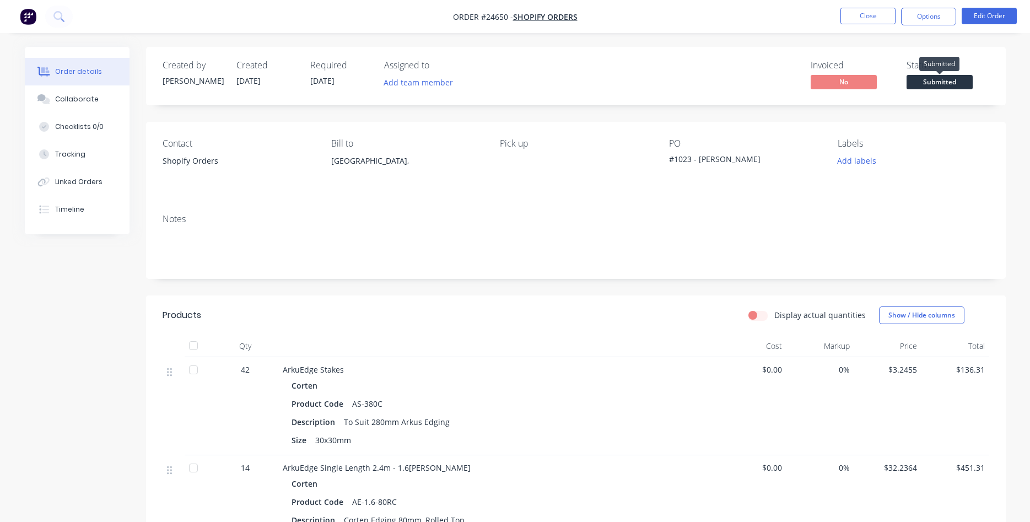
click at [945, 82] on span "Submitted" at bounding box center [940, 82] width 66 height 14
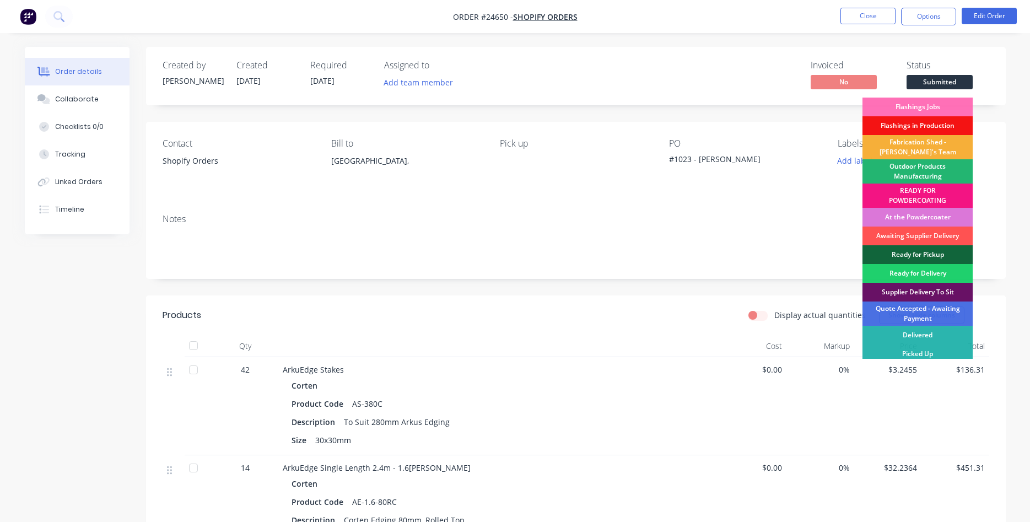
click at [918, 171] on div "Outdoor Products Manufacturing" at bounding box center [918, 171] width 110 height 24
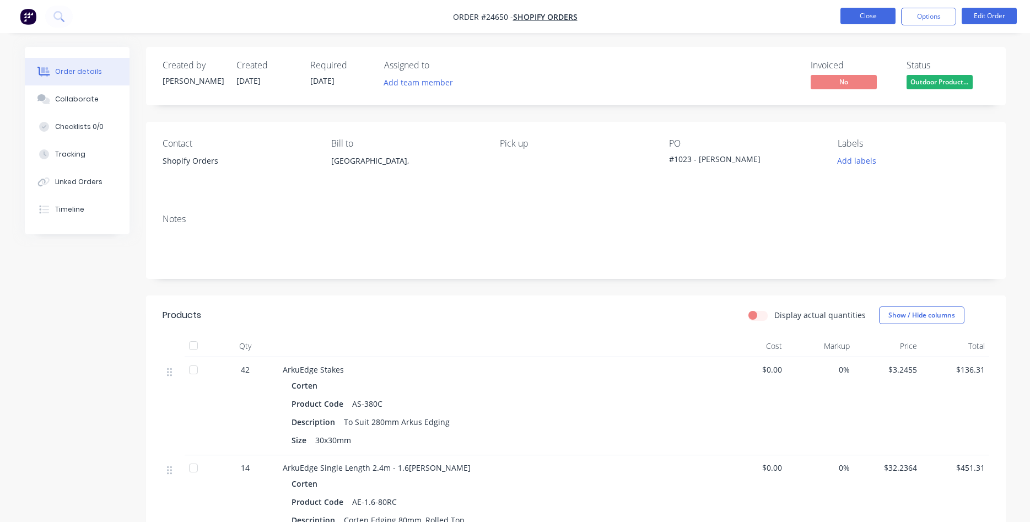
click at [871, 20] on button "Close" at bounding box center [868, 16] width 55 height 17
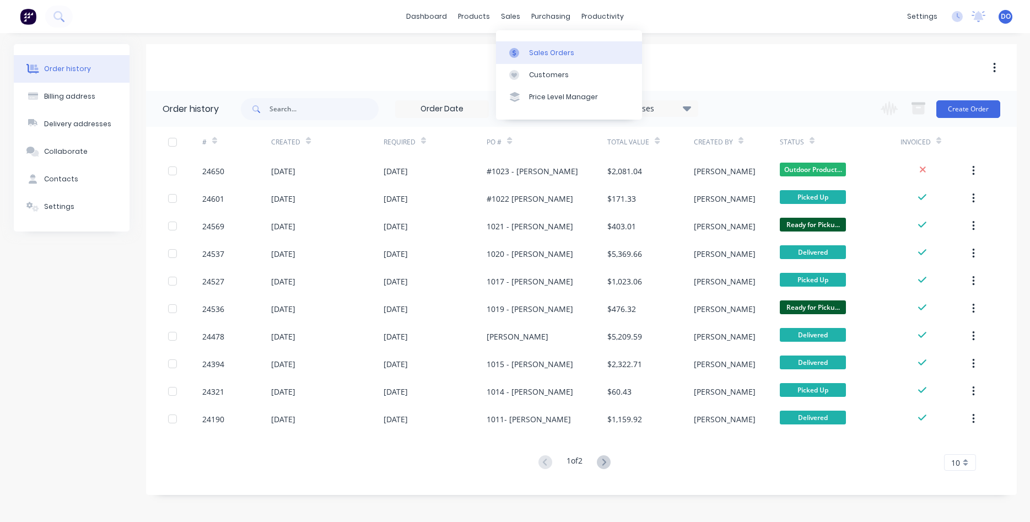
click at [539, 51] on div "Sales Orders" at bounding box center [551, 53] width 45 height 10
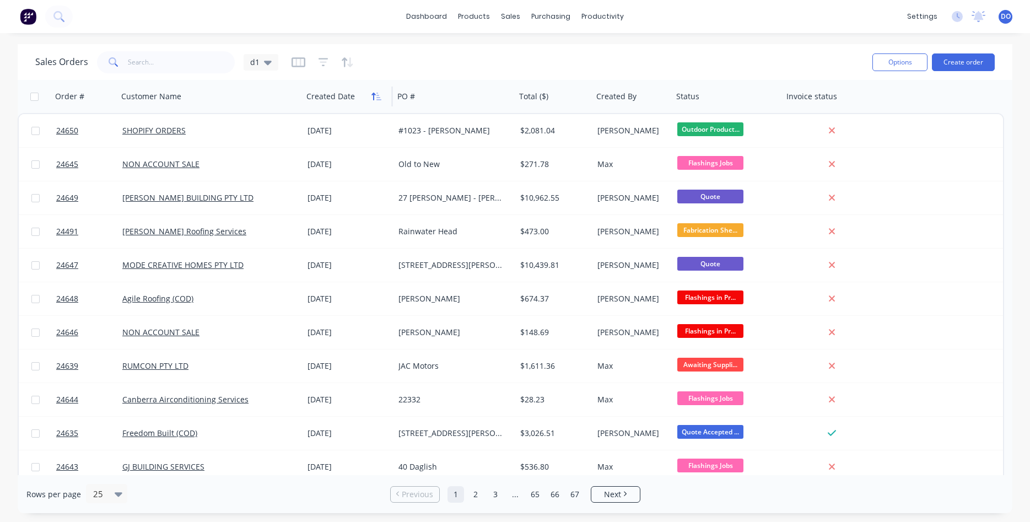
click at [372, 101] on button "button" at bounding box center [376, 96] width 17 height 17
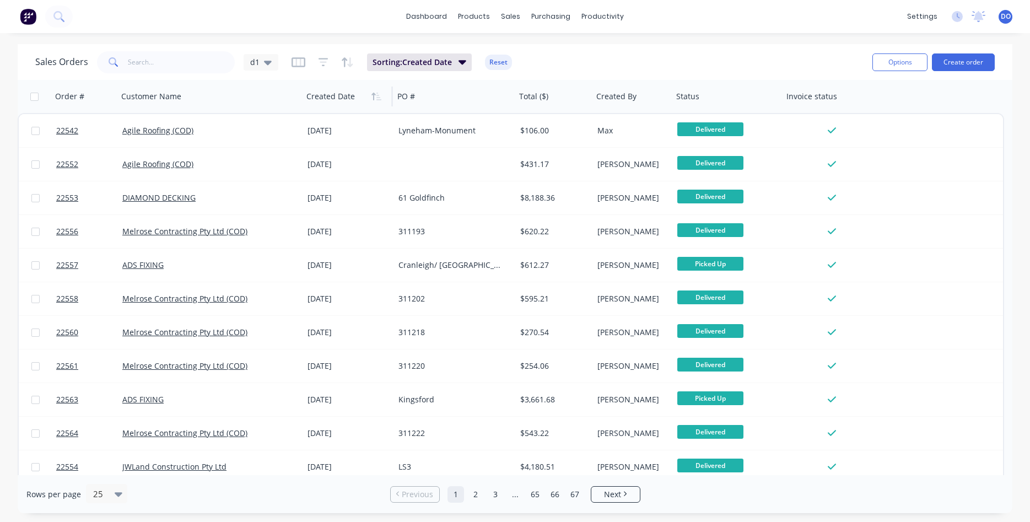
click at [372, 101] on button "button" at bounding box center [376, 96] width 17 height 17
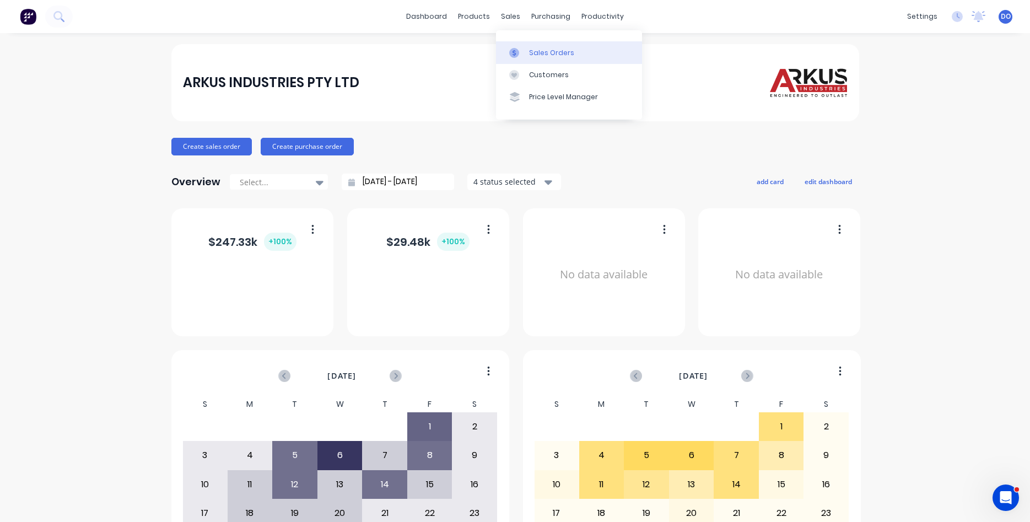
click at [545, 54] on div "Sales Orders" at bounding box center [551, 53] width 45 height 10
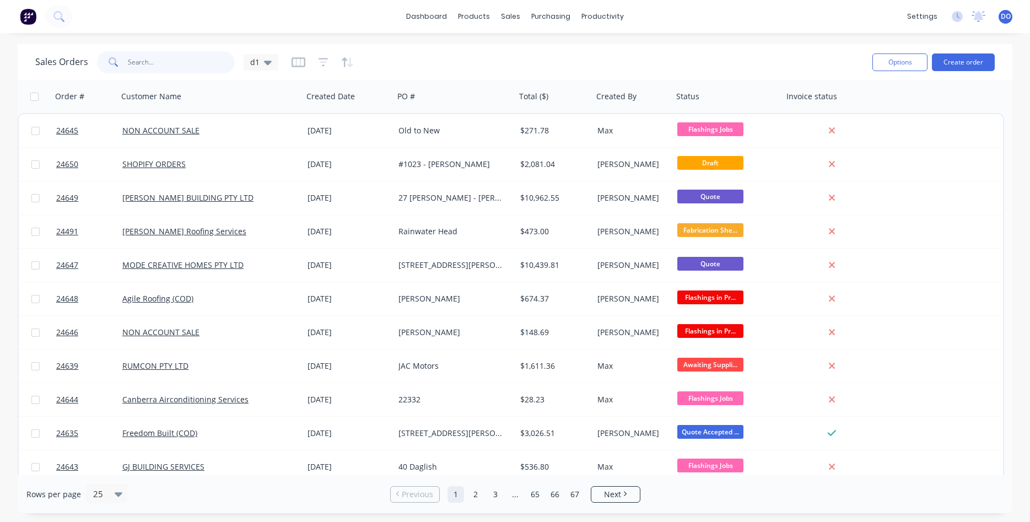
click at [155, 66] on input "text" at bounding box center [182, 62] width 108 height 22
type input "24578"
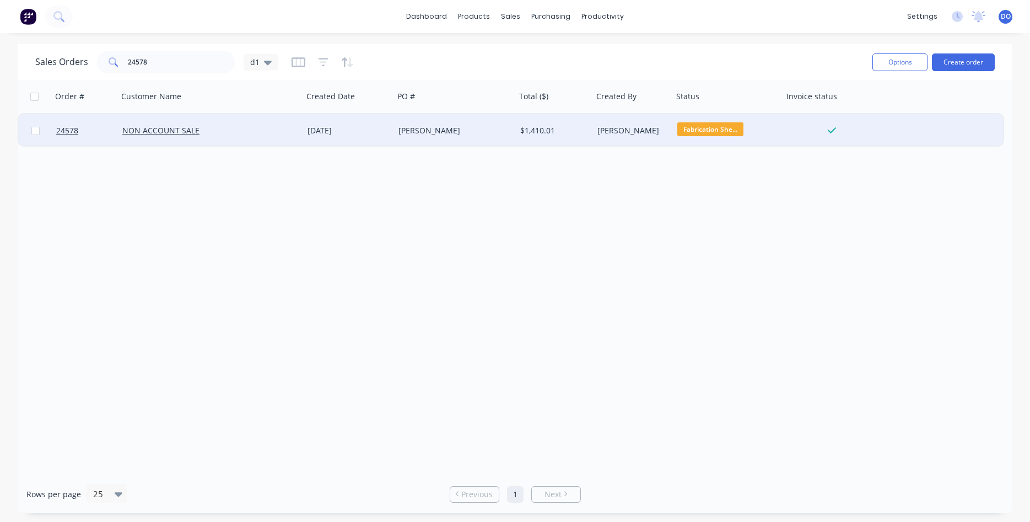
click at [165, 137] on div "NON ACCOUNT SALE" at bounding box center [210, 130] width 185 height 33
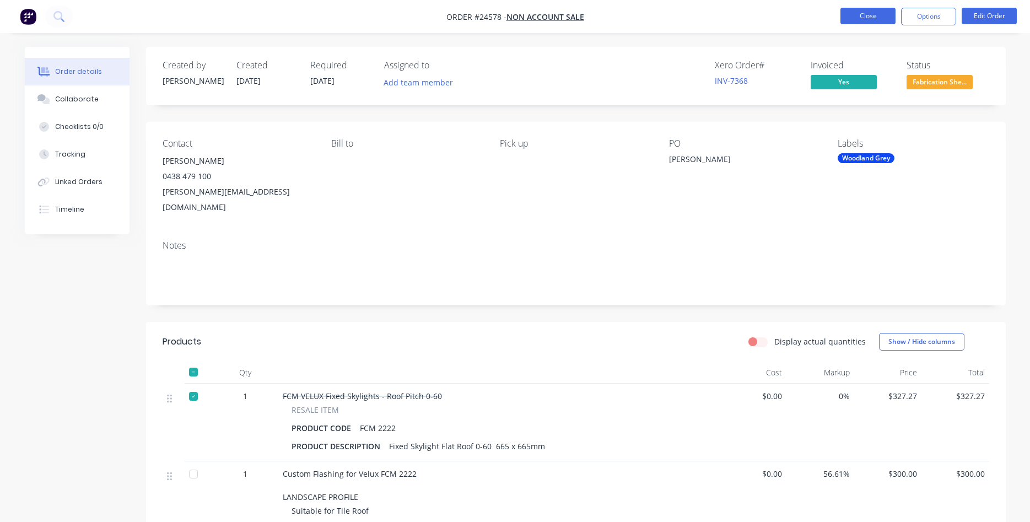
click at [860, 10] on button "Close" at bounding box center [868, 16] width 55 height 17
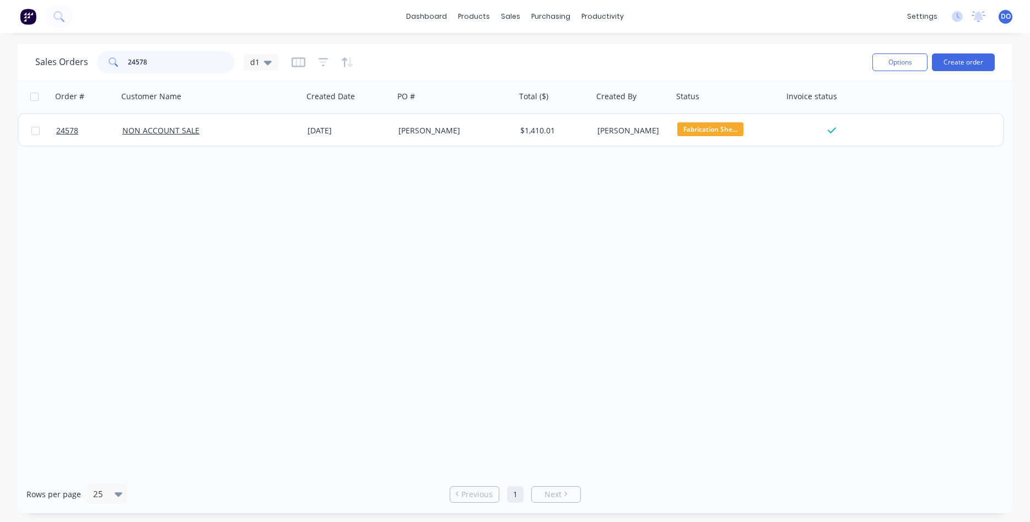
drag, startPoint x: 152, startPoint y: 58, endPoint x: 90, endPoint y: 67, distance: 62.4
click at [128, 67] on input "24578" at bounding box center [182, 62] width 108 height 22
